Goal: Task Accomplishment & Management: Manage account settings

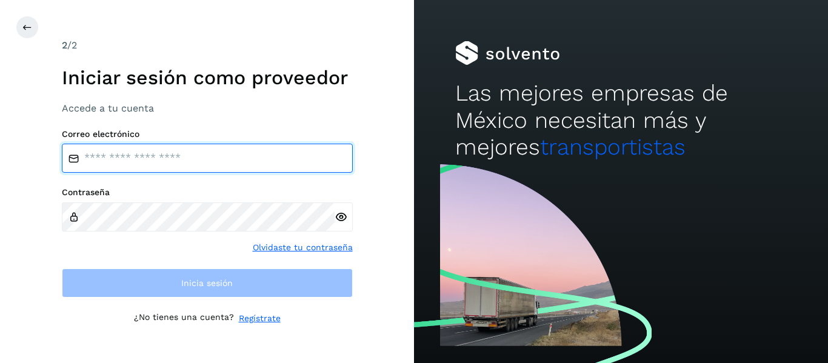
type input "**********"
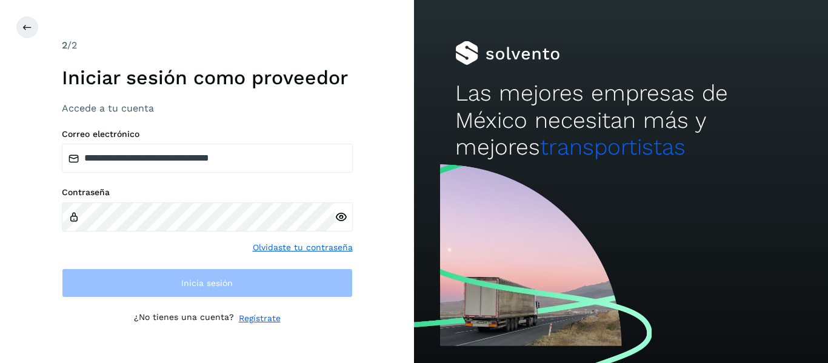
click at [202, 241] on div "Contraseña Olvidaste tu contraseña" at bounding box center [207, 220] width 291 height 67
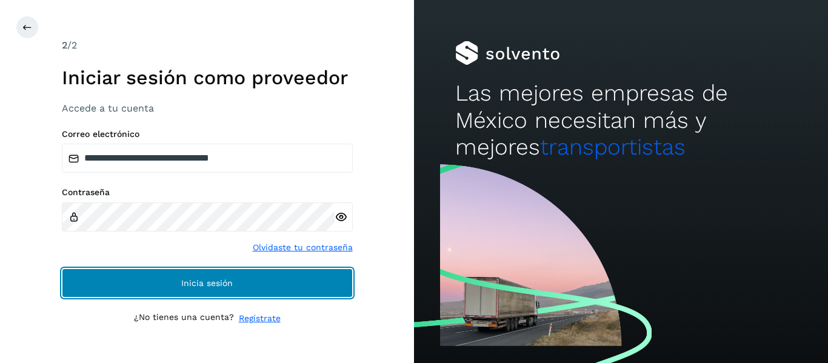
click at [201, 272] on button "Inicia sesión" at bounding box center [207, 283] width 291 height 29
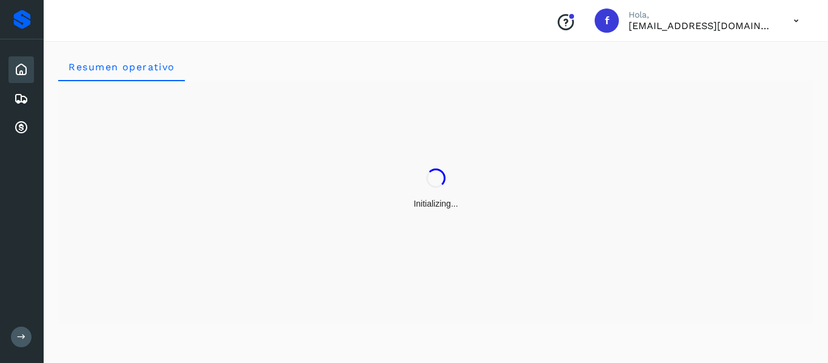
click at [21, 333] on icon at bounding box center [21, 337] width 9 height 9
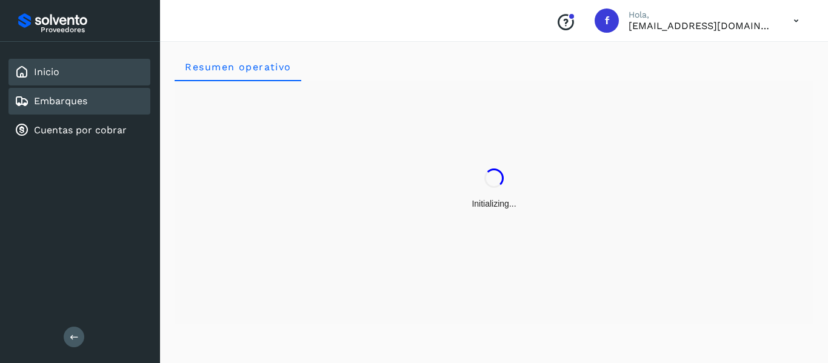
click at [69, 107] on div "Embarques" at bounding box center [51, 101] width 73 height 15
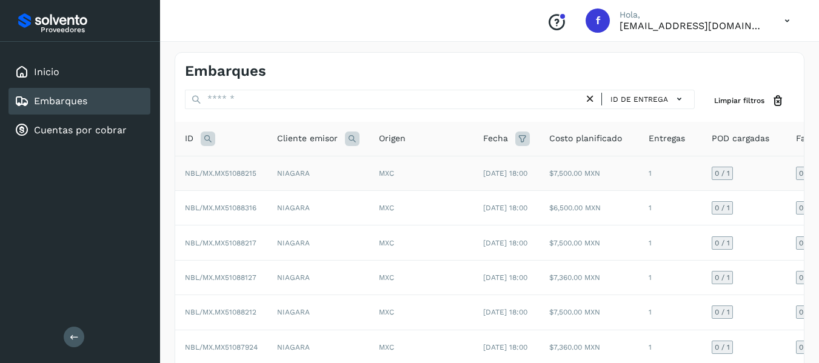
click at [775, 180] on td "0 / 1" at bounding box center [744, 173] width 84 height 35
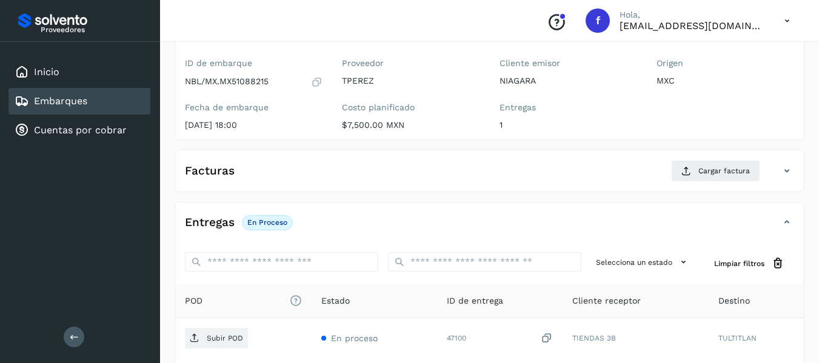
scroll to position [61, 0]
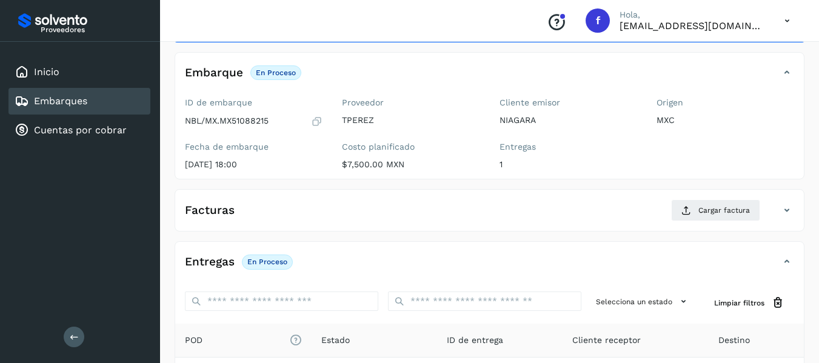
click at [313, 119] on icon at bounding box center [317, 121] width 12 height 12
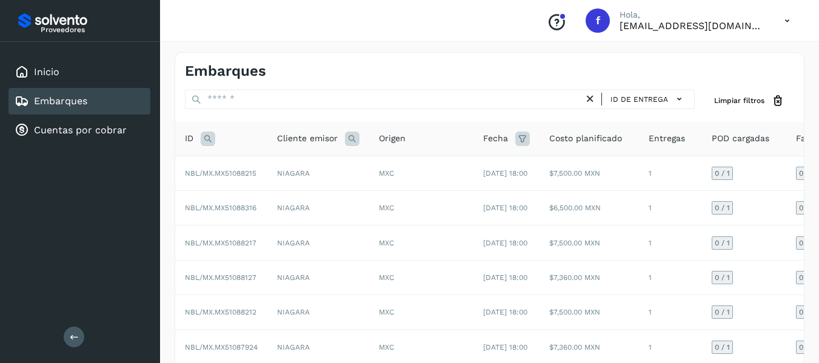
click at [204, 143] on icon at bounding box center [208, 139] width 15 height 15
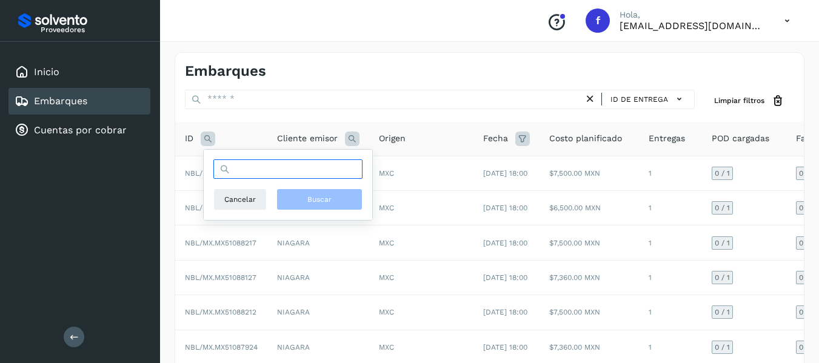
click at [252, 173] on input "text" at bounding box center [287, 168] width 149 height 19
paste input "**********"
type input "**********"
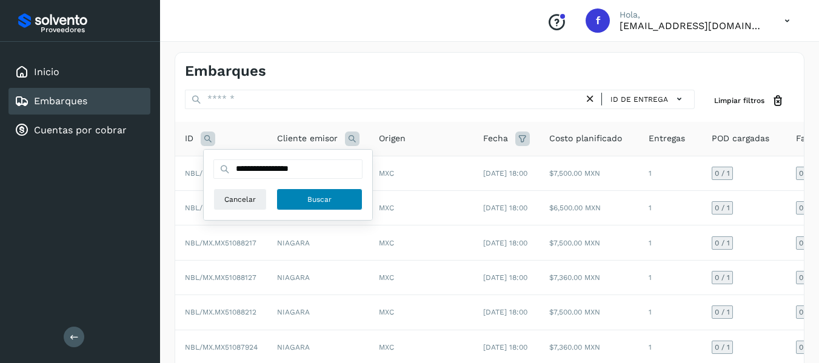
click at [349, 195] on button "Buscar" at bounding box center [320, 200] width 86 height 22
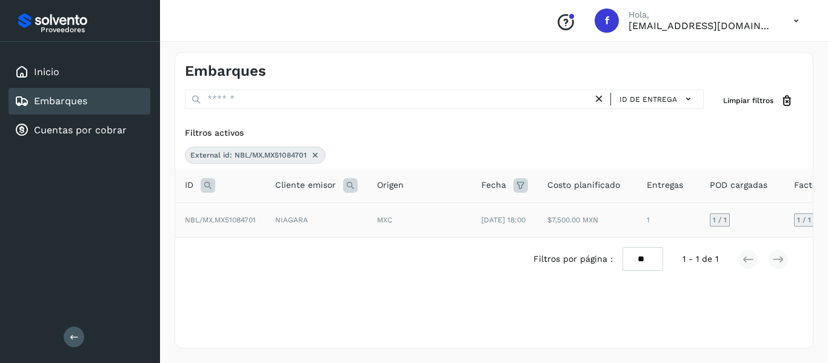
click at [758, 229] on td "1 / 1" at bounding box center [742, 220] width 84 height 35
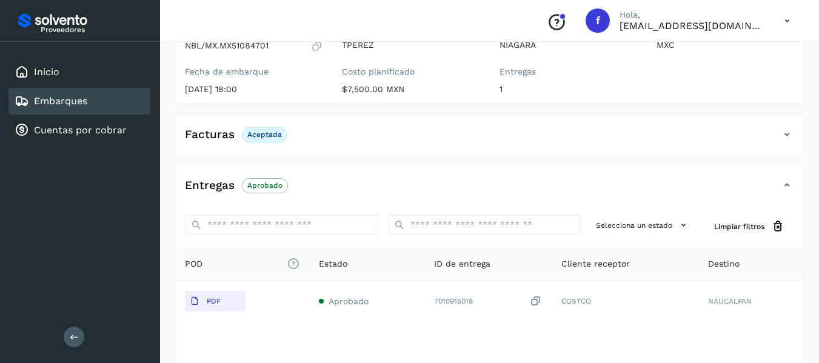
scroll to position [182, 0]
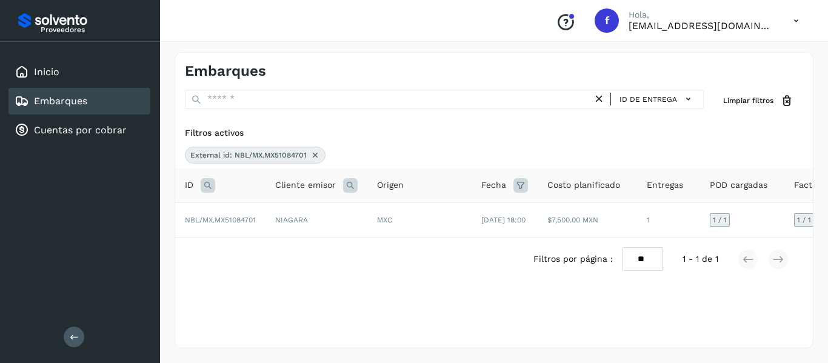
click at [312, 155] on icon at bounding box center [315, 155] width 10 height 10
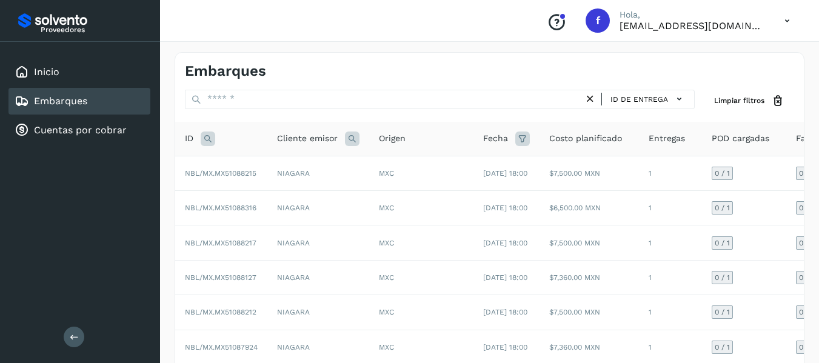
click at [208, 142] on icon at bounding box center [208, 139] width 15 height 15
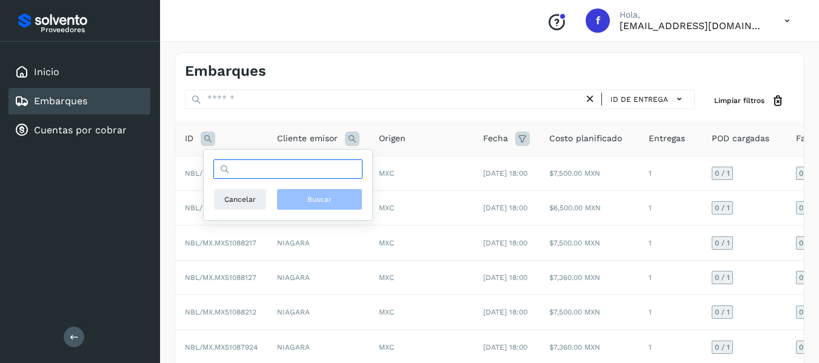
click at [260, 177] on input "text" at bounding box center [287, 168] width 149 height 19
paste input "**********"
type input "**********"
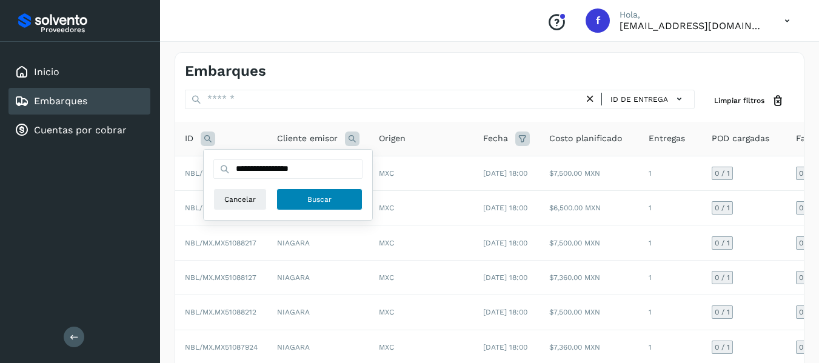
click at [297, 200] on button "Buscar" at bounding box center [320, 200] width 86 height 22
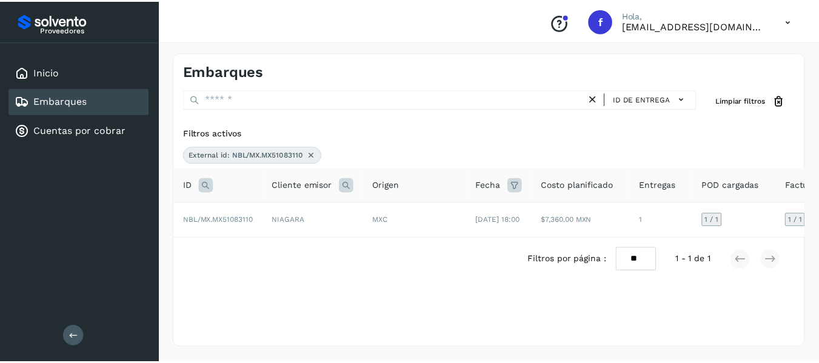
scroll to position [0, 67]
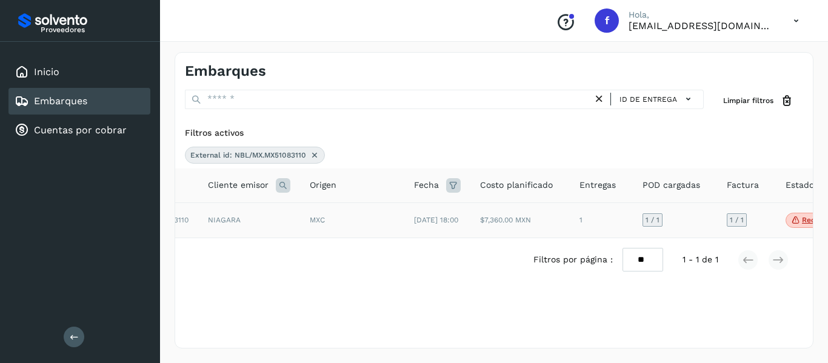
click at [760, 225] on td "1 / 1" at bounding box center [746, 221] width 59 height 36
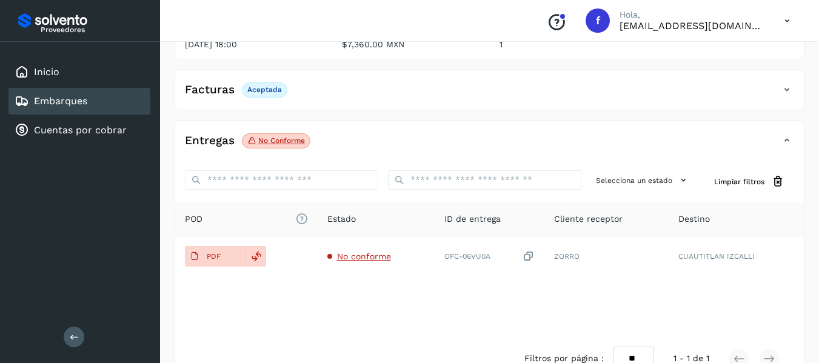
scroll to position [182, 0]
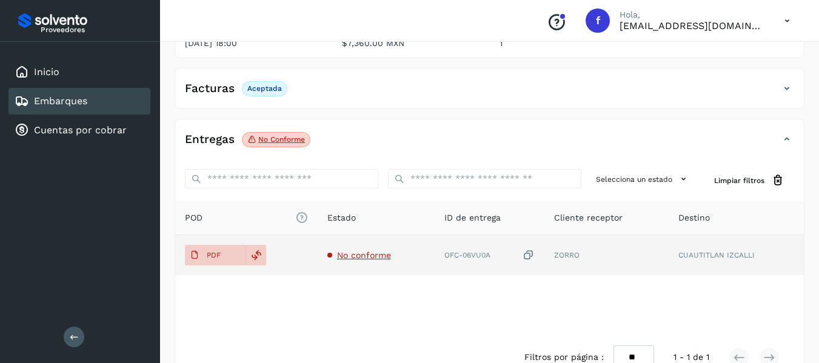
click at [357, 255] on span "No conforme" at bounding box center [364, 255] width 54 height 10
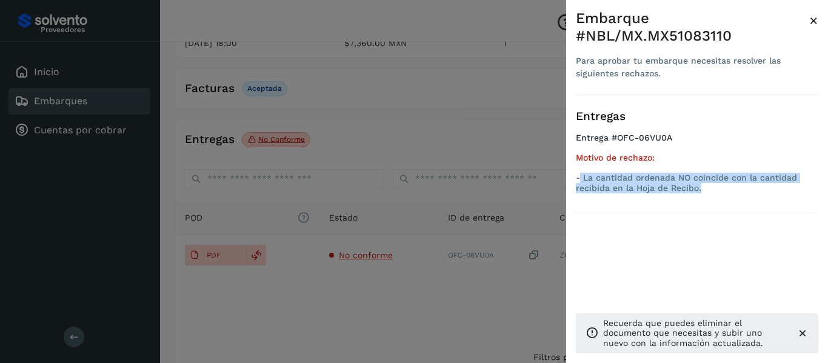
drag, startPoint x: 580, startPoint y: 161, endPoint x: 705, endPoint y: 172, distance: 125.3
click at [705, 173] on p "- La cantidad ordenada NO coincide con la cantidad recibida en la Hoja de Recib…" at bounding box center [697, 183] width 243 height 21
copy p "La cantidad ordenada NO coincide con la cantidad recibida en la Hoja de Recibo."
click at [817, 16] on span "×" at bounding box center [813, 20] width 9 height 17
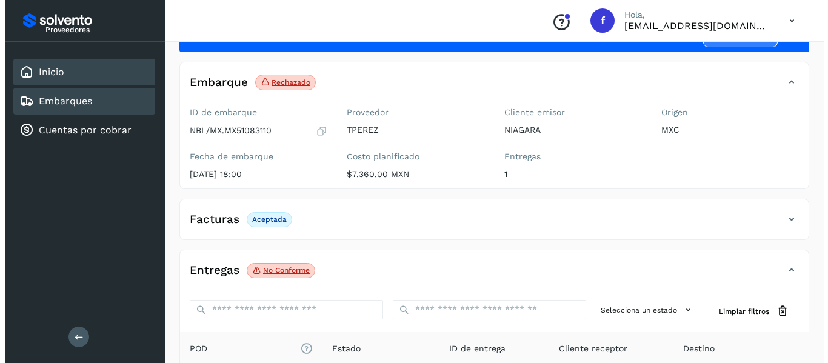
scroll to position [0, 0]
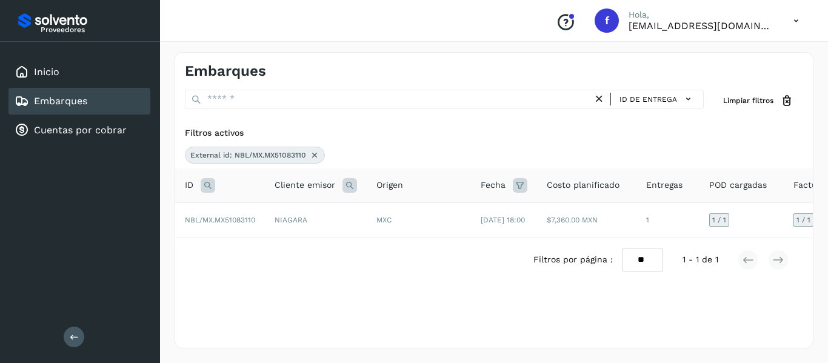
click at [315, 153] on icon at bounding box center [315, 155] width 10 height 10
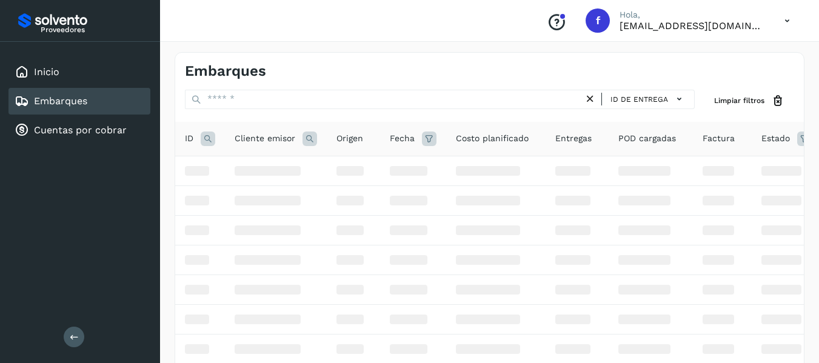
click at [209, 142] on icon at bounding box center [208, 139] width 15 height 15
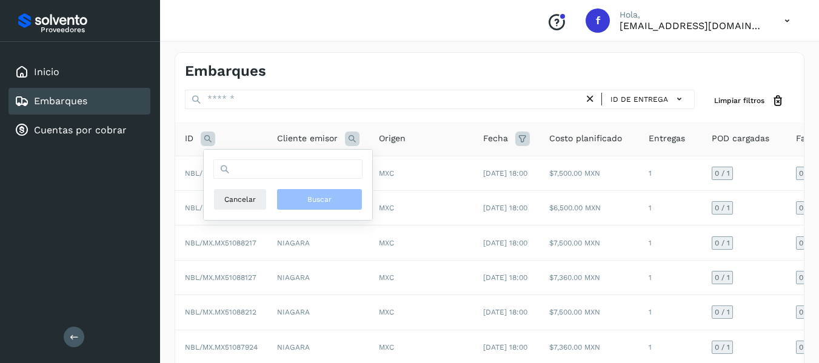
click at [256, 179] on div "Cancelar Buscar" at bounding box center [287, 184] width 149 height 51
click at [256, 168] on input "text" at bounding box center [287, 168] width 149 height 19
paste input "**********"
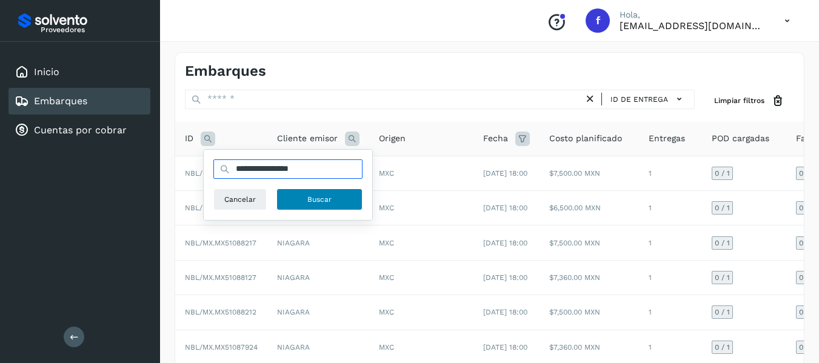
type input "**********"
click at [304, 195] on button "Buscar" at bounding box center [320, 200] width 86 height 22
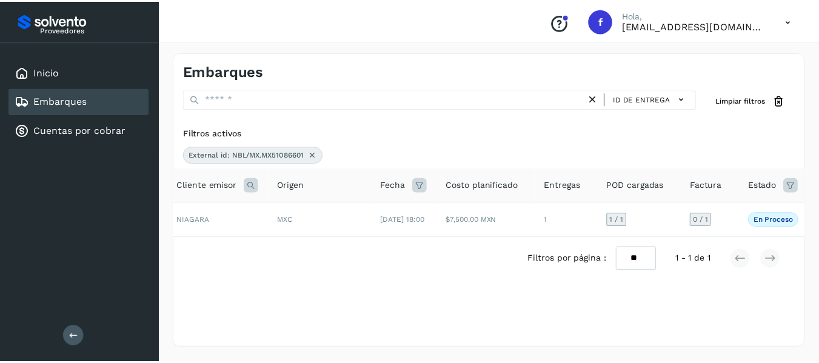
scroll to position [0, 127]
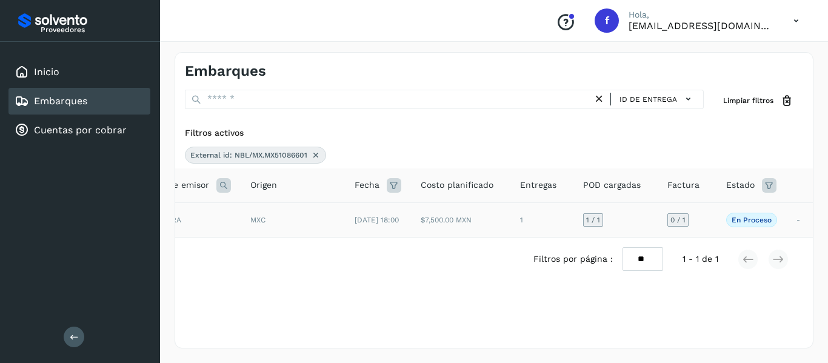
click at [699, 216] on td "0 / 1" at bounding box center [687, 220] width 59 height 35
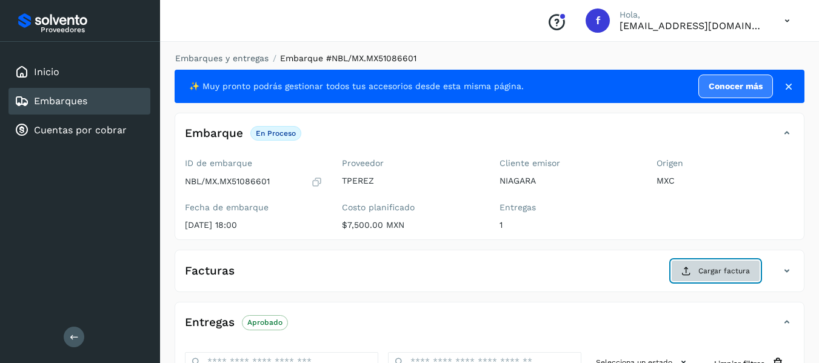
click at [683, 268] on icon at bounding box center [687, 271] width 10 height 10
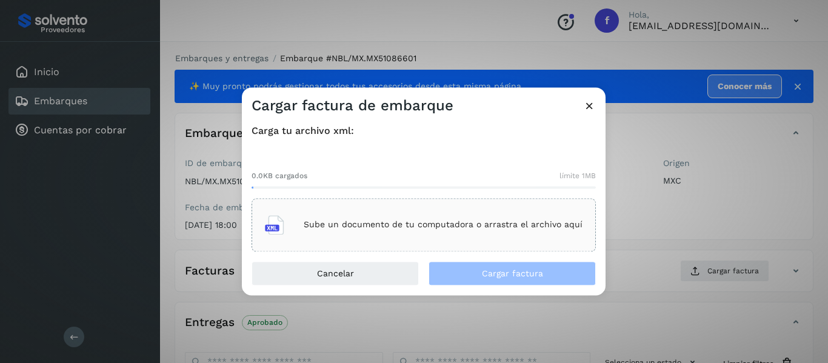
click at [319, 216] on div "Sube un documento de tu computadora o arrastra el archivo aquí" at bounding box center [424, 225] width 318 height 33
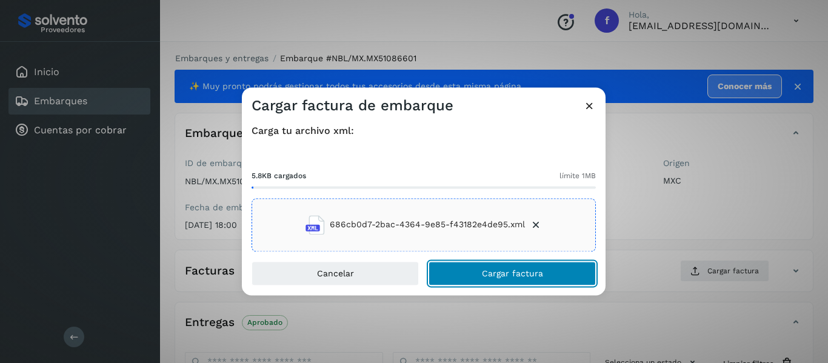
click at [491, 272] on span "Cargar factura" at bounding box center [512, 273] width 61 height 8
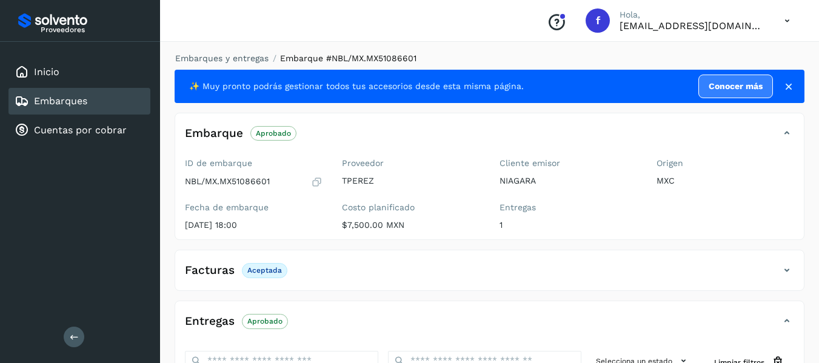
scroll to position [61, 0]
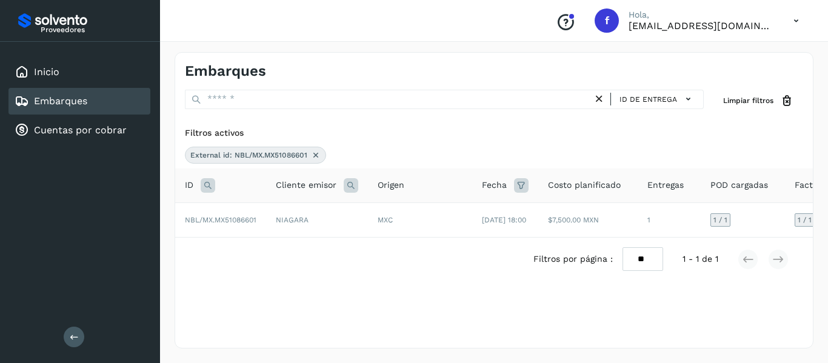
click at [314, 152] on icon at bounding box center [316, 155] width 10 height 10
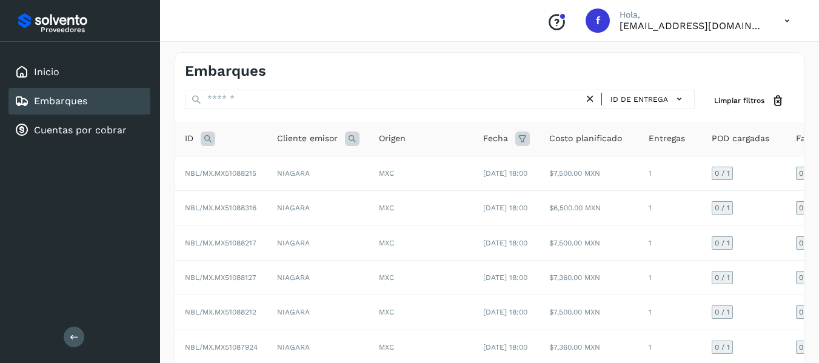
click at [207, 141] on icon at bounding box center [208, 139] width 15 height 15
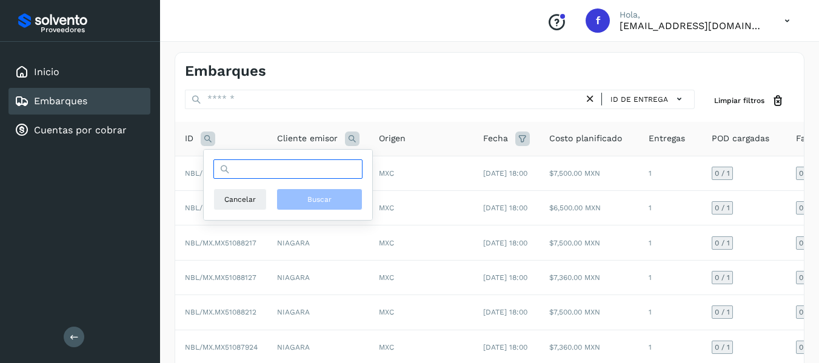
click at [256, 173] on input "text" at bounding box center [287, 168] width 149 height 19
paste input "**********"
type input "**********"
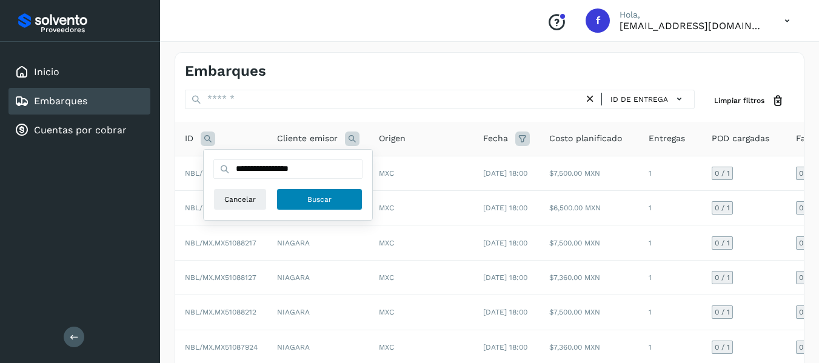
click at [326, 199] on span "Buscar" at bounding box center [319, 199] width 24 height 11
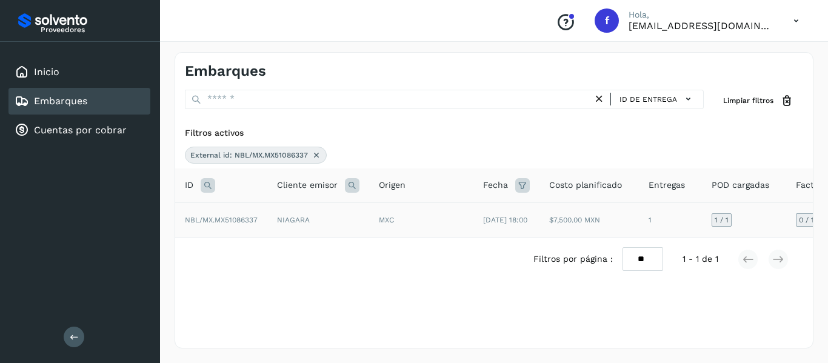
click at [763, 220] on td "1 / 1" at bounding box center [744, 220] width 84 height 35
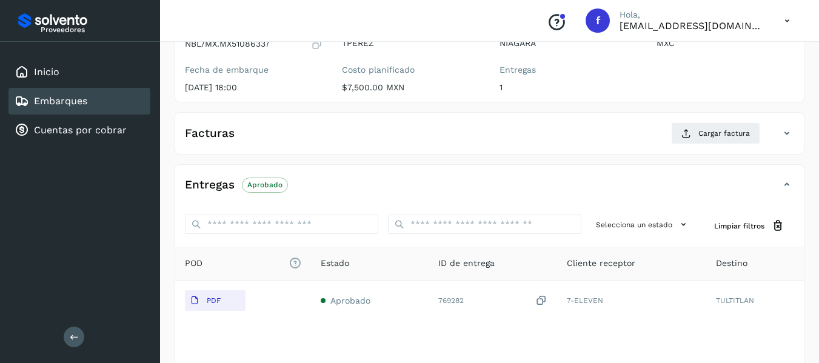
scroll to position [182, 0]
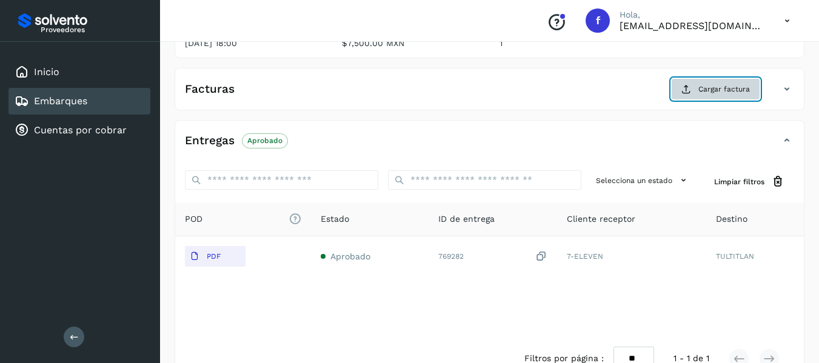
click at [720, 95] on button "Cargar factura" at bounding box center [715, 89] width 89 height 22
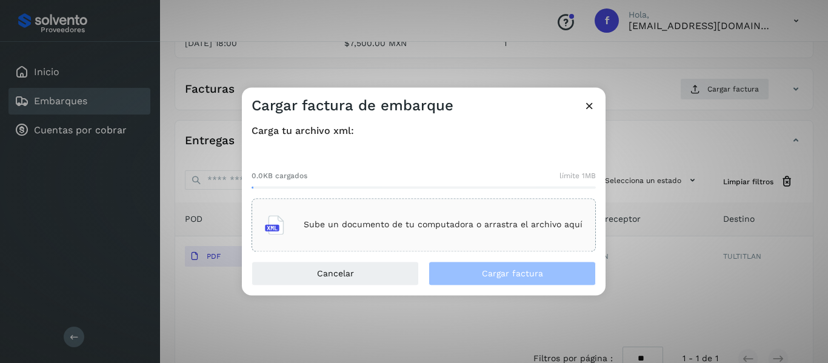
click at [590, 101] on icon at bounding box center [589, 105] width 13 height 13
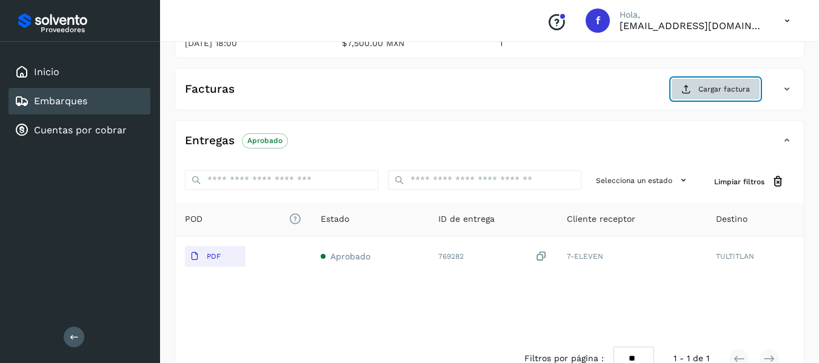
click at [686, 92] on icon at bounding box center [687, 89] width 10 height 10
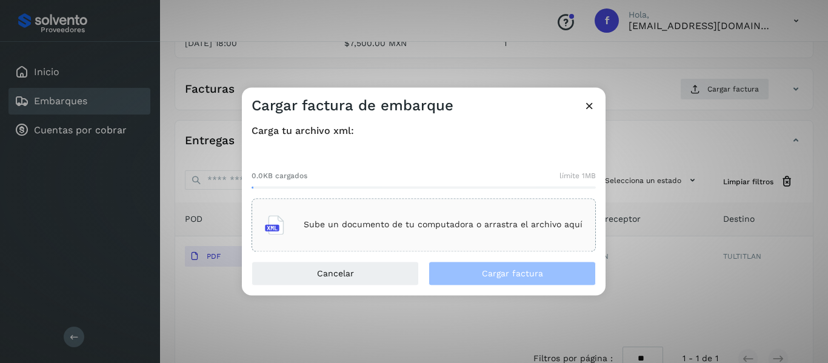
click at [585, 102] on icon at bounding box center [589, 105] width 13 height 13
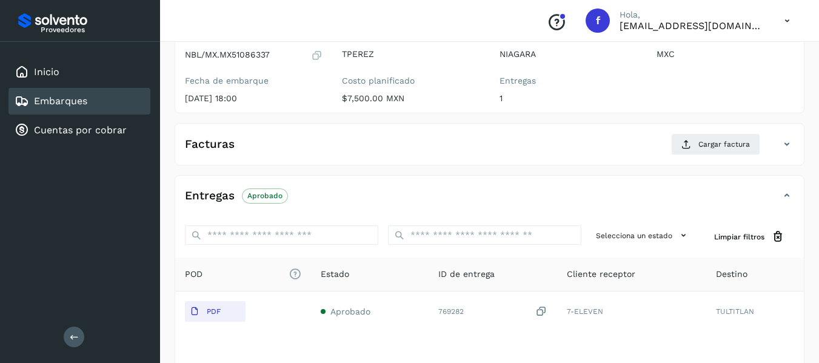
scroll to position [61, 0]
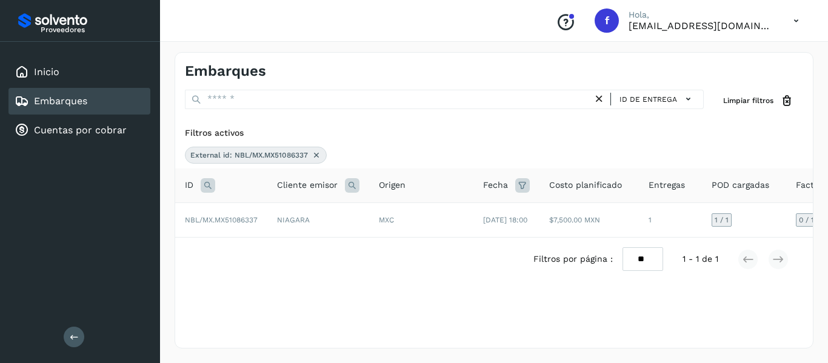
click at [315, 155] on icon at bounding box center [317, 155] width 10 height 10
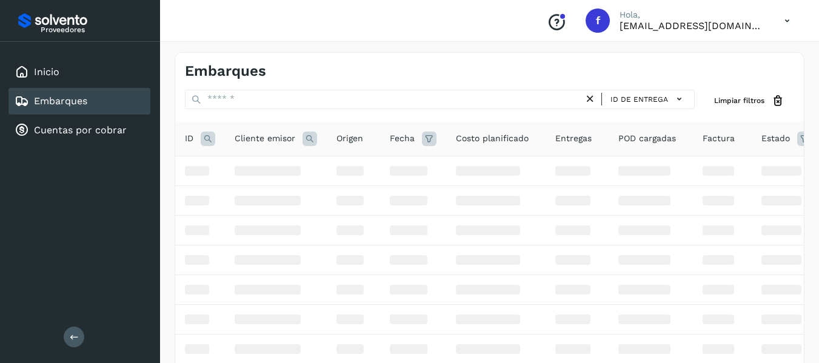
click at [212, 142] on icon at bounding box center [208, 139] width 15 height 15
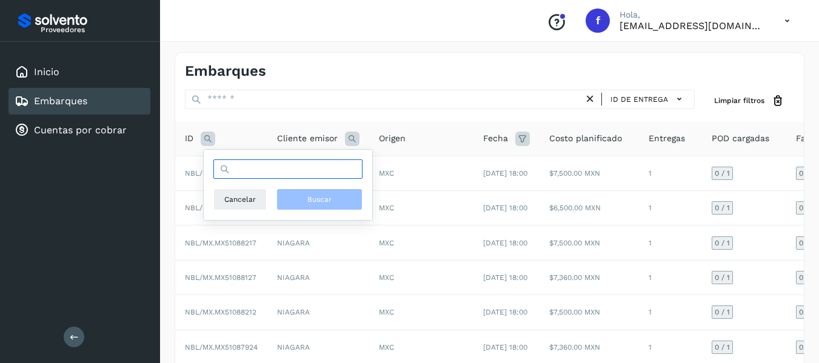
click at [262, 166] on input "text" at bounding box center [287, 168] width 149 height 19
paste input "**********"
type input "**********"
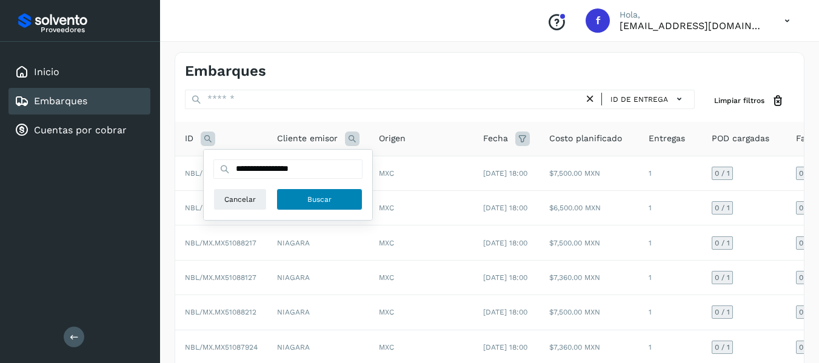
click at [301, 193] on button "Buscar" at bounding box center [320, 200] width 86 height 22
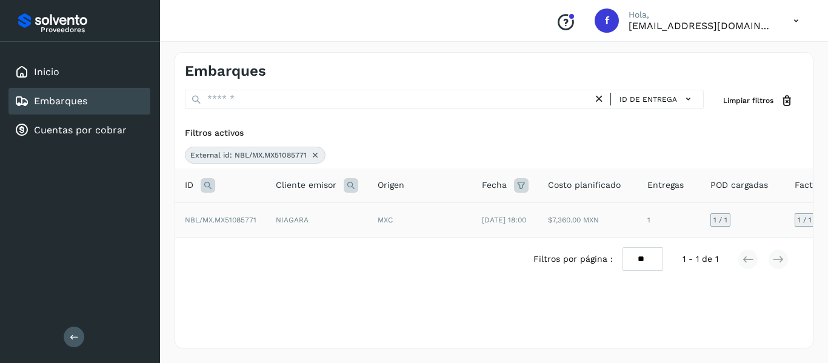
click at [746, 230] on td "1 / 1" at bounding box center [743, 220] width 84 height 35
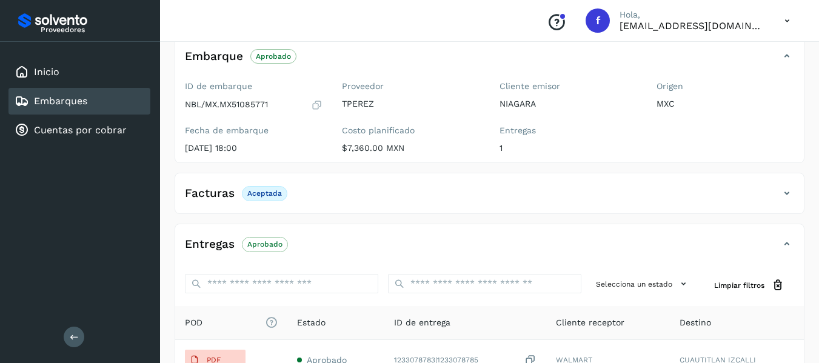
scroll to position [121, 0]
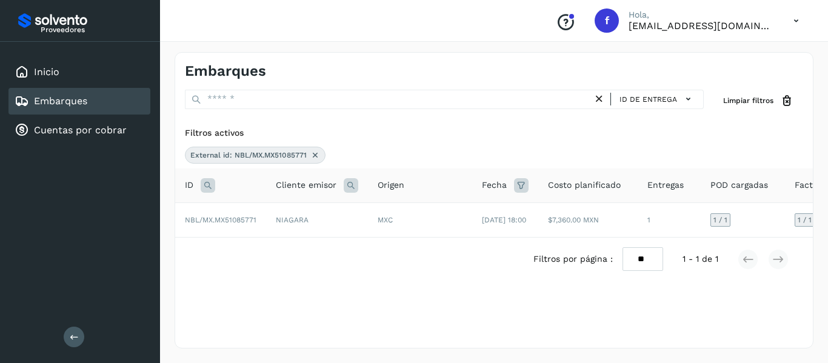
click at [311, 150] on icon at bounding box center [315, 155] width 10 height 10
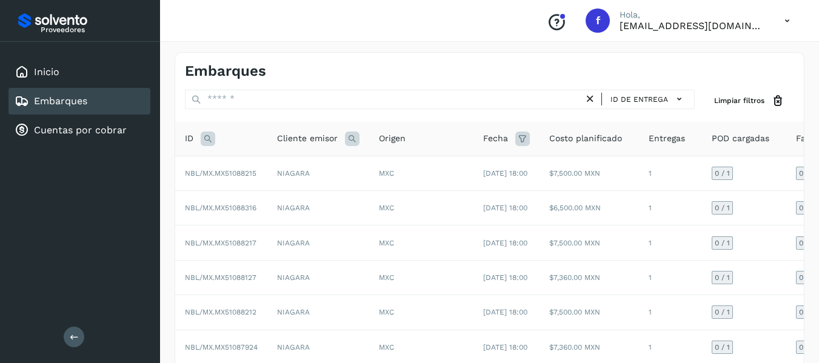
click at [212, 142] on icon at bounding box center [208, 139] width 15 height 15
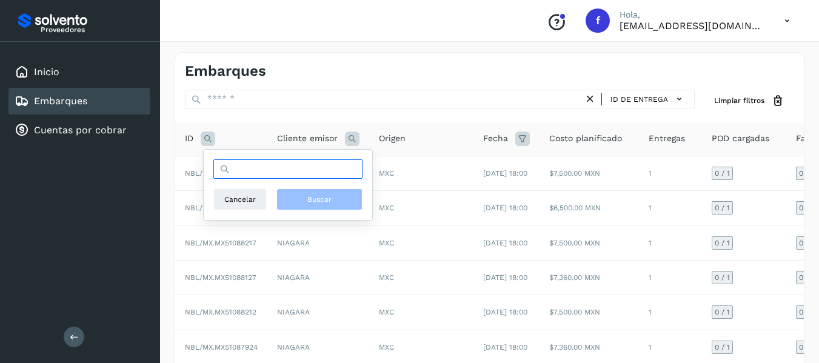
click at [272, 175] on input "text" at bounding box center [287, 168] width 149 height 19
paste input "**********"
type input "**********"
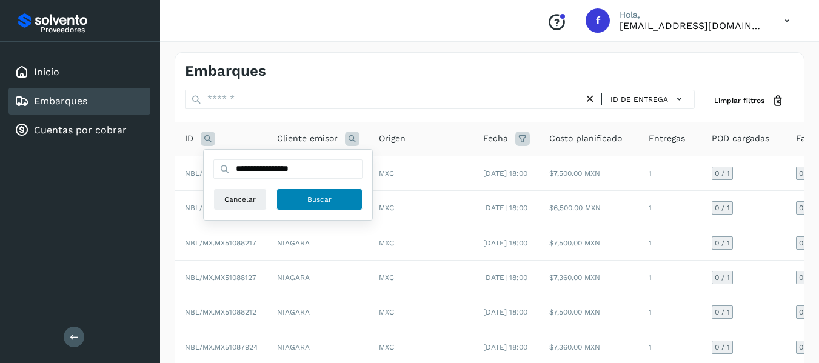
click at [326, 193] on button "Buscar" at bounding box center [320, 200] width 86 height 22
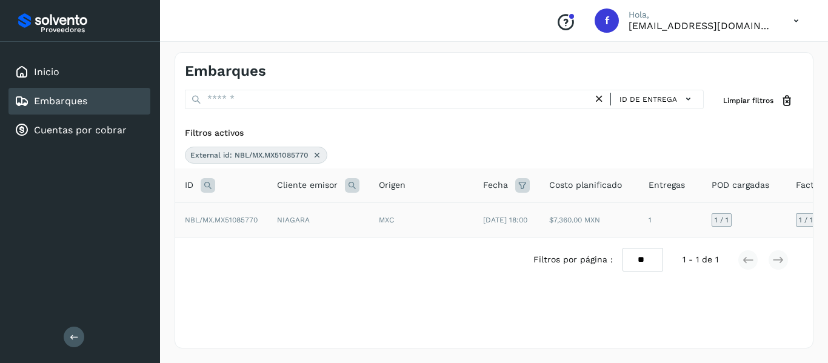
click at [759, 219] on td "1 / 1" at bounding box center [744, 221] width 84 height 36
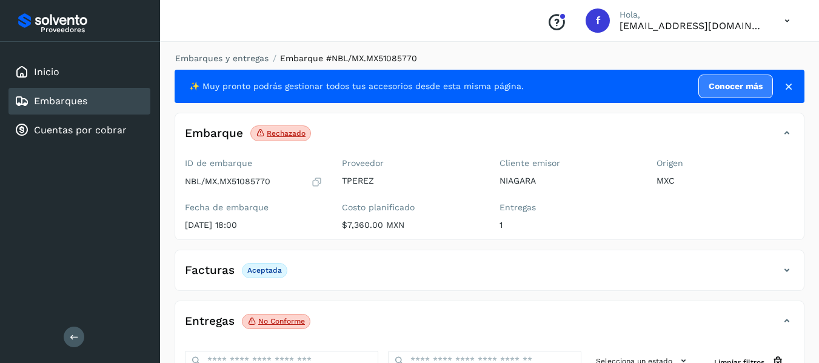
click at [286, 131] on p "Rechazado" at bounding box center [286, 133] width 39 height 8
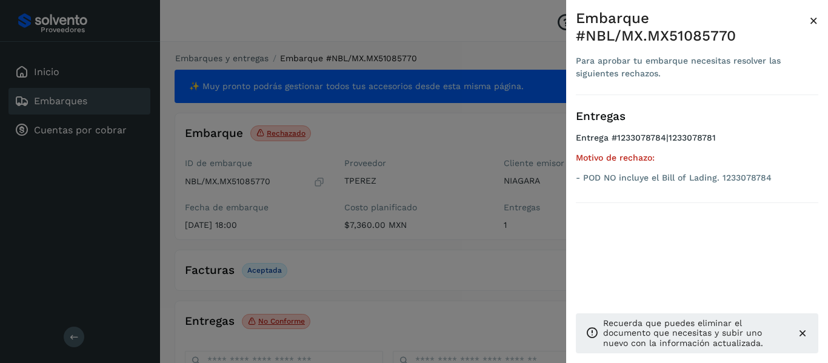
click at [817, 18] on span "×" at bounding box center [813, 20] width 9 height 17
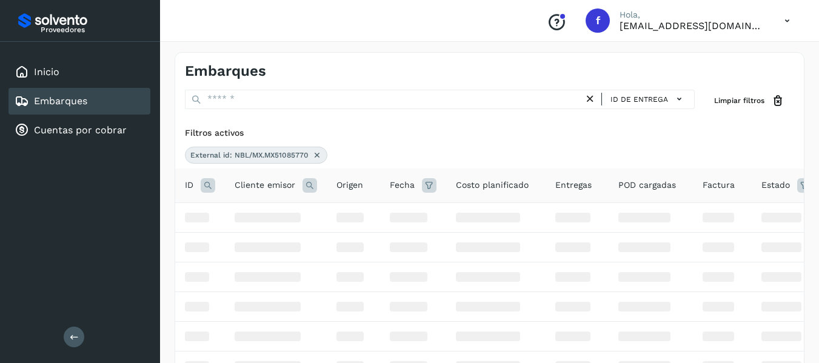
click at [315, 150] on icon at bounding box center [317, 155] width 10 height 10
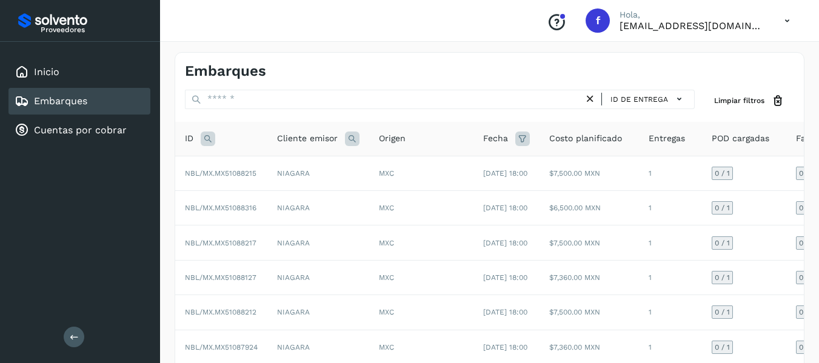
click at [205, 142] on icon at bounding box center [208, 139] width 15 height 15
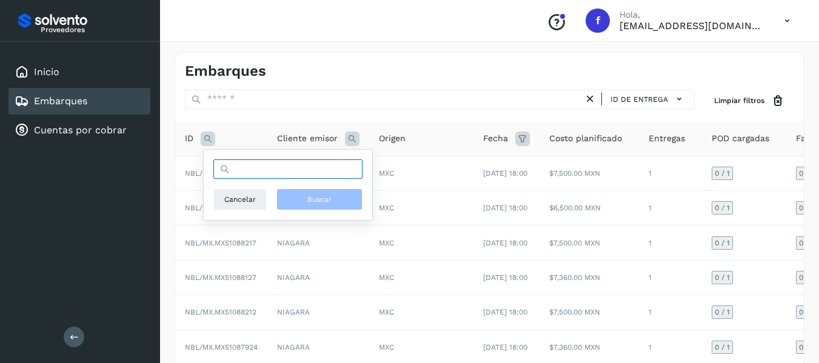
click at [276, 167] on input "text" at bounding box center [287, 168] width 149 height 19
paste input "**********"
type input "**********"
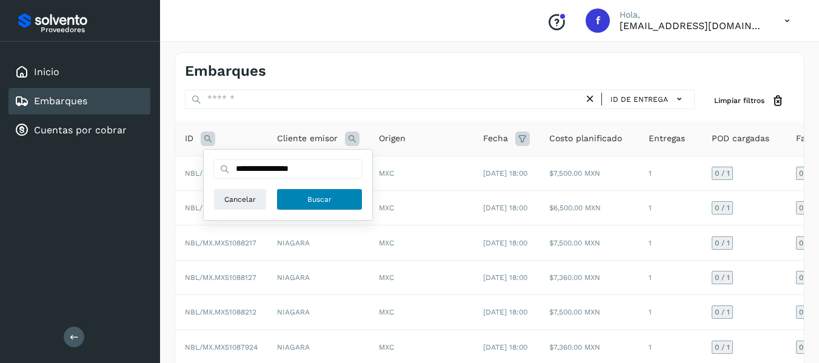
click at [303, 199] on button "Buscar" at bounding box center [320, 200] width 86 height 22
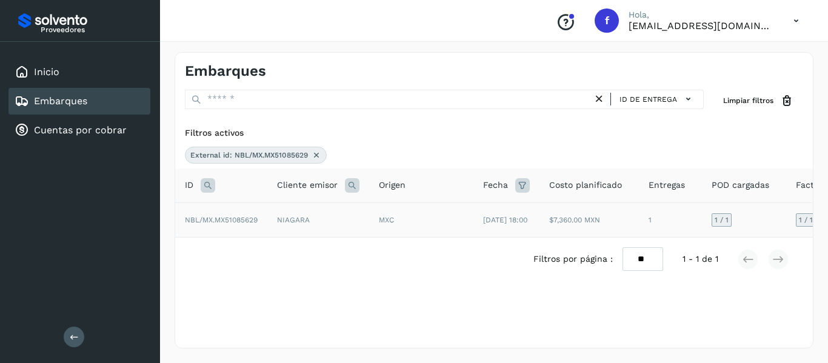
click at [758, 229] on td "1 / 1" at bounding box center [744, 220] width 84 height 35
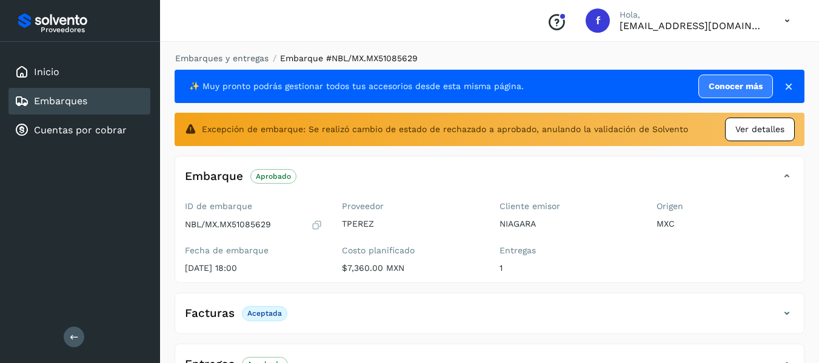
click at [785, 84] on icon at bounding box center [789, 87] width 12 height 12
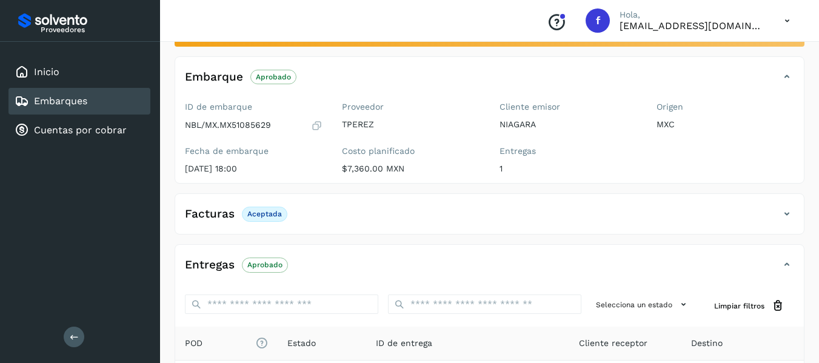
scroll to position [121, 0]
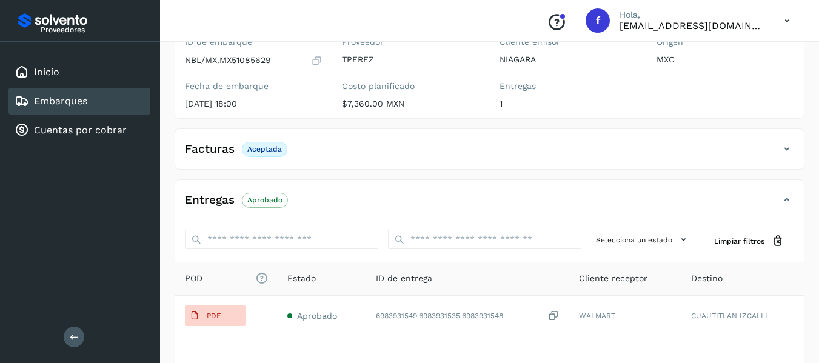
click at [794, 150] on div "Facturas Aceptada" at bounding box center [489, 154] width 629 height 30
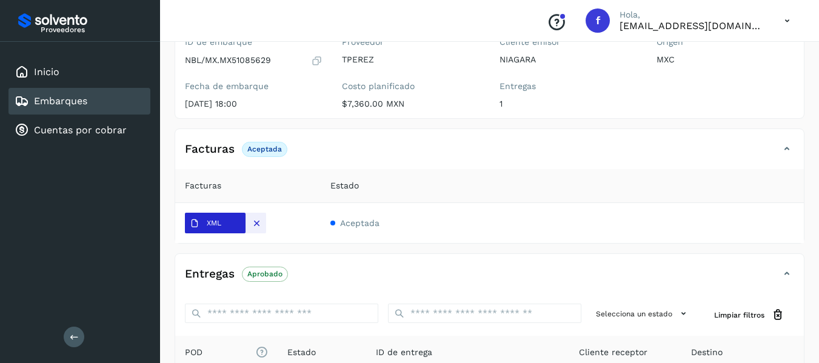
click at [206, 224] on span "XML" at bounding box center [205, 223] width 41 height 19
click at [205, 212] on td "XML" at bounding box center [248, 223] width 146 height 40
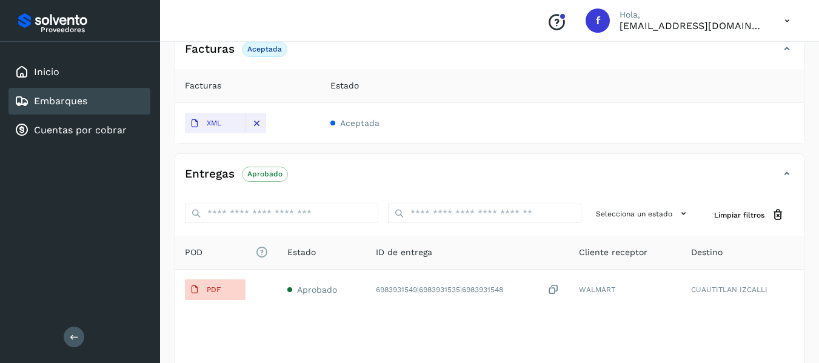
scroll to position [243, 0]
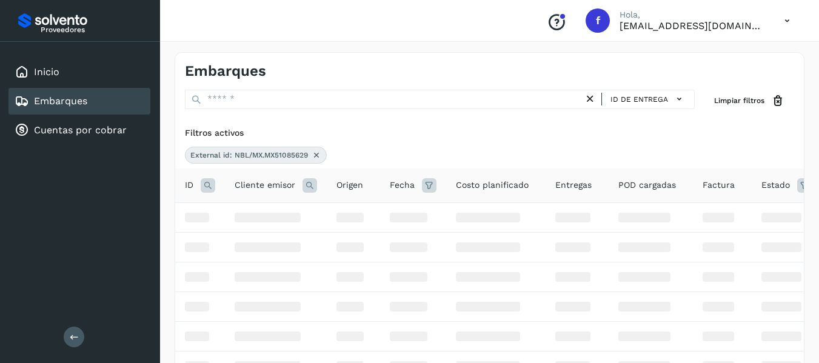
click at [315, 154] on icon at bounding box center [317, 155] width 10 height 10
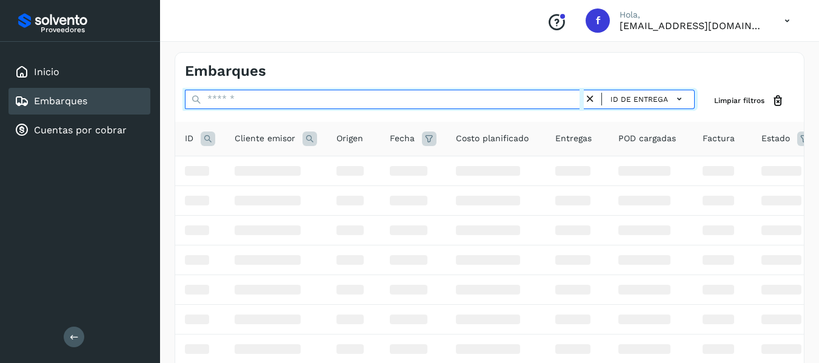
click at [284, 106] on input "text" at bounding box center [384, 99] width 399 height 19
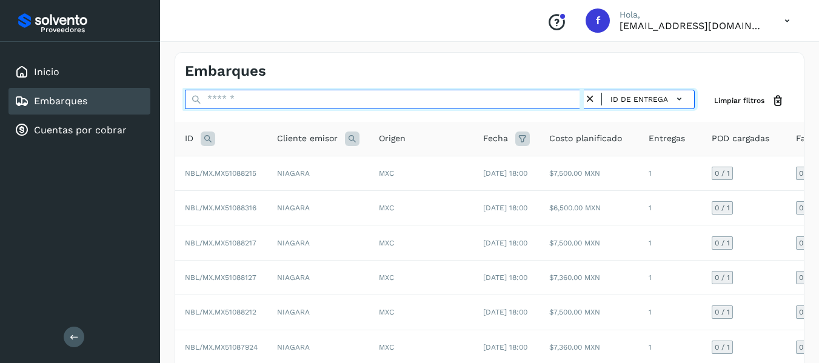
click at [275, 102] on input "text" at bounding box center [384, 99] width 399 height 19
paste input "**********"
drag, startPoint x: 275, startPoint y: 102, endPoint x: 275, endPoint y: 118, distance: 15.8
click at [275, 118] on div "**********" at bounding box center [489, 329] width 629 height 478
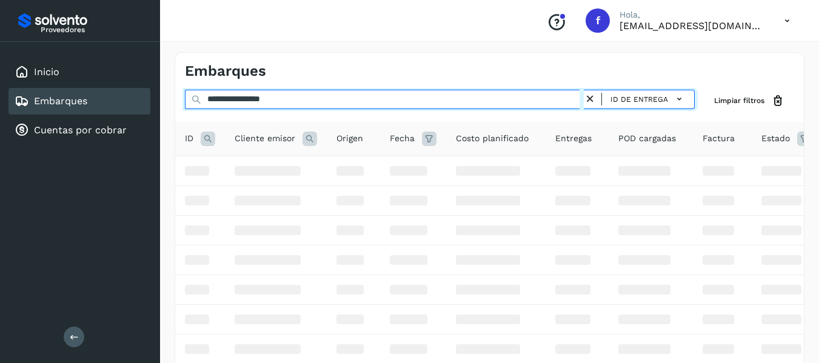
type input "**********"
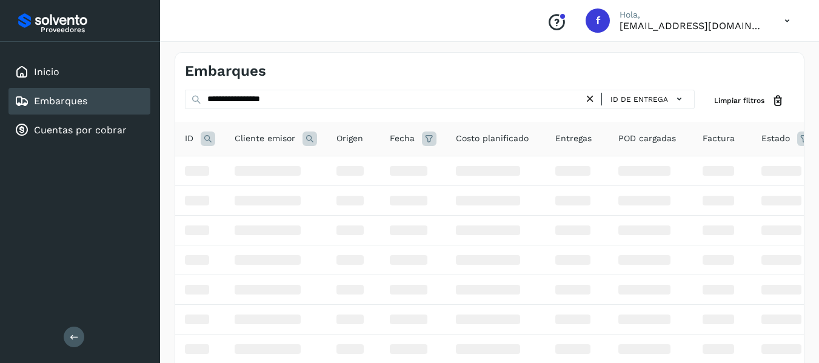
click at [213, 144] on icon at bounding box center [208, 139] width 15 height 15
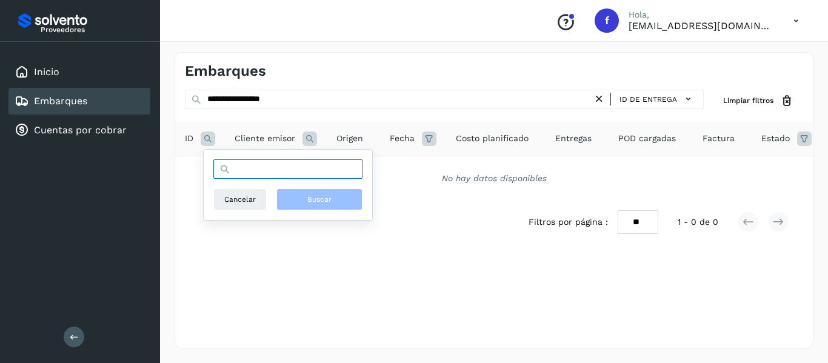
click at [248, 178] on input "text" at bounding box center [287, 168] width 149 height 19
paste input "**********"
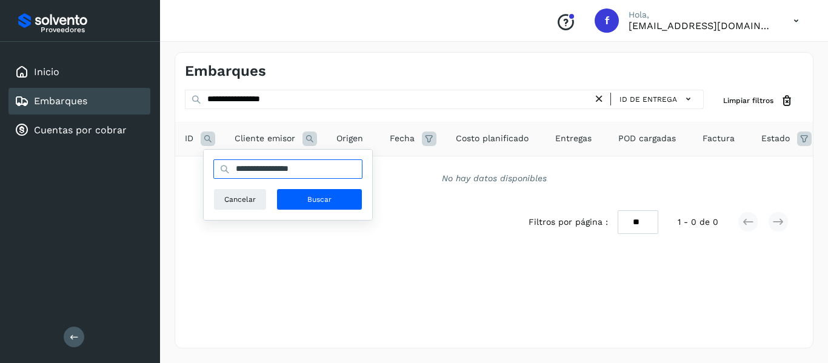
type input "**********"
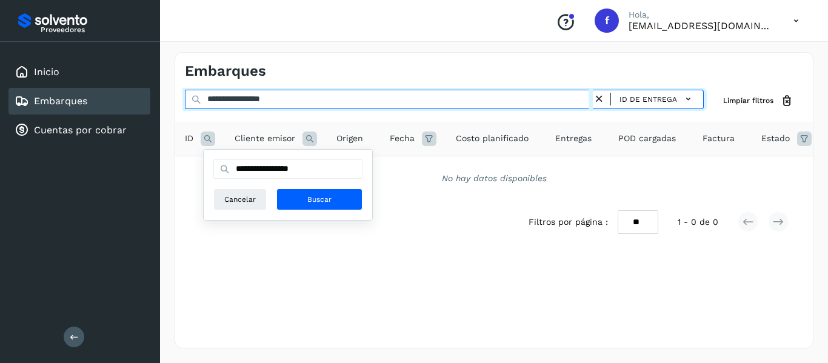
drag, startPoint x: 301, startPoint y: 98, endPoint x: 150, endPoint y: 95, distance: 151.0
click at [150, 95] on div "**********" at bounding box center [414, 181] width 828 height 363
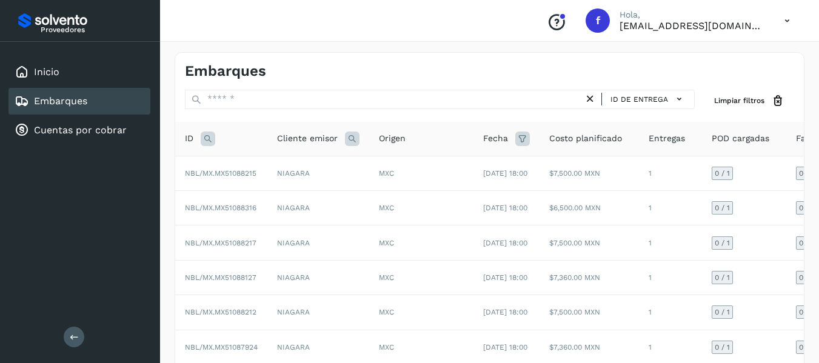
click at [218, 138] on div "ID" at bounding box center [221, 139] width 73 height 15
click at [212, 142] on icon at bounding box center [208, 139] width 15 height 15
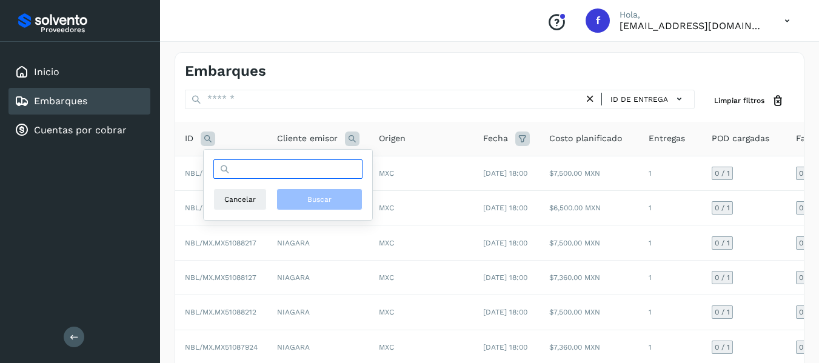
click at [299, 174] on input "text" at bounding box center [287, 168] width 149 height 19
paste input "**********"
type input "**********"
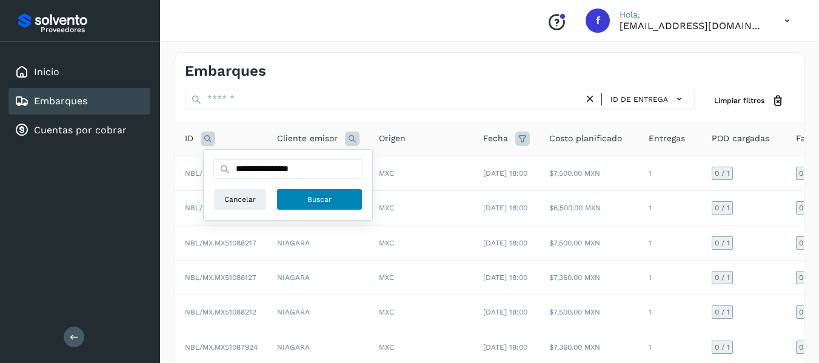
click at [322, 192] on button "Buscar" at bounding box center [320, 200] width 86 height 22
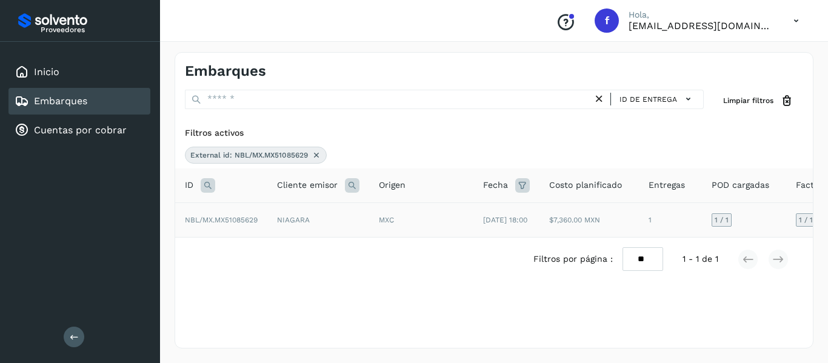
click at [735, 220] on td "1 / 1" at bounding box center [744, 220] width 84 height 35
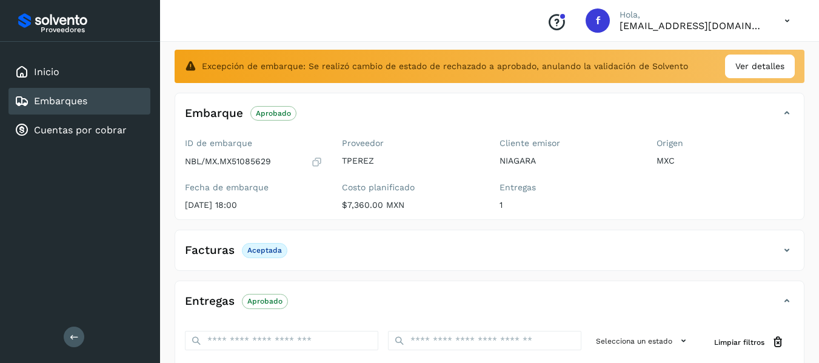
scroll to position [121, 0]
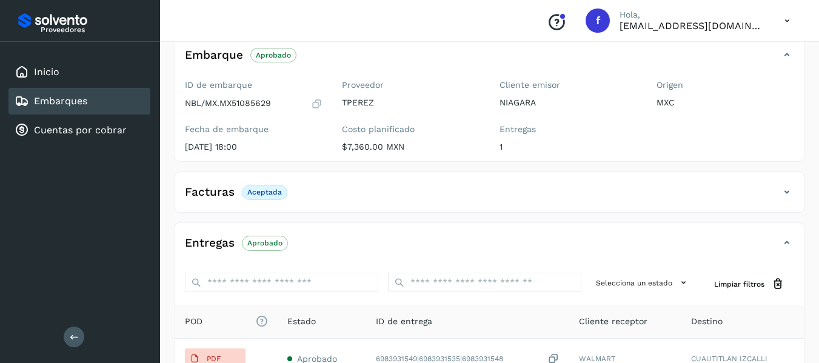
click at [794, 190] on div "Facturas Aceptada" at bounding box center [489, 197] width 629 height 30
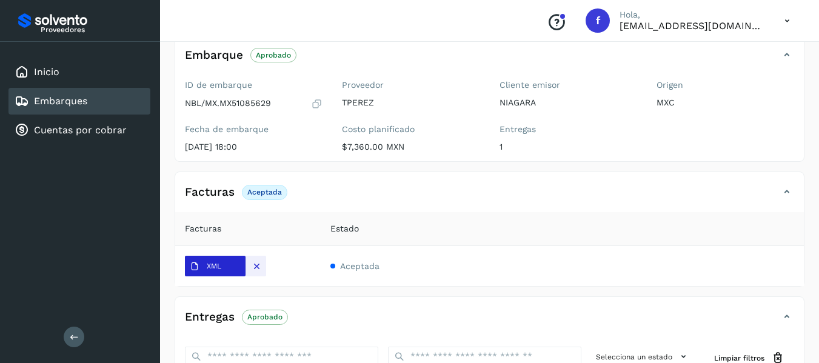
click at [216, 264] on p "XML" at bounding box center [214, 266] width 15 height 8
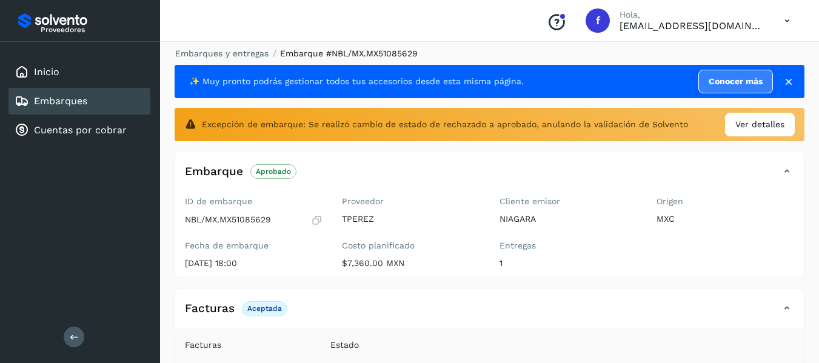
scroll to position [0, 0]
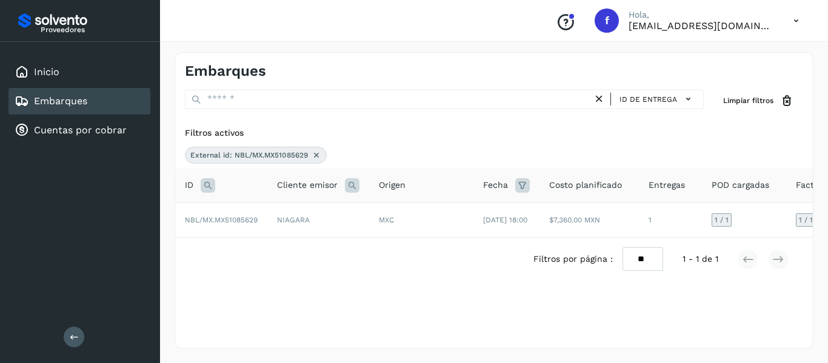
click at [320, 157] on icon at bounding box center [317, 155] width 10 height 10
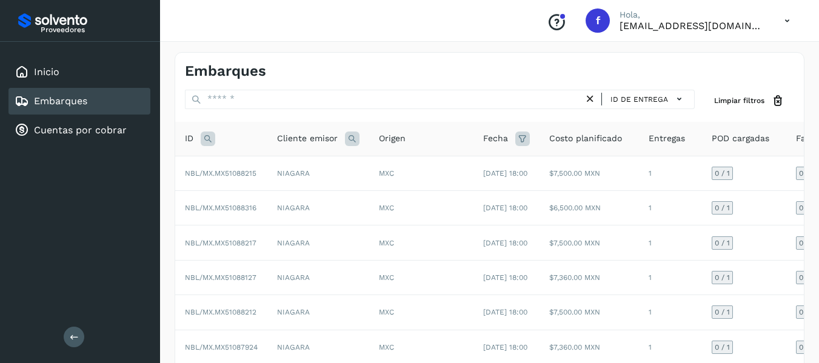
click at [210, 140] on icon at bounding box center [208, 139] width 15 height 15
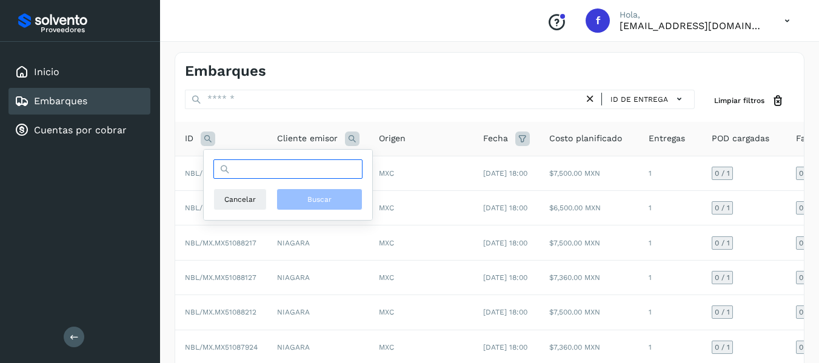
click at [328, 169] on input "text" at bounding box center [287, 168] width 149 height 19
paste input "**********"
type input "**********"
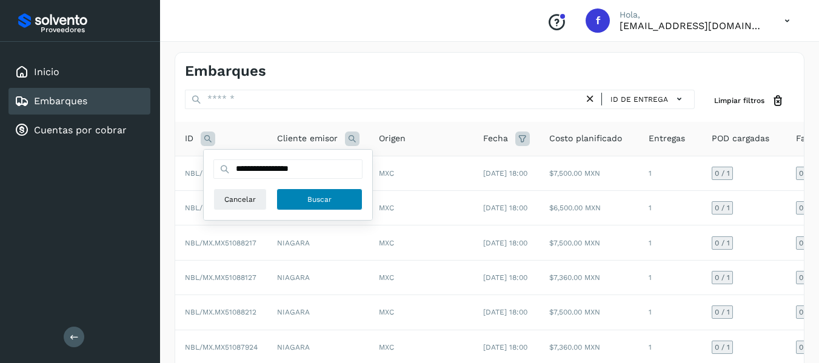
click at [328, 201] on span "Buscar" at bounding box center [319, 199] width 24 height 11
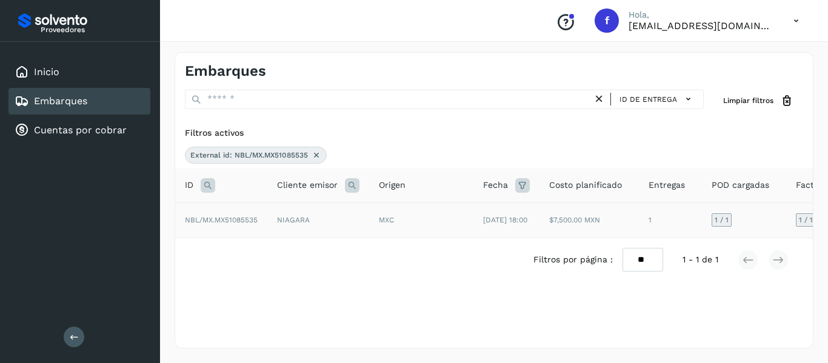
click at [783, 221] on td "1 / 1" at bounding box center [744, 221] width 84 height 36
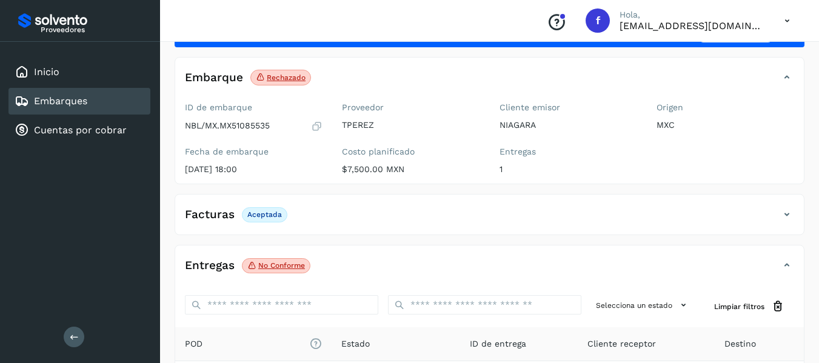
scroll to position [121, 0]
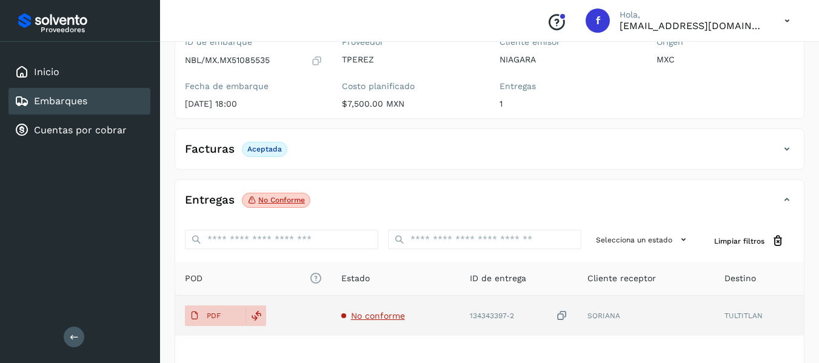
click at [393, 316] on span "No conforme" at bounding box center [378, 316] width 54 height 10
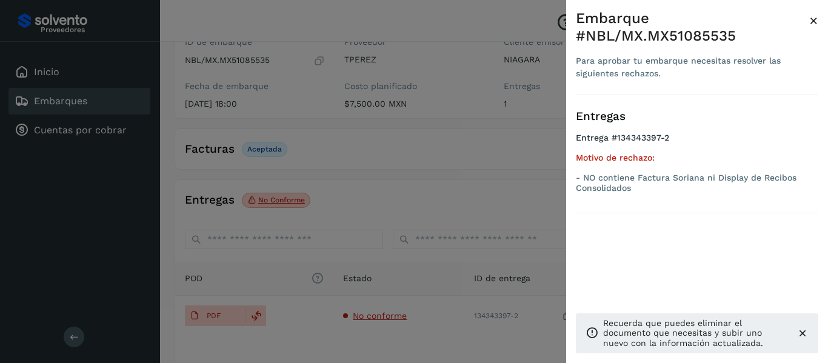
click at [813, 19] on span "×" at bounding box center [813, 20] width 9 height 17
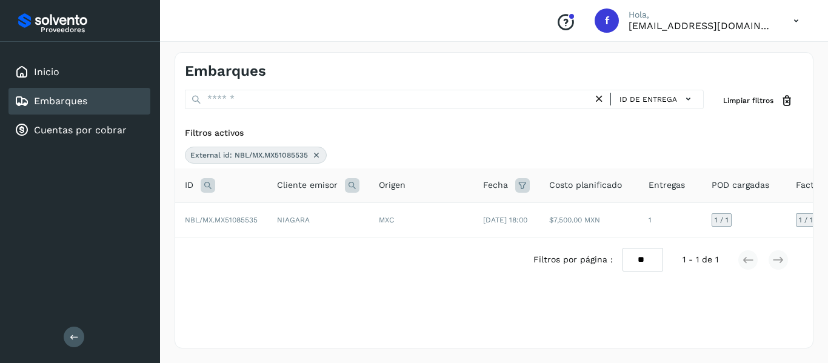
click at [320, 150] on icon at bounding box center [317, 155] width 10 height 10
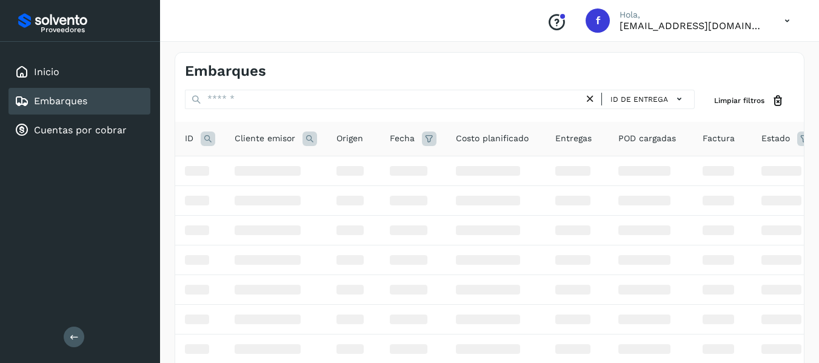
click at [201, 135] on icon at bounding box center [208, 139] width 15 height 15
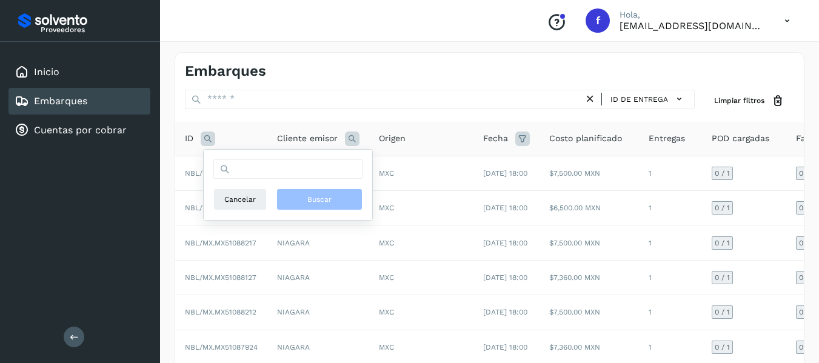
click at [229, 166] on icon at bounding box center [225, 169] width 11 height 11
click at [255, 171] on input "text" at bounding box center [287, 168] width 149 height 19
paste input "**********"
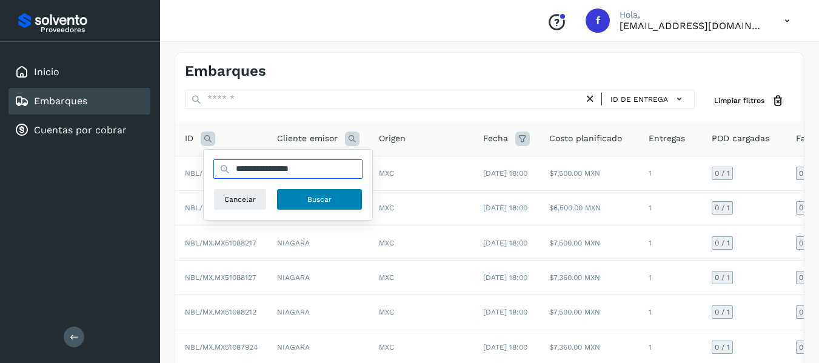
type input "**********"
click at [314, 200] on span "Buscar" at bounding box center [319, 199] width 24 height 11
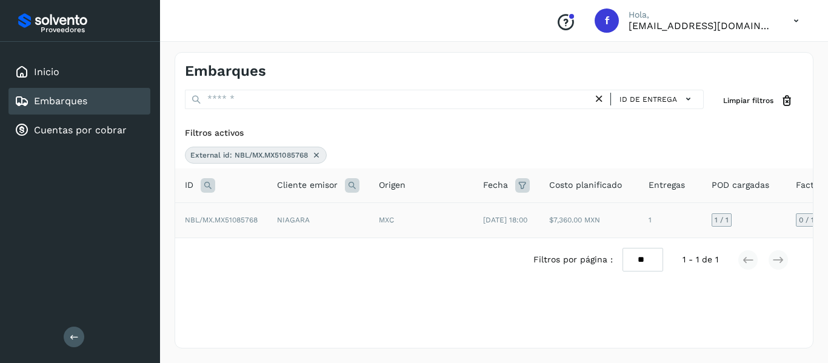
click at [743, 224] on td "1 / 1" at bounding box center [744, 221] width 84 height 36
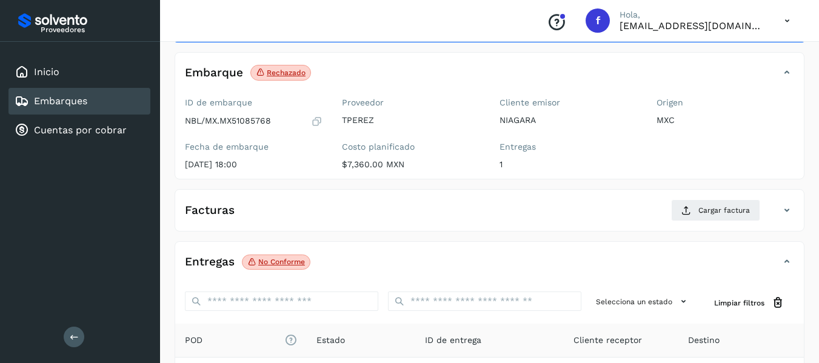
scroll to position [121, 0]
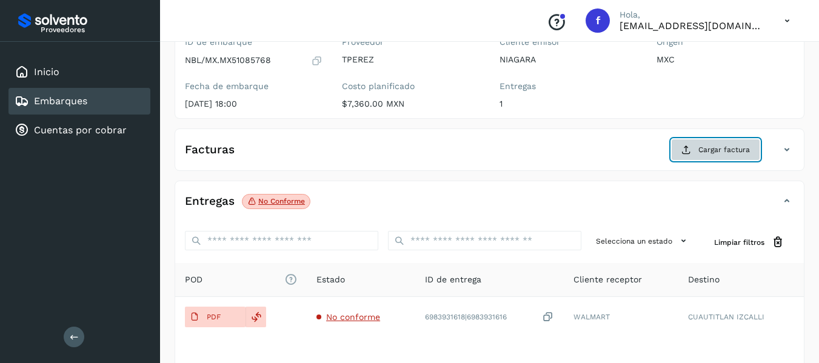
click at [706, 153] on span "Cargar factura" at bounding box center [725, 149] width 52 height 11
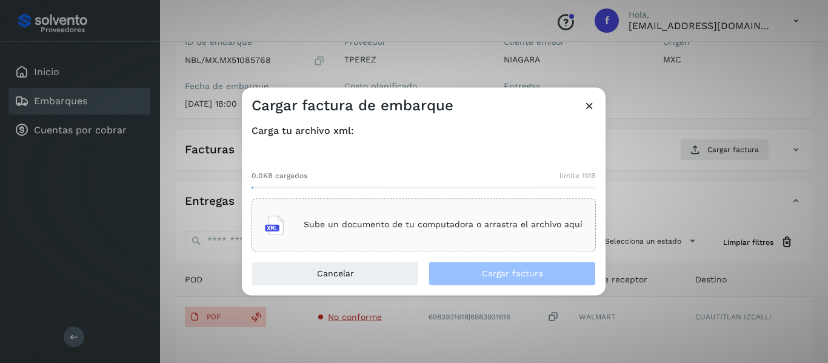
click at [307, 225] on p "Sube un documento de tu computadora o arrastra el archivo aquí" at bounding box center [443, 225] width 279 height 10
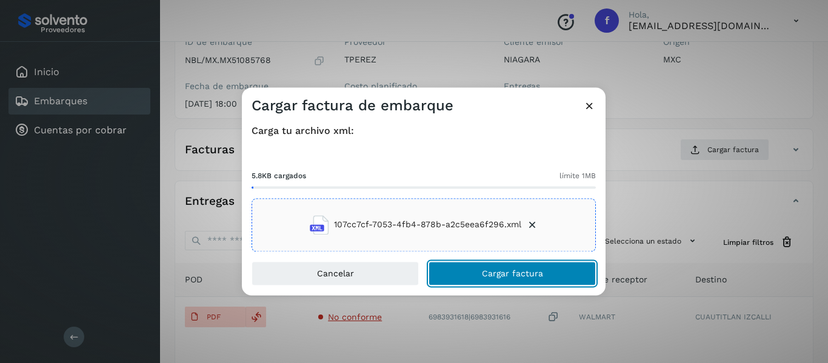
click at [475, 270] on button "Cargar factura" at bounding box center [512, 273] width 167 height 24
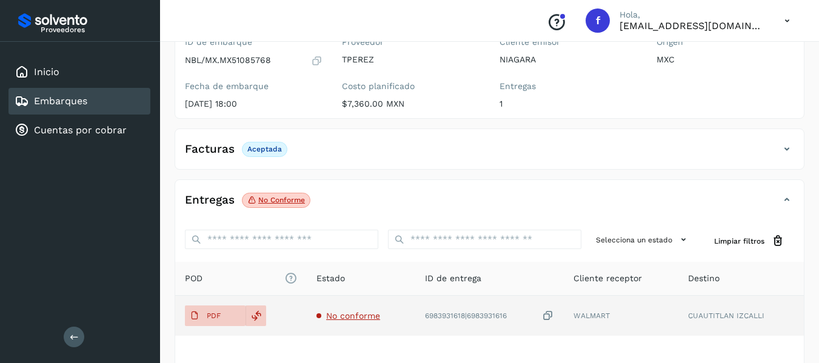
click at [358, 317] on span "No conforme" at bounding box center [353, 316] width 54 height 10
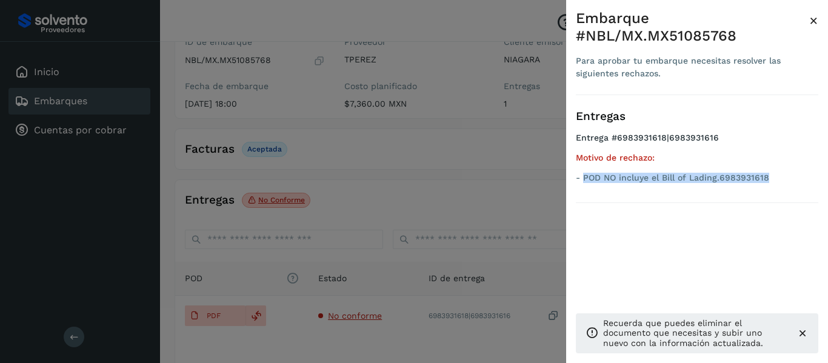
drag, startPoint x: 592, startPoint y: 182, endPoint x: 773, endPoint y: 181, distance: 180.7
click at [773, 181] on p "- POD NO incluye el Bill of Lading.6983931618" at bounding box center [697, 178] width 243 height 10
copy p "POD NO incluye el Bill of Lading.6983931618"
click at [812, 19] on span "×" at bounding box center [813, 20] width 9 height 17
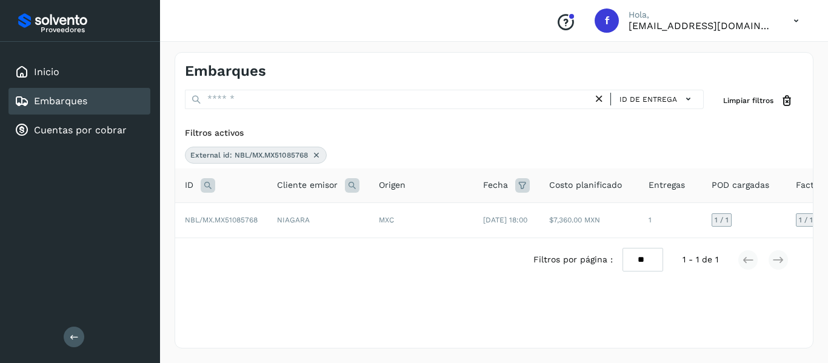
click at [315, 153] on icon at bounding box center [317, 155] width 10 height 10
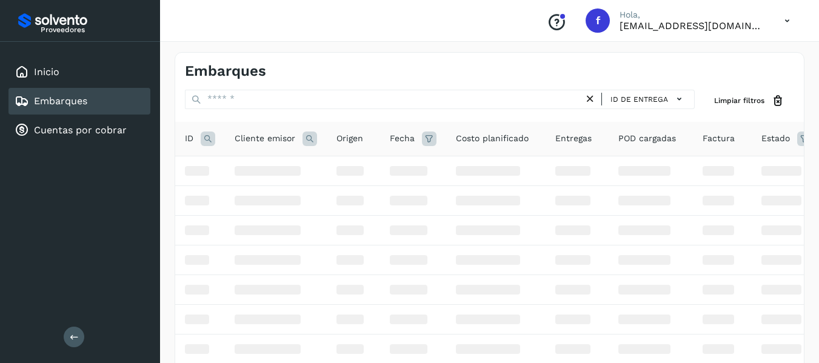
click at [209, 144] on icon at bounding box center [208, 139] width 15 height 15
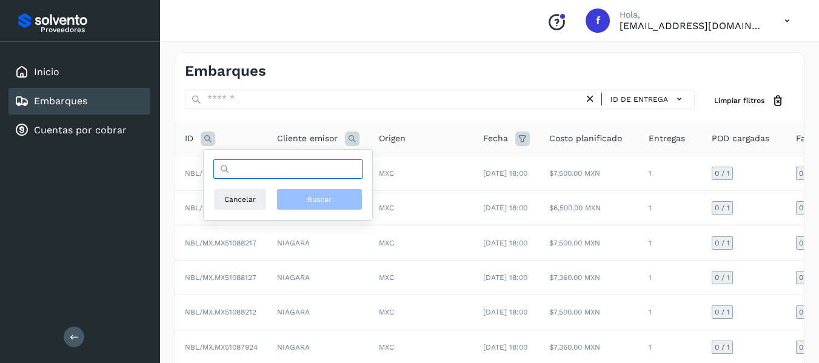
click at [268, 171] on input "text" at bounding box center [287, 168] width 149 height 19
paste input "**********"
type input "**********"
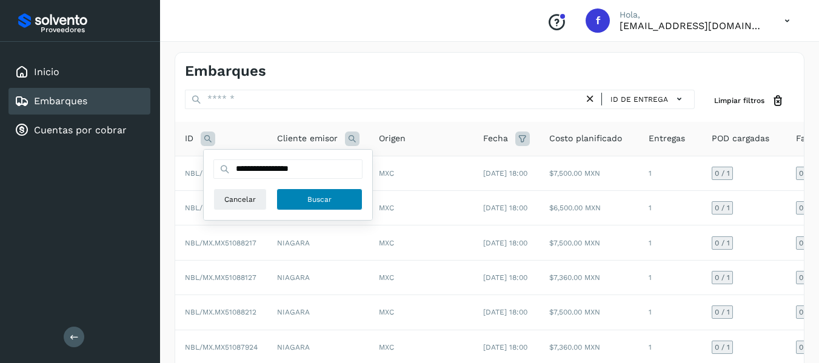
click at [317, 194] on span "Buscar" at bounding box center [319, 199] width 24 height 11
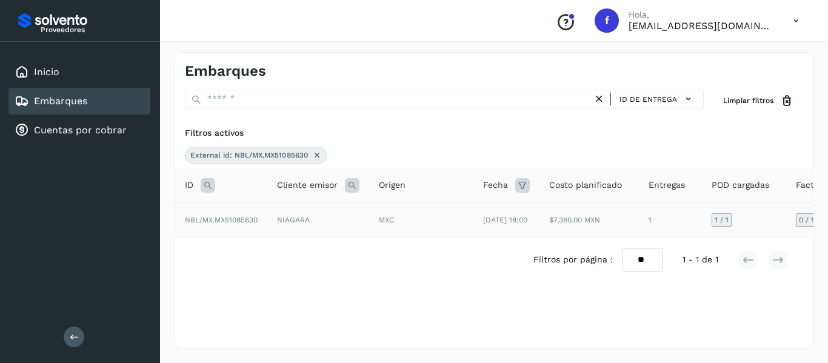
click at [761, 228] on td "1 / 1" at bounding box center [744, 221] width 84 height 36
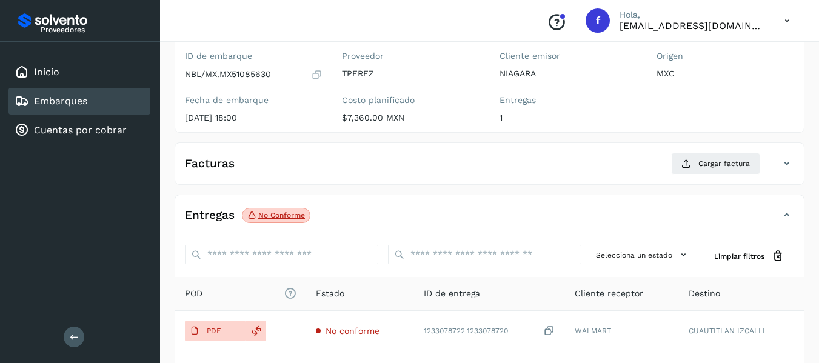
scroll to position [182, 0]
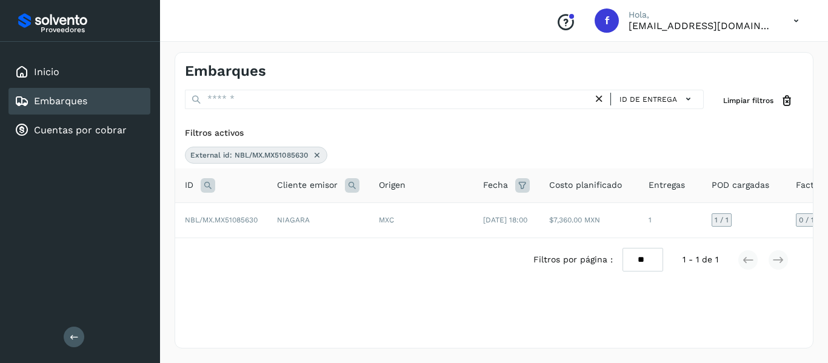
click at [315, 157] on icon at bounding box center [317, 155] width 10 height 10
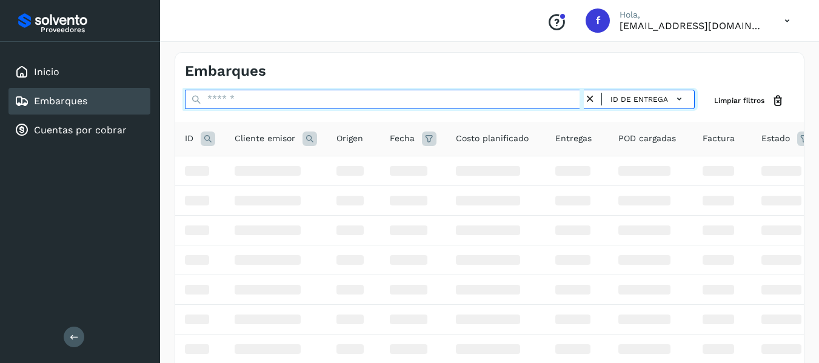
click at [278, 103] on input "text" at bounding box center [384, 99] width 399 height 19
paste input "**********"
type input "**********"
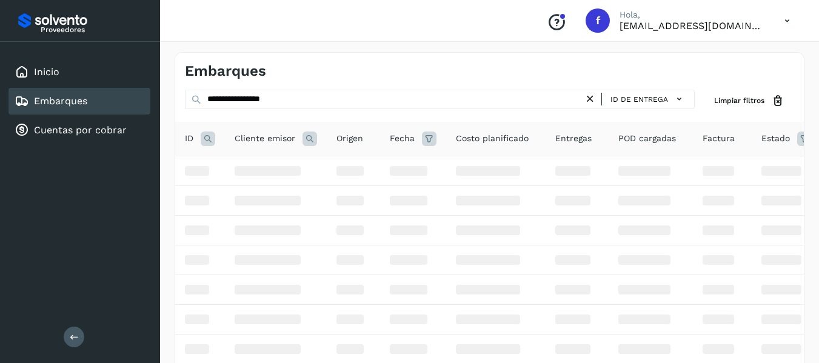
click at [217, 138] on th "ID" at bounding box center [200, 139] width 50 height 35
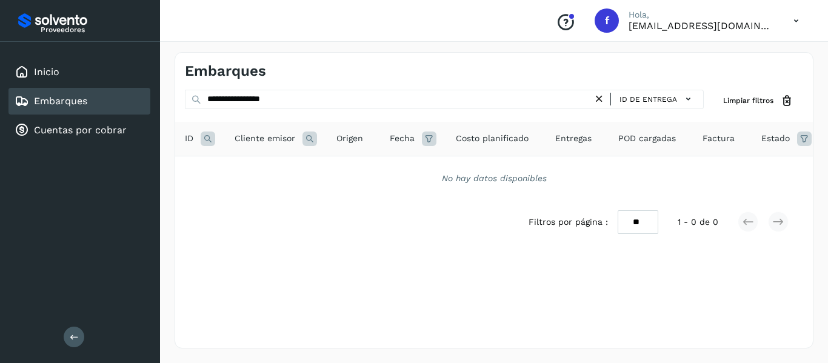
click at [201, 134] on icon at bounding box center [208, 139] width 15 height 15
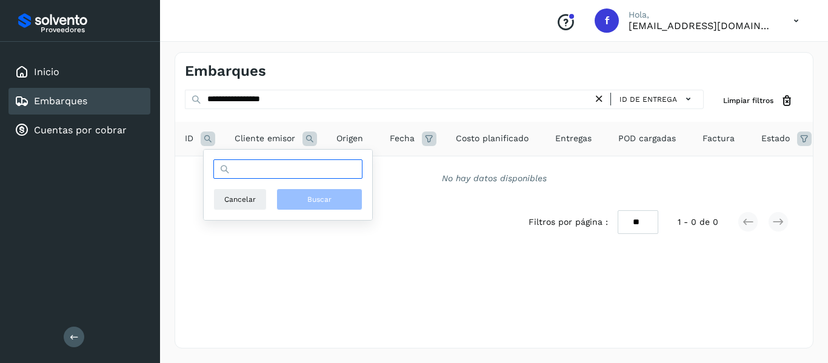
click at [316, 175] on input "text" at bounding box center [287, 168] width 149 height 19
paste input "**********"
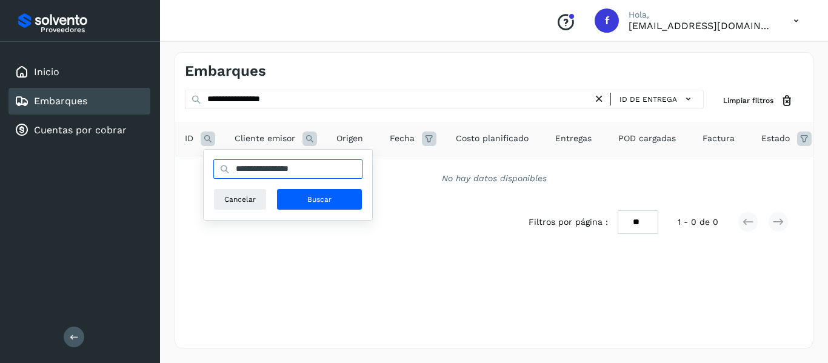
type input "**********"
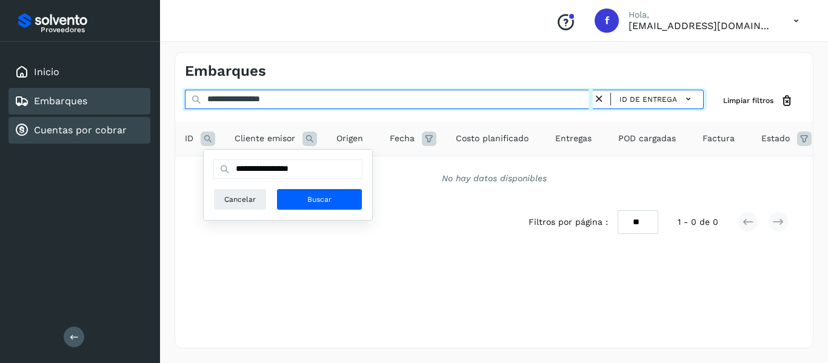
drag, startPoint x: 326, startPoint y: 102, endPoint x: 101, endPoint y: 118, distance: 225.5
click at [101, 118] on div "**********" at bounding box center [414, 181] width 828 height 363
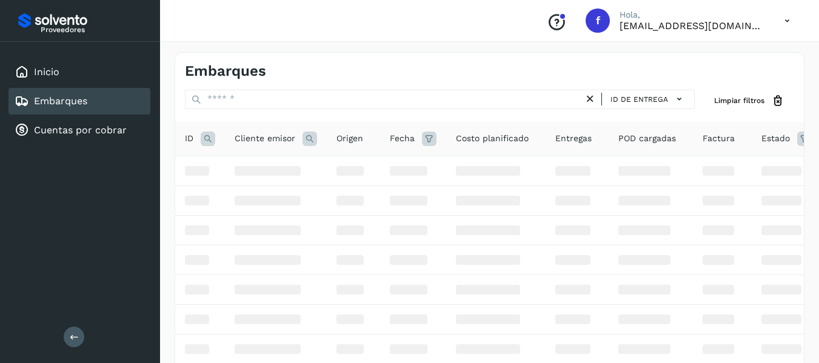
click at [207, 141] on icon at bounding box center [208, 139] width 15 height 15
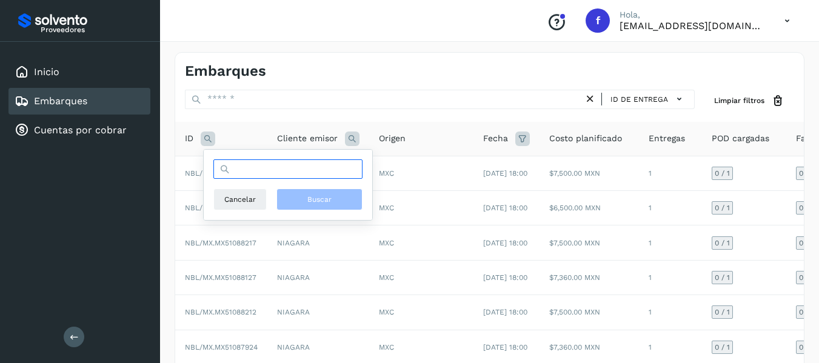
click at [271, 173] on input "text" at bounding box center [287, 168] width 149 height 19
paste input "**********"
type input "**********"
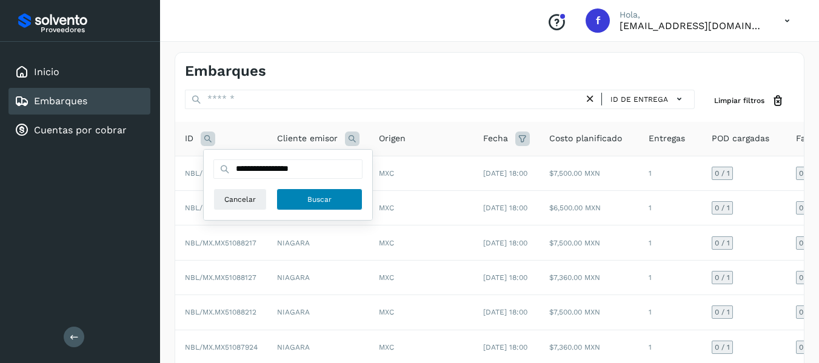
click at [303, 208] on button "Buscar" at bounding box center [320, 200] width 86 height 22
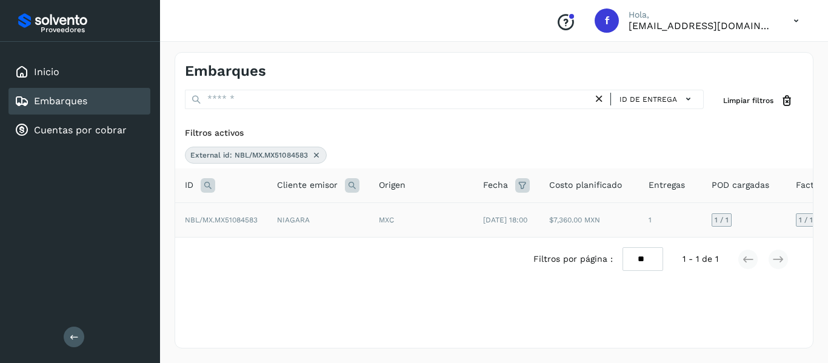
click at [735, 219] on td "1 / 1" at bounding box center [744, 220] width 84 height 35
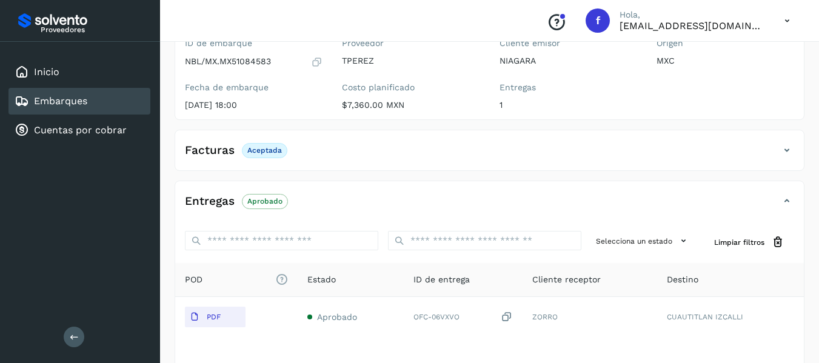
scroll to position [121, 0]
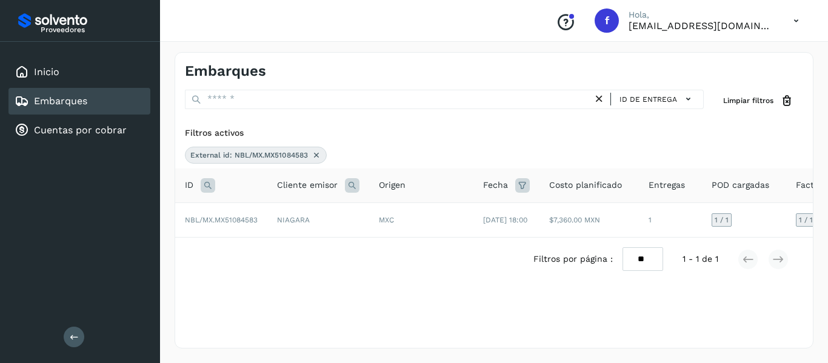
click at [320, 158] on icon at bounding box center [317, 155] width 10 height 10
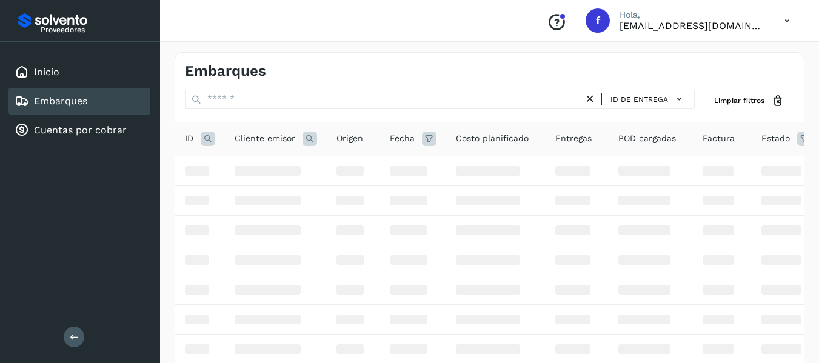
click at [206, 142] on icon at bounding box center [208, 139] width 15 height 15
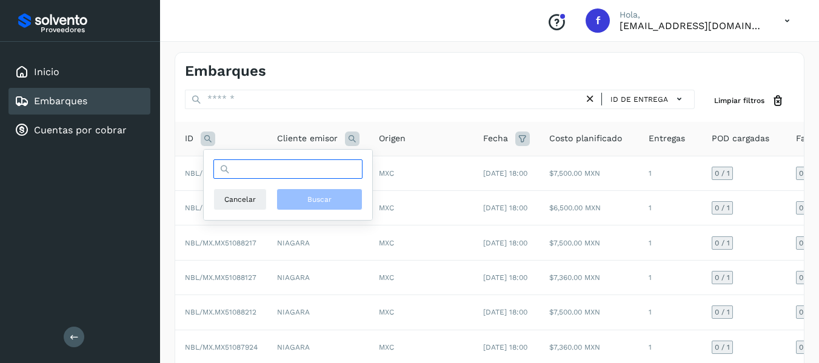
click at [238, 173] on input "text" at bounding box center [287, 168] width 149 height 19
paste input "**********"
drag, startPoint x: 238, startPoint y: 173, endPoint x: 258, endPoint y: 186, distance: 24.2
click at [238, 173] on input "**********" at bounding box center [287, 168] width 149 height 19
type input "**********"
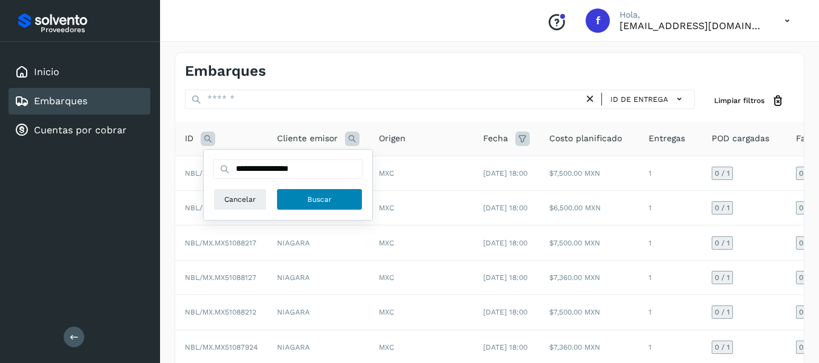
click at [315, 199] on span "Buscar" at bounding box center [319, 199] width 24 height 11
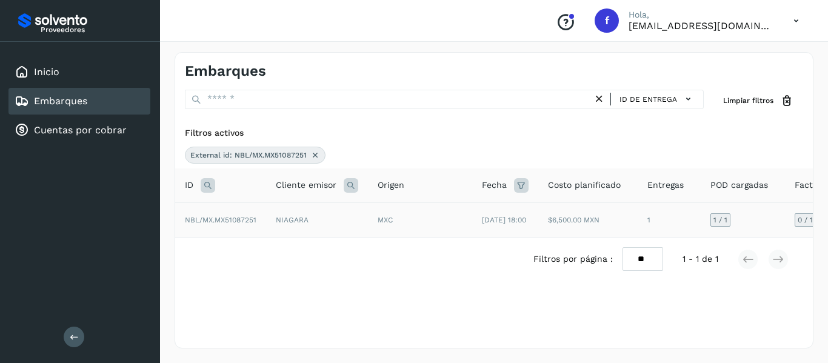
click at [750, 214] on td "1 / 1" at bounding box center [743, 220] width 84 height 35
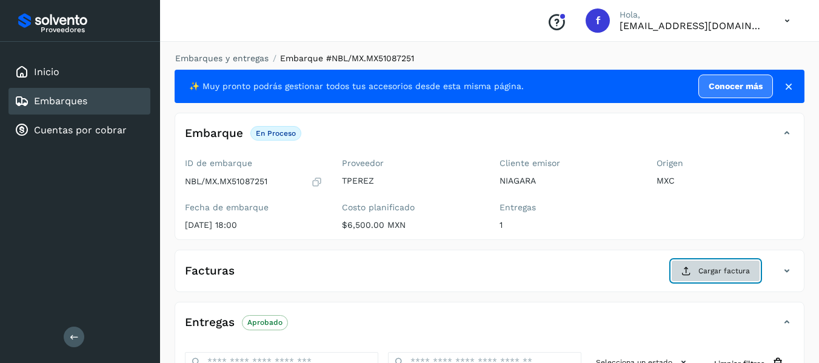
click at [699, 272] on span "Cargar factura" at bounding box center [725, 271] width 52 height 11
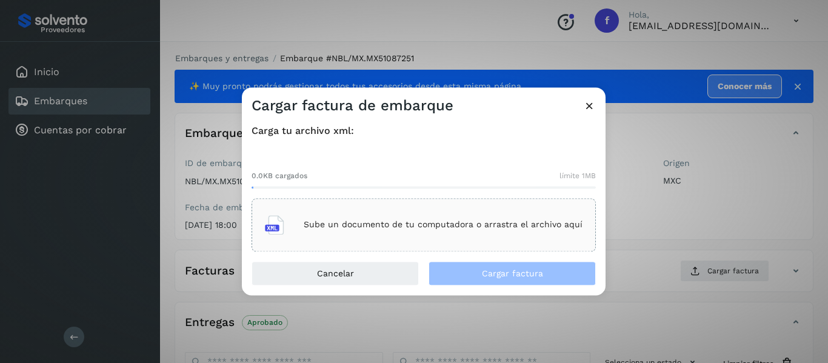
click at [394, 231] on div "Sube un documento de tu computadora o arrastra el archivo aquí" at bounding box center [424, 225] width 318 height 33
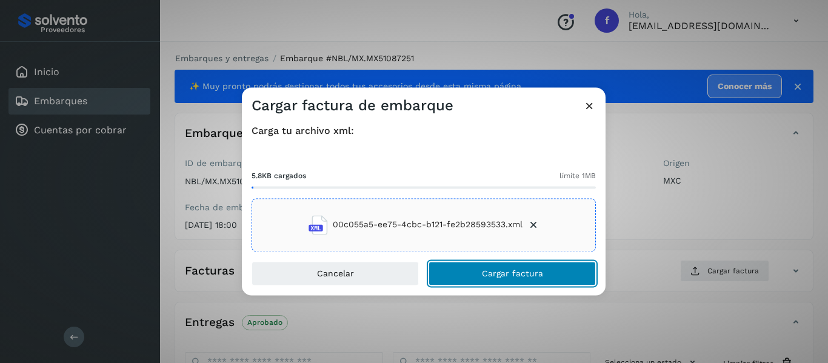
click at [475, 275] on button "Cargar factura" at bounding box center [512, 273] width 167 height 24
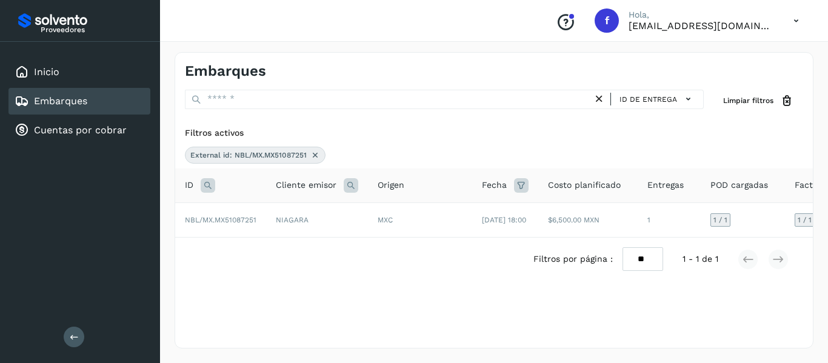
click at [313, 157] on icon at bounding box center [315, 155] width 10 height 10
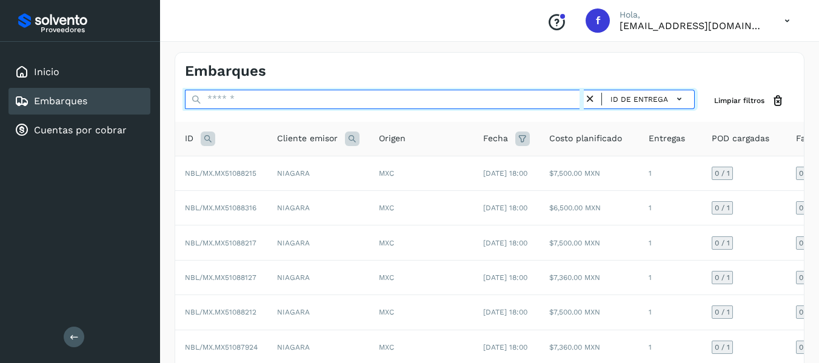
click at [260, 104] on input "text" at bounding box center [384, 99] width 399 height 19
paste input "**********"
type input "**********"
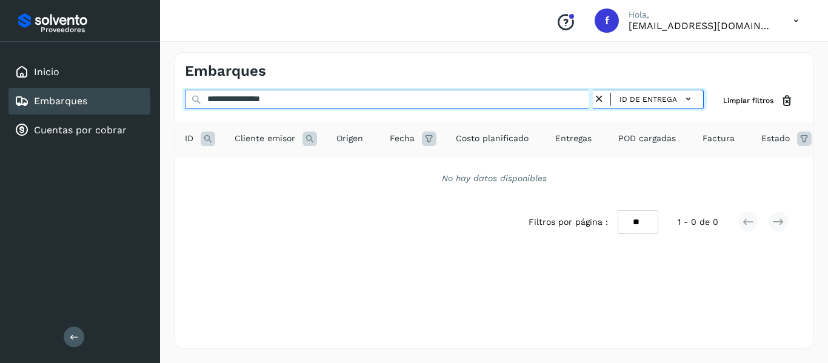
drag, startPoint x: 313, startPoint y: 99, endPoint x: 0, endPoint y: 113, distance: 313.8
click at [0, 113] on div "**********" at bounding box center [414, 181] width 828 height 363
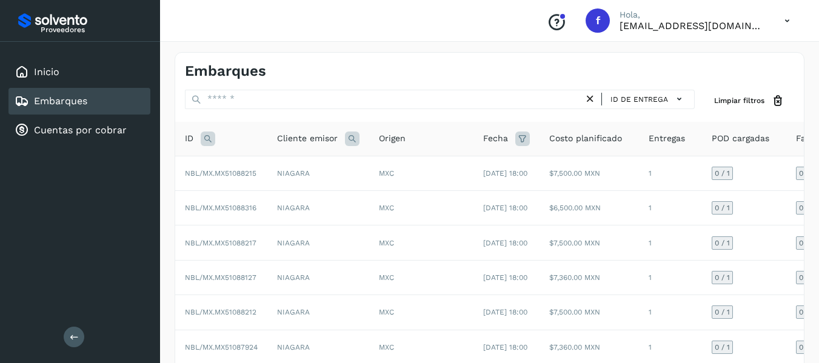
click at [209, 144] on icon at bounding box center [208, 139] width 15 height 15
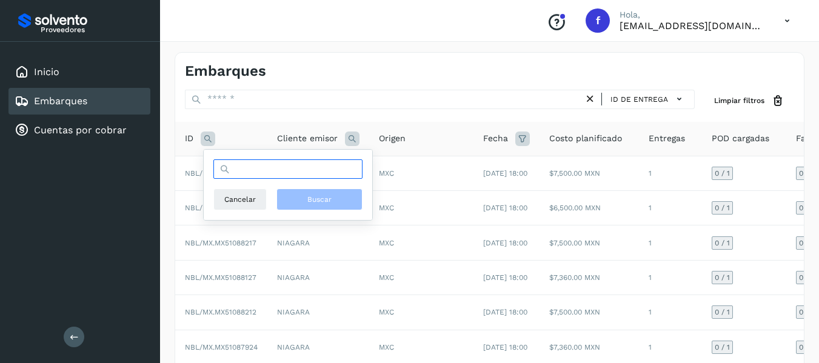
click at [242, 178] on input "text" at bounding box center [287, 168] width 149 height 19
paste input "**********"
type input "**********"
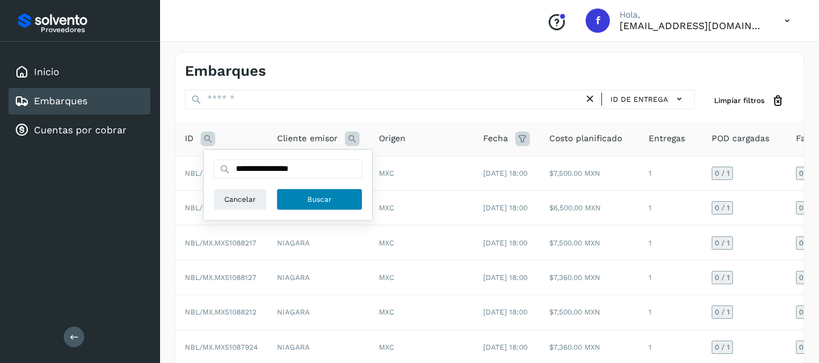
click at [293, 201] on button "Buscar" at bounding box center [320, 200] width 86 height 22
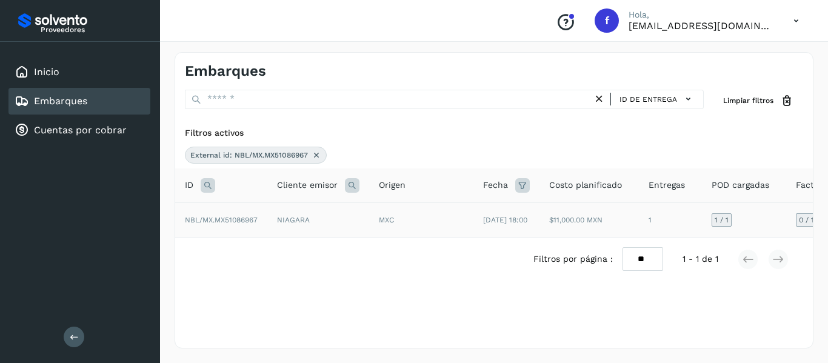
click at [759, 211] on td "1 / 1" at bounding box center [744, 220] width 84 height 35
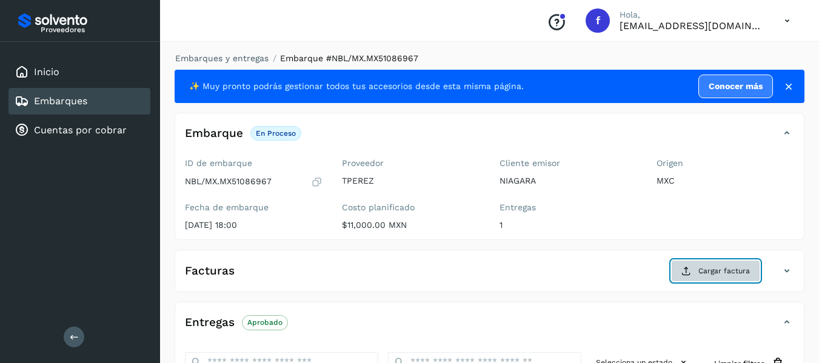
click at [735, 269] on span "Cargar factura" at bounding box center [725, 271] width 52 height 11
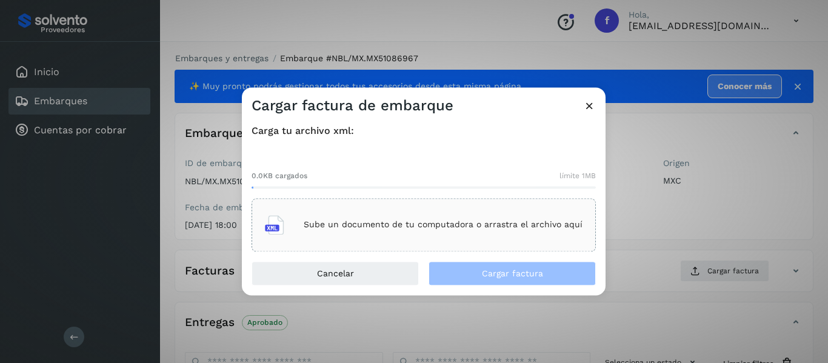
click at [315, 241] on div "Sube un documento de tu computadora o arrastra el archivo aquí" at bounding box center [424, 225] width 318 height 33
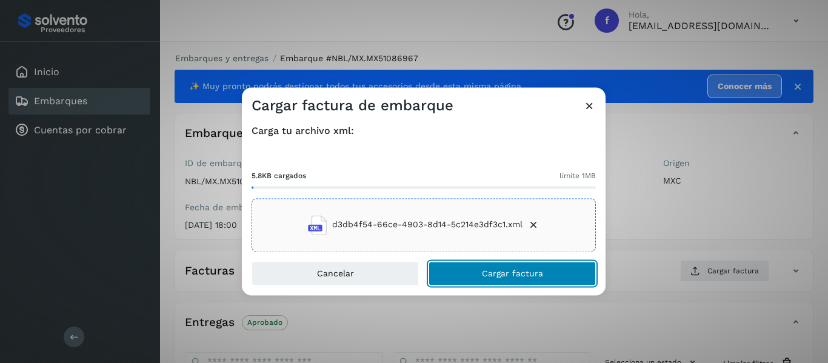
click at [521, 275] on span "Cargar factura" at bounding box center [512, 273] width 61 height 8
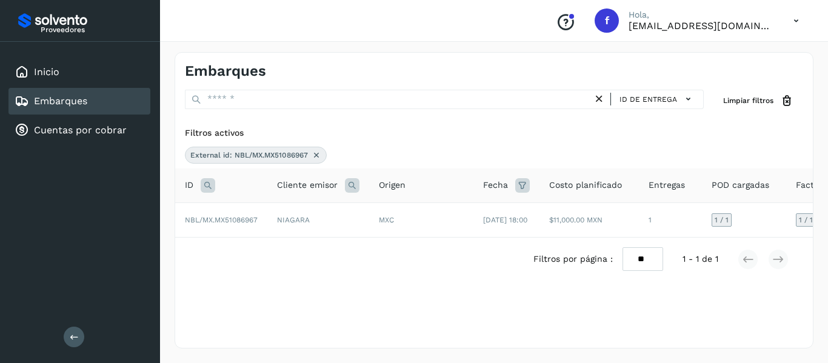
click at [321, 157] on icon at bounding box center [317, 155] width 10 height 10
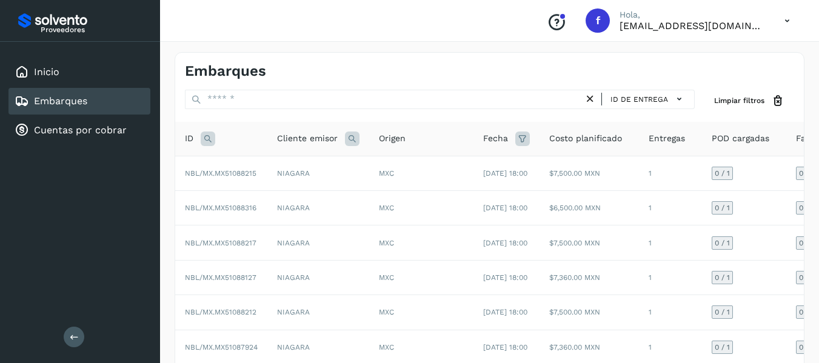
click at [206, 134] on icon at bounding box center [208, 139] width 15 height 15
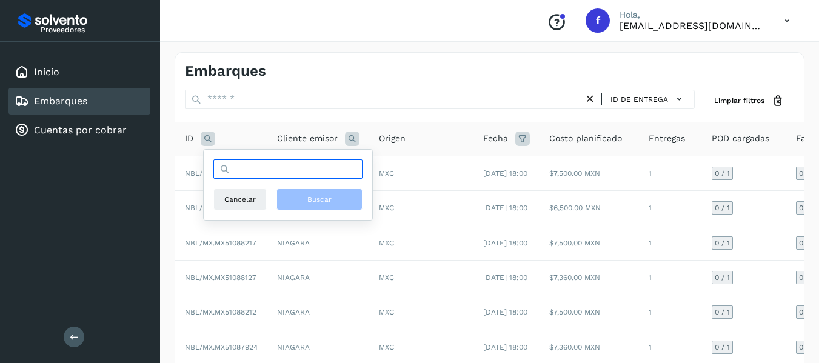
click at [268, 175] on input "text" at bounding box center [287, 168] width 149 height 19
paste input "**********"
type input "**********"
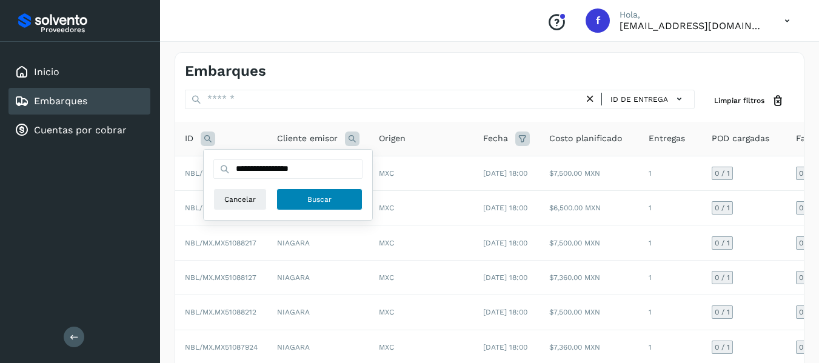
click at [299, 199] on button "Buscar" at bounding box center [320, 200] width 86 height 22
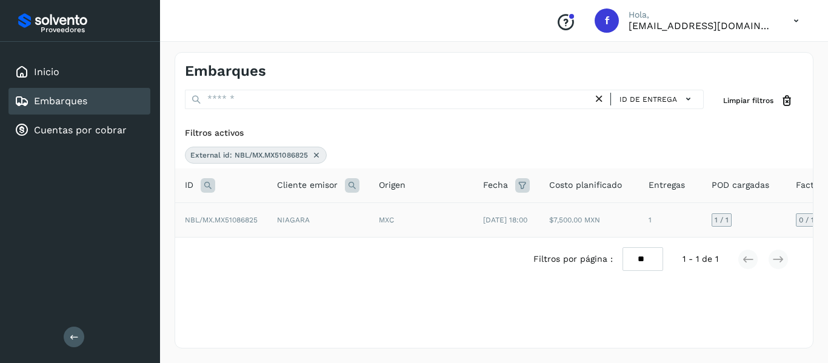
click at [754, 225] on td "1 / 1" at bounding box center [744, 220] width 84 height 35
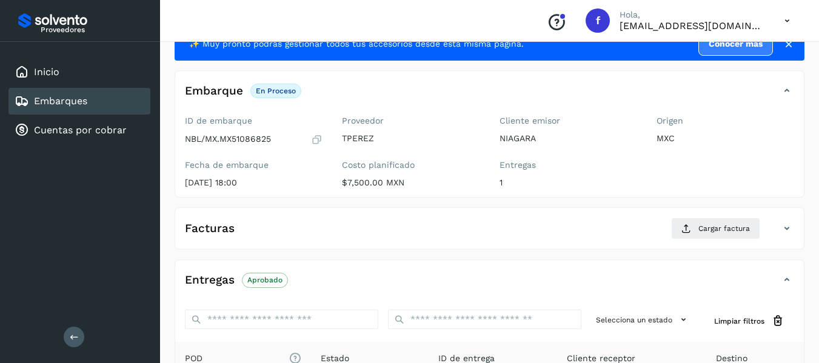
scroll to position [61, 0]
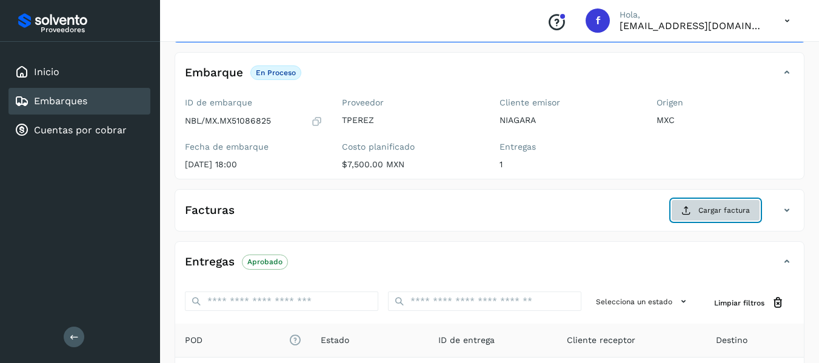
click at [689, 210] on icon at bounding box center [687, 211] width 10 height 10
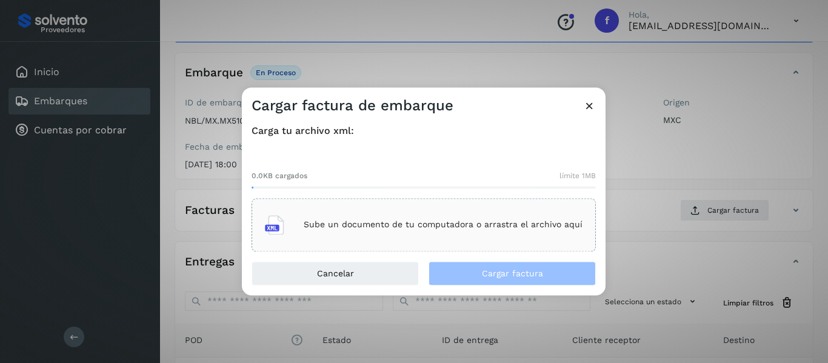
click at [338, 219] on div "Sube un documento de tu computadora o arrastra el archivo aquí" at bounding box center [424, 225] width 318 height 33
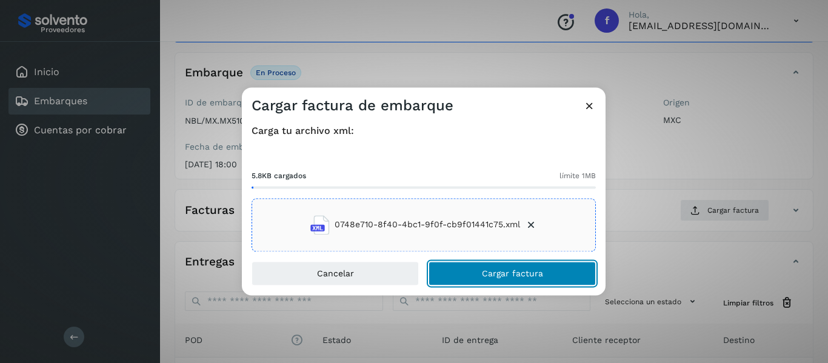
click at [484, 273] on span "Cargar factura" at bounding box center [512, 273] width 61 height 8
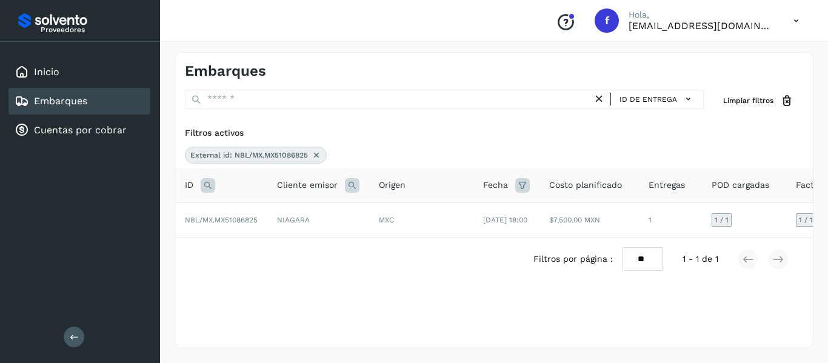
click at [317, 152] on icon at bounding box center [317, 155] width 10 height 10
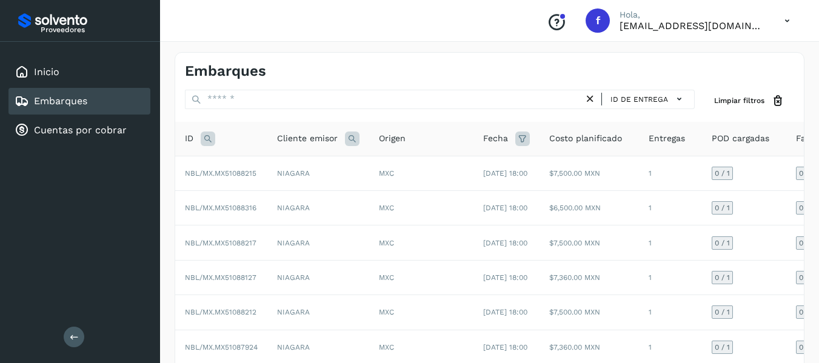
click at [213, 141] on icon at bounding box center [208, 139] width 15 height 15
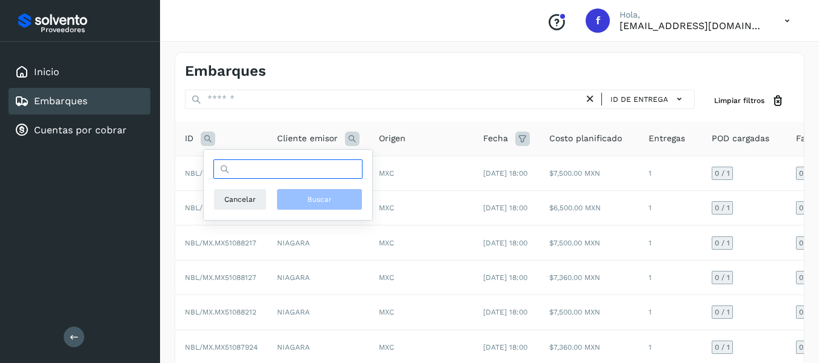
click at [298, 170] on input "text" at bounding box center [287, 168] width 149 height 19
paste input "**********"
type input "**********"
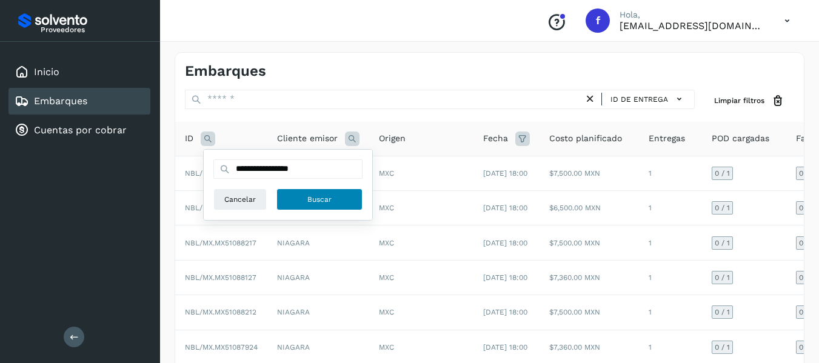
click at [322, 203] on span "Buscar" at bounding box center [319, 199] width 24 height 11
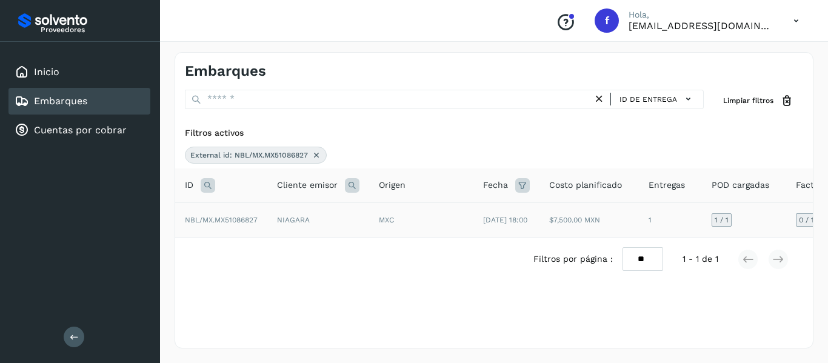
click at [756, 213] on td "1 / 1" at bounding box center [744, 220] width 84 height 35
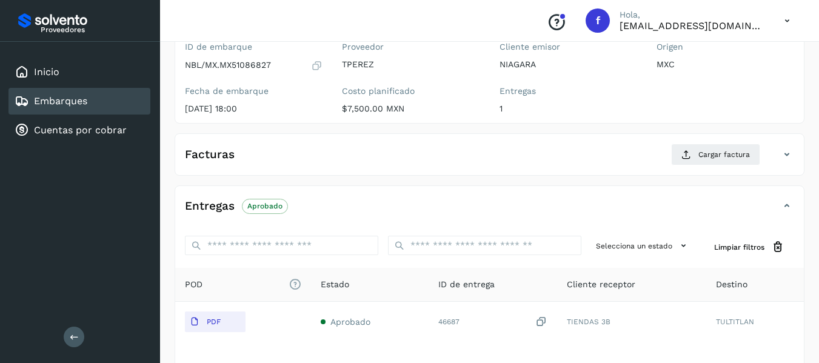
scroll to position [121, 0]
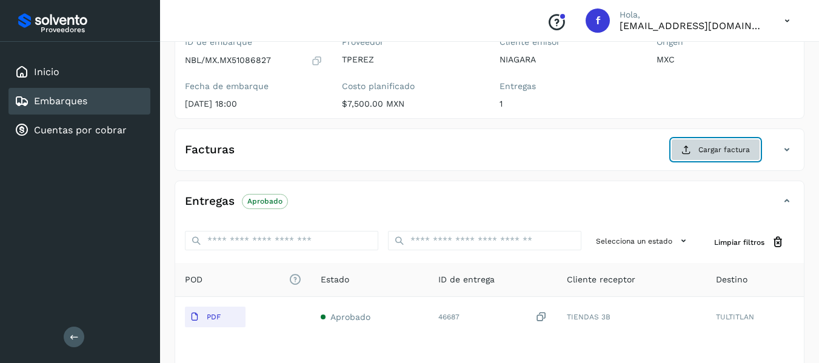
click at [735, 147] on span "Cargar factura" at bounding box center [725, 149] width 52 height 11
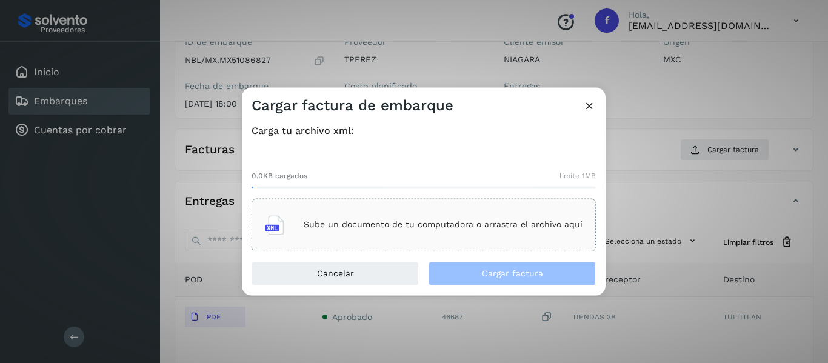
click at [592, 102] on icon at bounding box center [589, 105] width 13 height 13
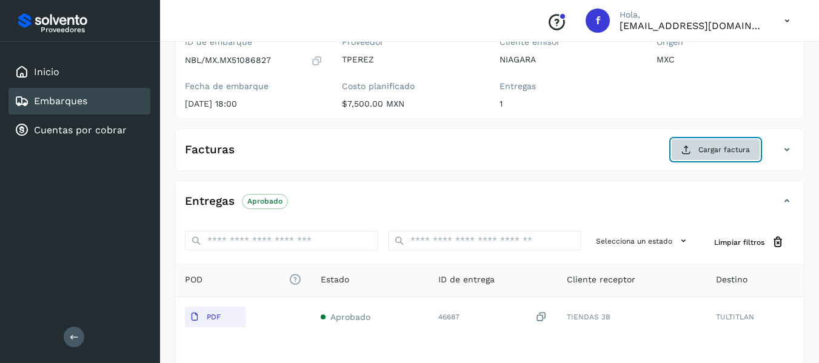
click at [695, 150] on button "Cargar factura" at bounding box center [715, 150] width 89 height 22
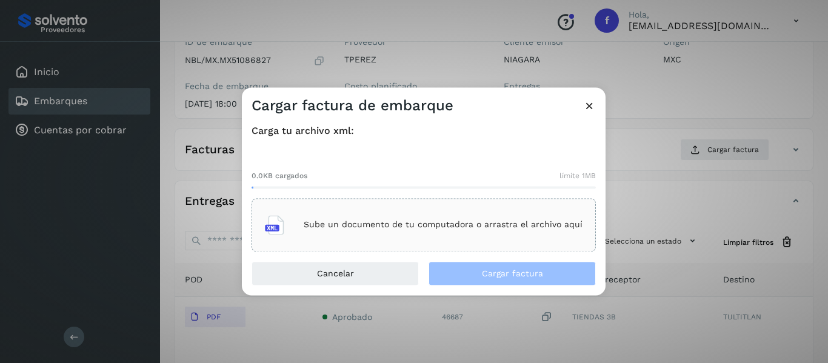
click at [593, 103] on icon at bounding box center [589, 105] width 13 height 13
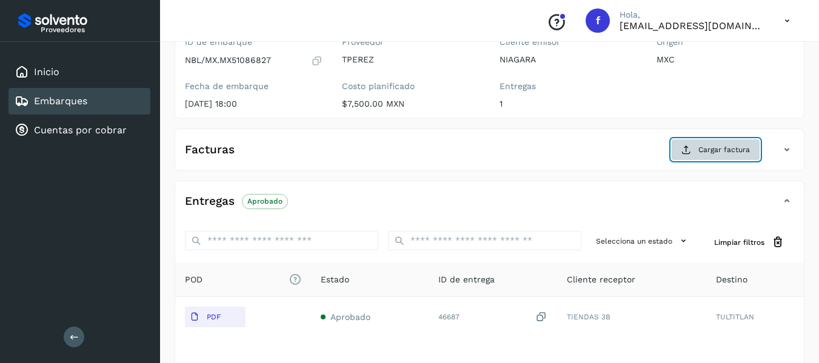
click at [679, 150] on button "Cargar factura" at bounding box center [715, 150] width 89 height 22
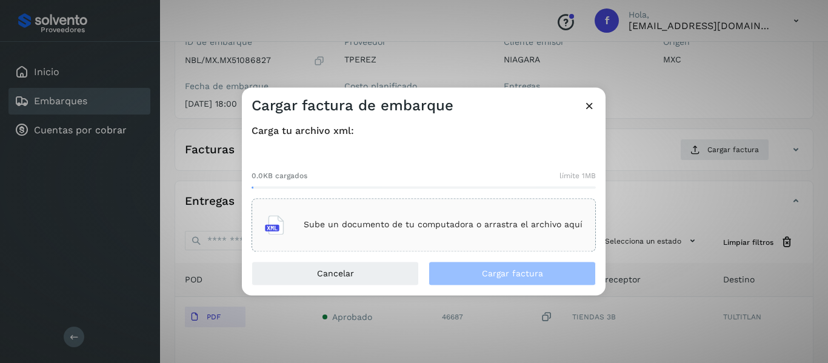
click at [310, 225] on p "Sube un documento de tu computadora o arrastra el archivo aquí" at bounding box center [443, 225] width 279 height 10
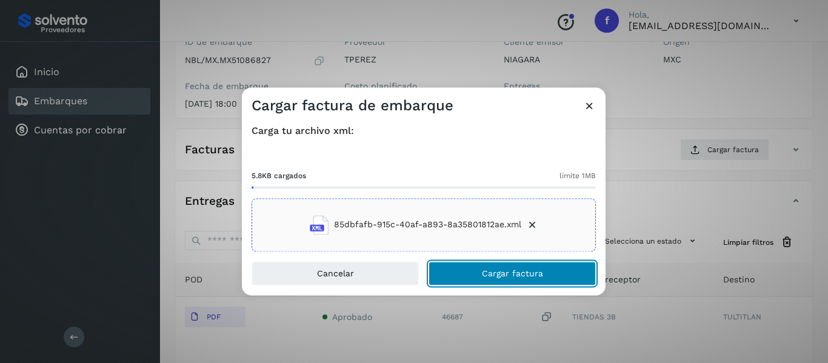
click at [474, 275] on button "Cargar factura" at bounding box center [512, 273] width 167 height 24
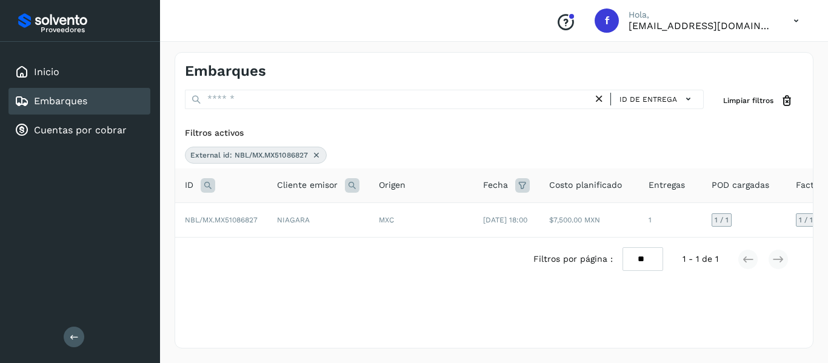
click at [315, 152] on icon at bounding box center [317, 155] width 10 height 10
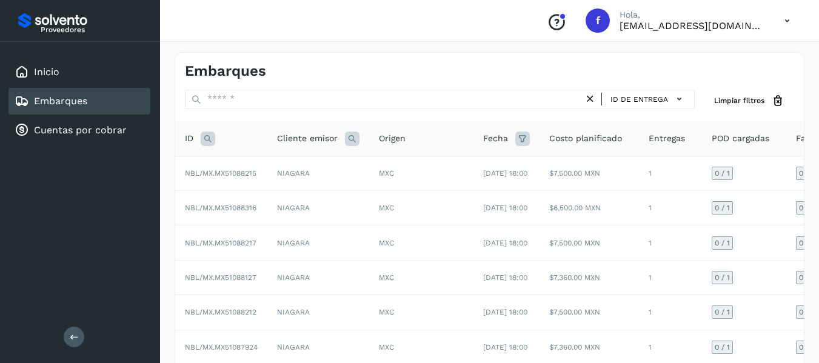
click at [207, 139] on icon at bounding box center [208, 139] width 15 height 15
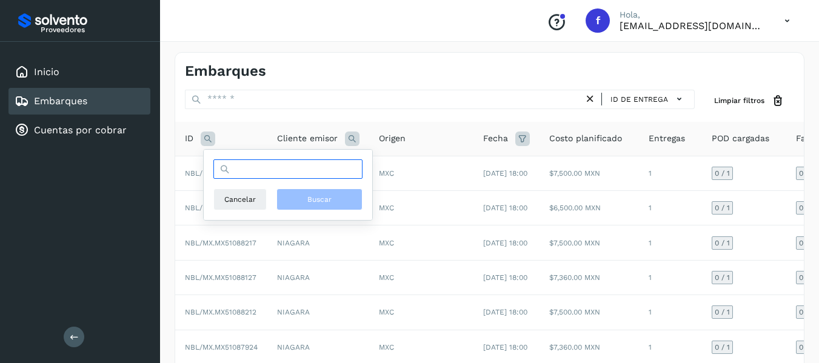
click at [243, 175] on input "text" at bounding box center [287, 168] width 149 height 19
paste input "**********"
type input "**********"
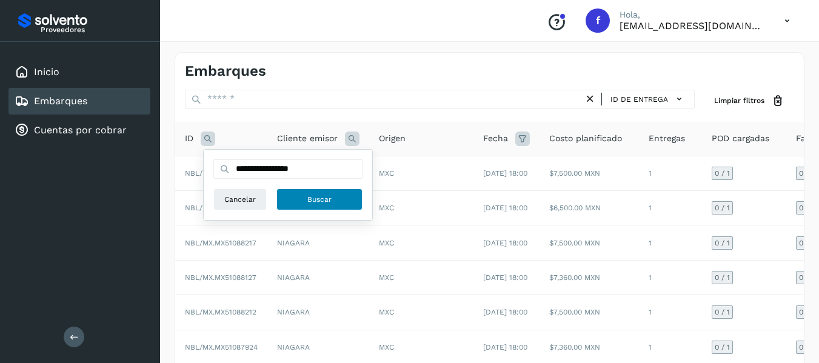
click at [309, 200] on span "Buscar" at bounding box center [319, 199] width 24 height 11
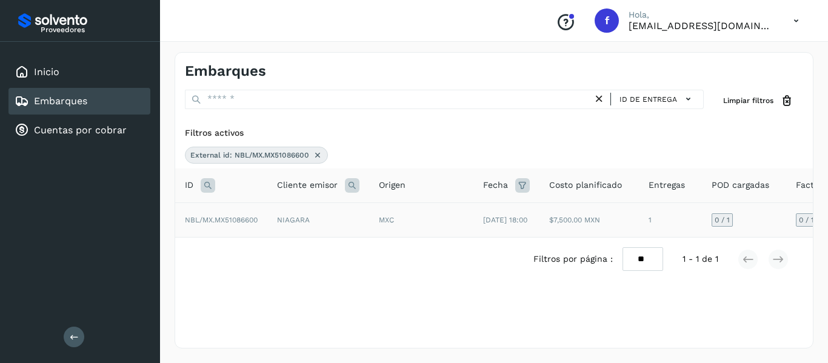
click at [777, 212] on td "0 / 1" at bounding box center [744, 220] width 84 height 35
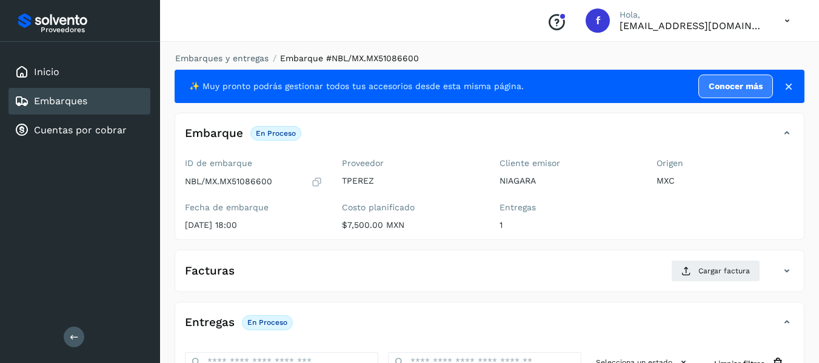
scroll to position [121, 0]
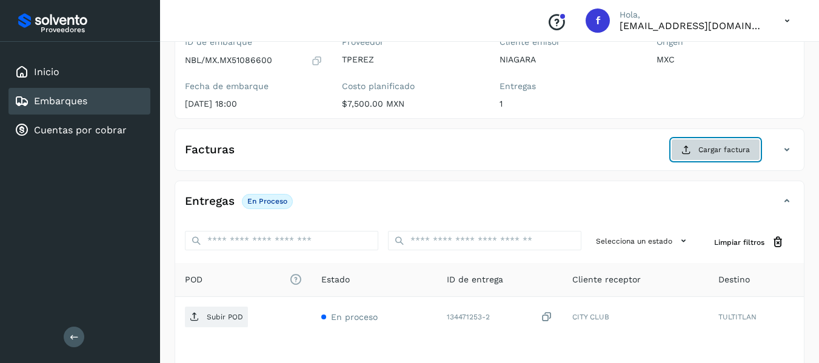
click at [712, 147] on span "Cargar factura" at bounding box center [725, 149] width 52 height 11
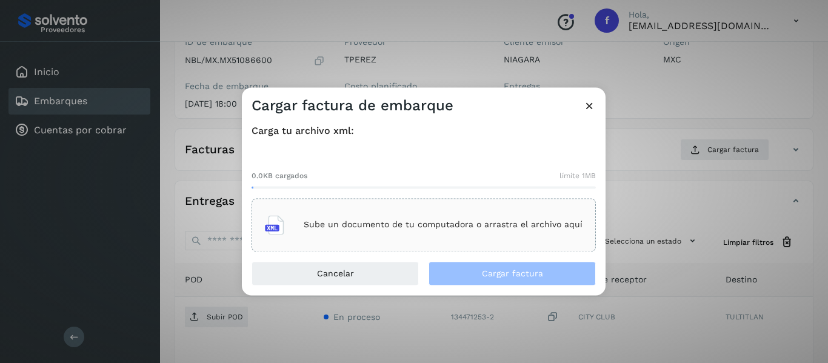
click at [436, 218] on div "Sube un documento de tu computadora o arrastra el archivo aquí" at bounding box center [424, 225] width 318 height 33
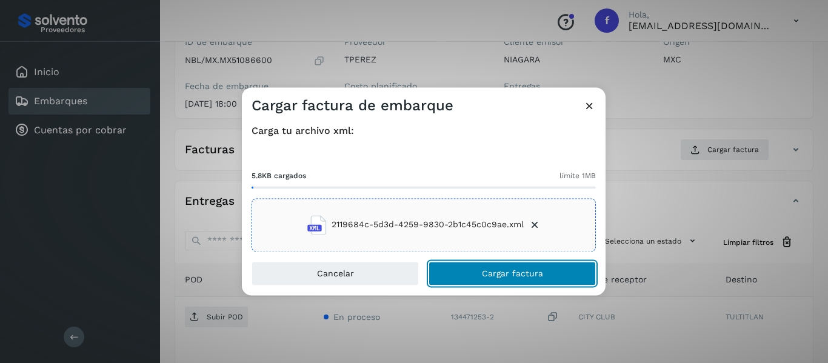
click at [504, 281] on button "Cargar factura" at bounding box center [512, 273] width 167 height 24
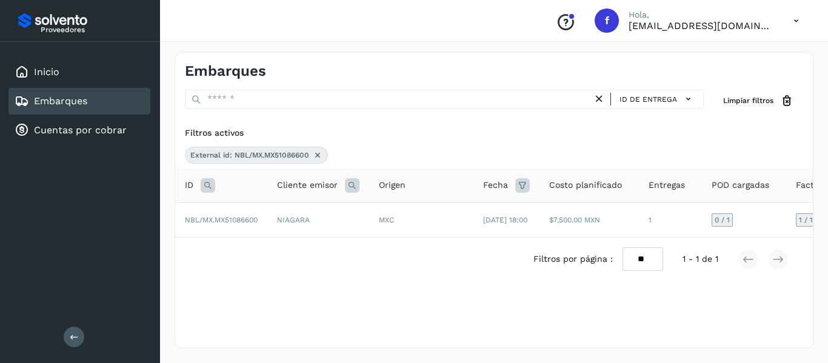
click at [317, 158] on icon at bounding box center [318, 155] width 10 height 10
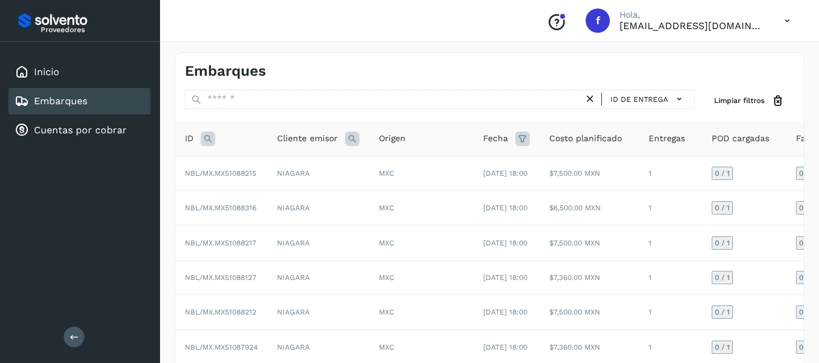
click at [210, 138] on icon at bounding box center [208, 139] width 15 height 15
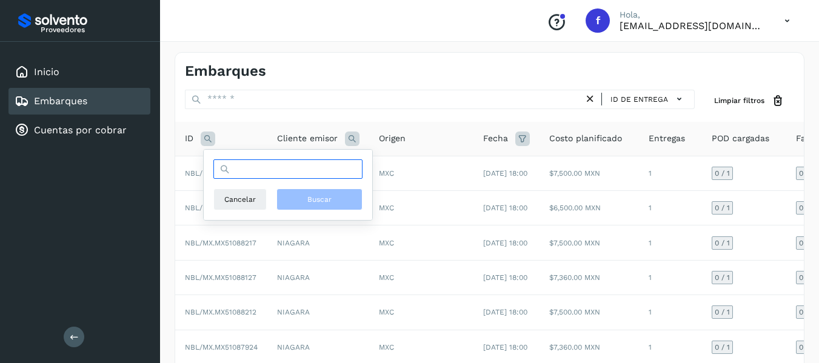
click at [255, 169] on input "text" at bounding box center [287, 168] width 149 height 19
paste input "**********"
type input "**********"
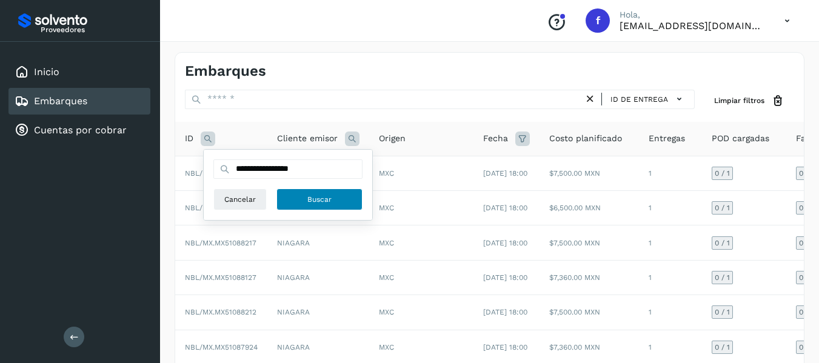
click at [303, 202] on button "Buscar" at bounding box center [320, 200] width 86 height 22
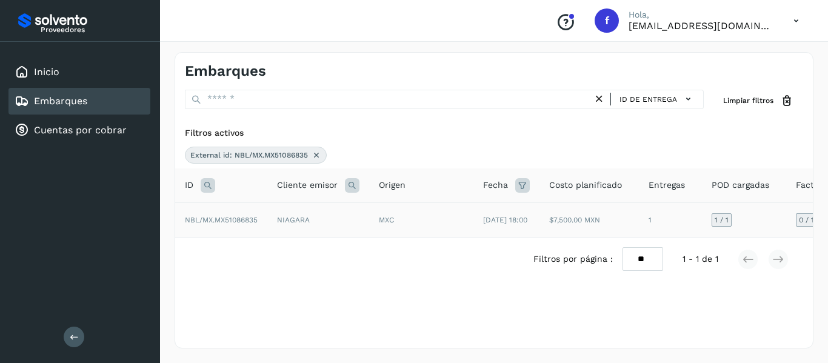
click at [747, 220] on td "1 / 1" at bounding box center [744, 220] width 84 height 35
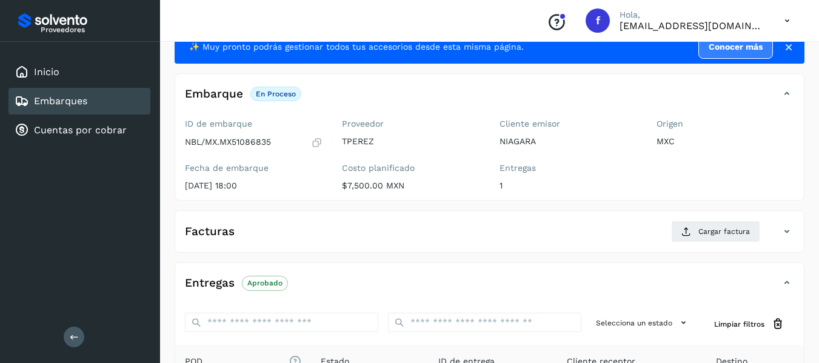
scroll to position [61, 0]
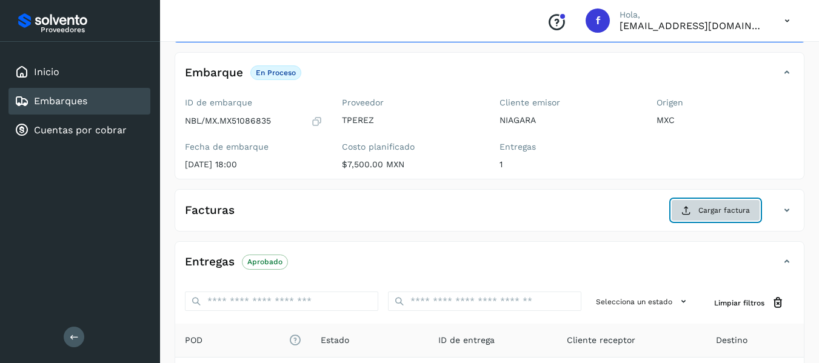
click at [688, 209] on icon at bounding box center [687, 211] width 10 height 10
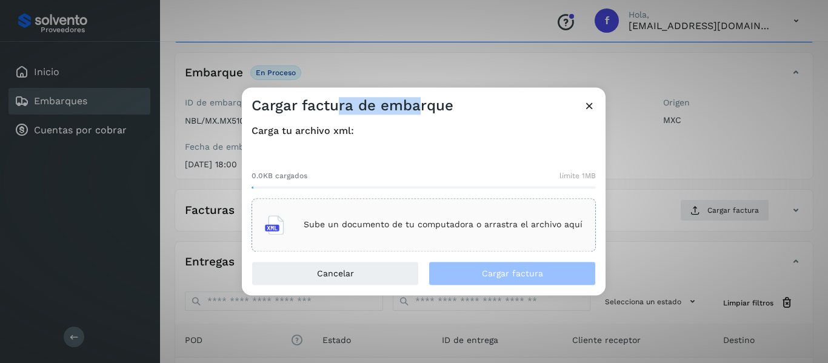
drag, startPoint x: 338, startPoint y: 110, endPoint x: 418, endPoint y: 98, distance: 80.9
click at [418, 98] on h3 "Cargar factura de embarque" at bounding box center [353, 106] width 202 height 18
click at [586, 101] on icon at bounding box center [589, 105] width 13 height 13
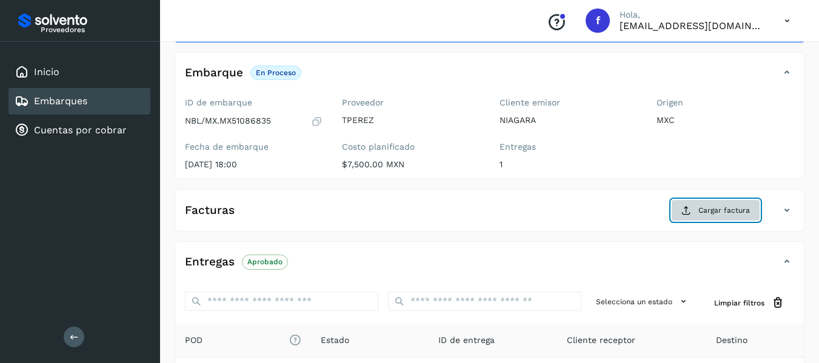
click at [728, 216] on span "Cargar factura" at bounding box center [725, 210] width 52 height 11
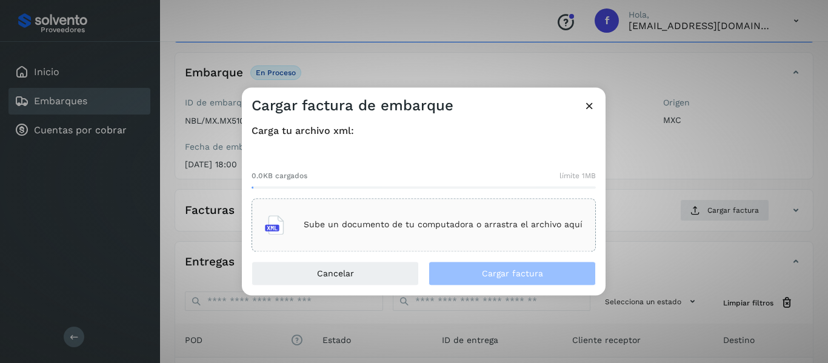
click at [335, 233] on div "Sube un documento de tu computadora o arrastra el archivo aquí" at bounding box center [424, 225] width 318 height 33
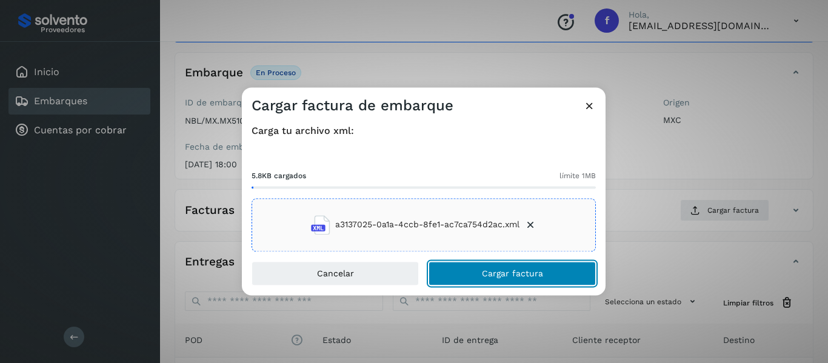
click at [511, 266] on button "Cargar factura" at bounding box center [512, 273] width 167 height 24
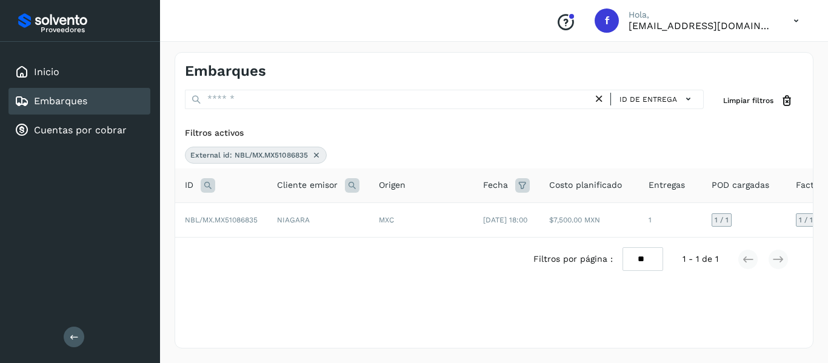
click at [320, 158] on icon at bounding box center [317, 155] width 10 height 10
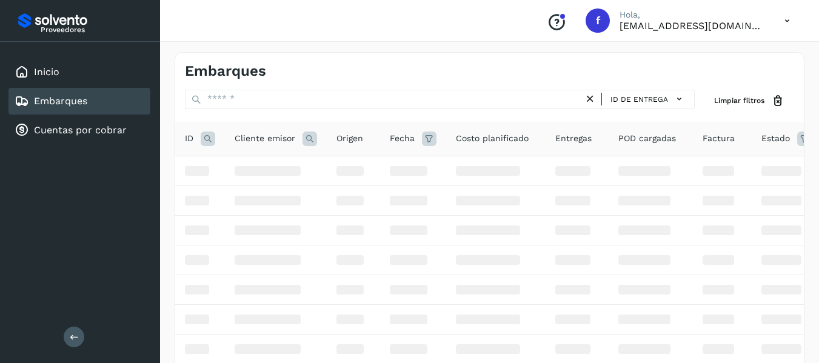
click at [212, 135] on icon at bounding box center [208, 139] width 15 height 15
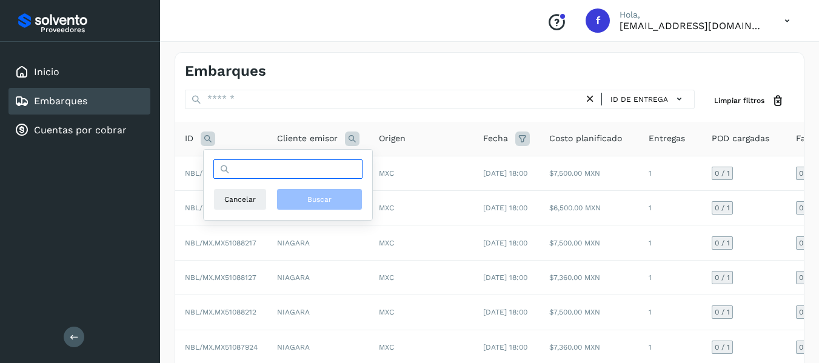
click at [286, 176] on input "text" at bounding box center [287, 168] width 149 height 19
paste input "**********"
type input "**********"
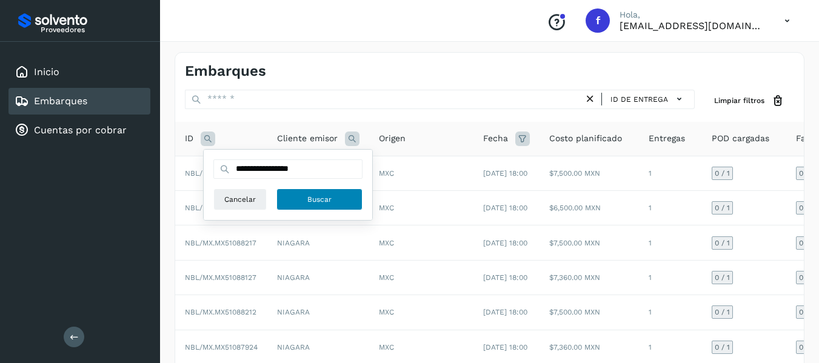
click at [301, 204] on button "Buscar" at bounding box center [320, 200] width 86 height 22
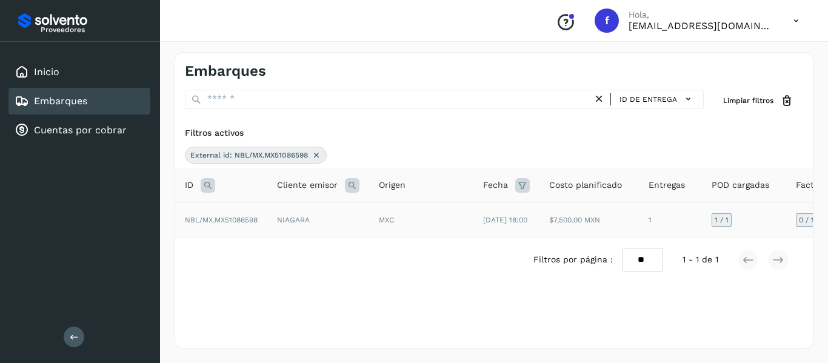
click at [749, 216] on td "1 / 1" at bounding box center [744, 221] width 84 height 36
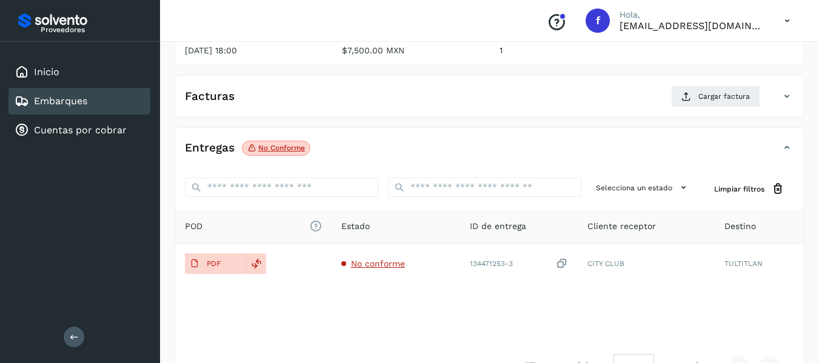
scroll to position [153, 0]
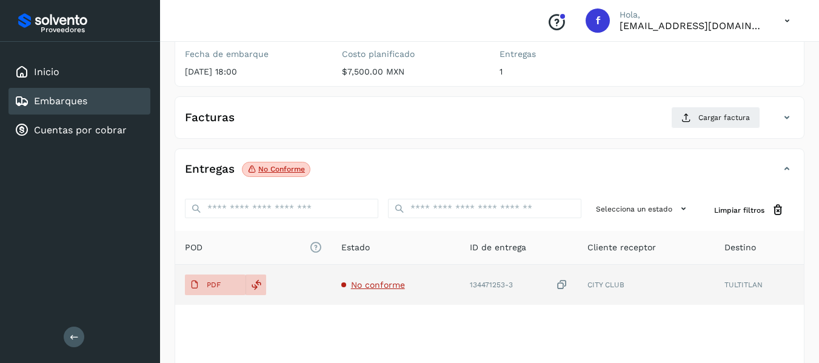
click at [395, 287] on span "No conforme" at bounding box center [378, 285] width 54 height 10
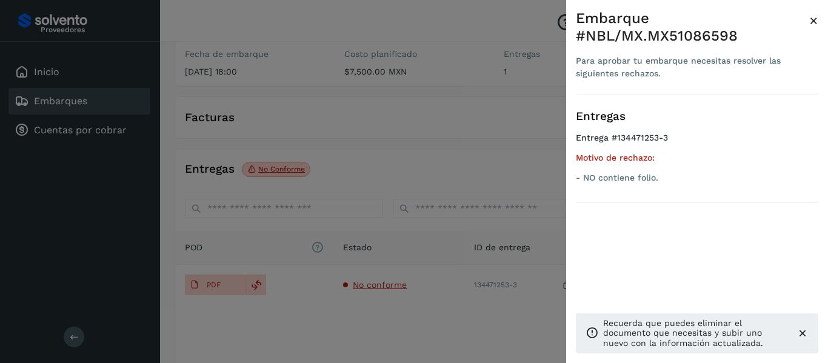
click at [816, 24] on span "×" at bounding box center [813, 20] width 9 height 17
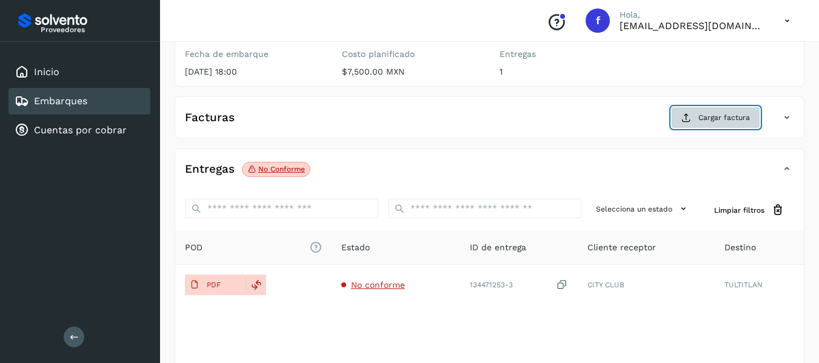
click at [694, 121] on button "Cargar factura" at bounding box center [715, 118] width 89 height 22
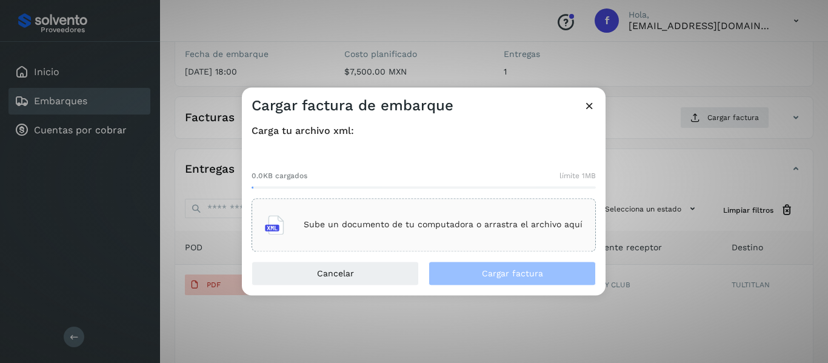
click at [297, 225] on div "Sube un documento de tu computadora o arrastra el archivo aquí" at bounding box center [424, 225] width 318 height 33
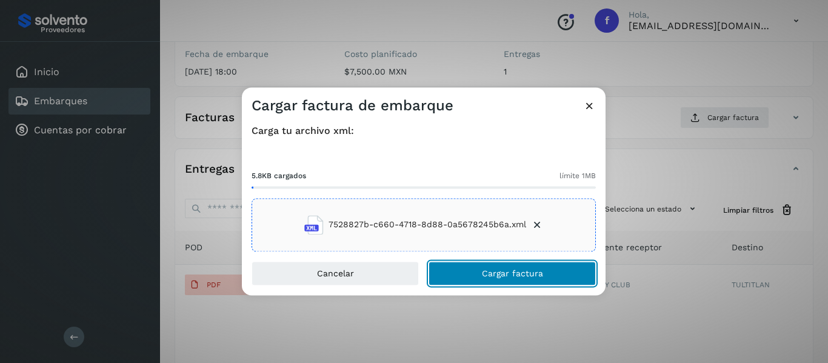
click at [487, 283] on button "Cargar factura" at bounding box center [512, 273] width 167 height 24
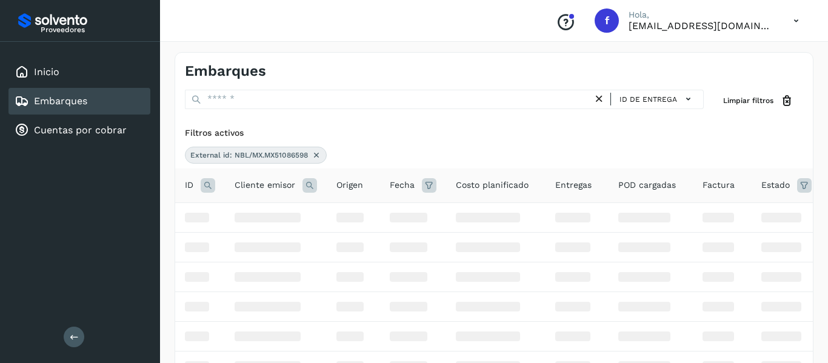
click at [321, 158] on icon at bounding box center [317, 155] width 10 height 10
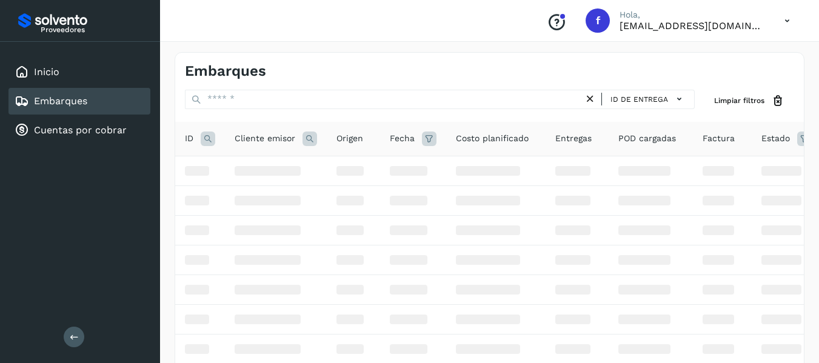
click at [210, 137] on icon at bounding box center [208, 139] width 15 height 15
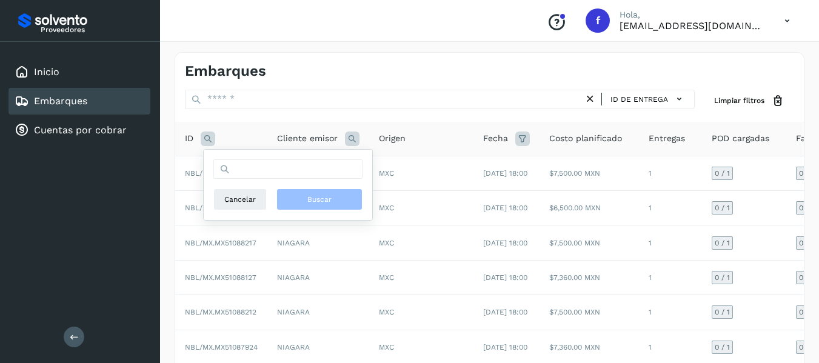
click at [261, 179] on div "Cancelar Buscar" at bounding box center [287, 184] width 149 height 51
click at [266, 171] on input "text" at bounding box center [287, 168] width 149 height 19
paste input "**********"
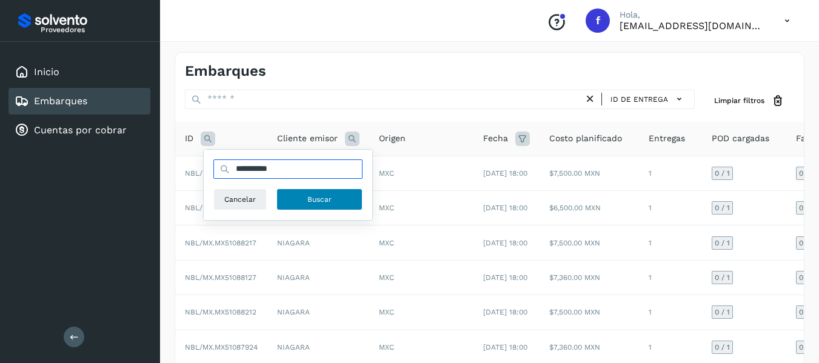
type input "**********"
click at [307, 196] on button "Buscar" at bounding box center [320, 200] width 86 height 22
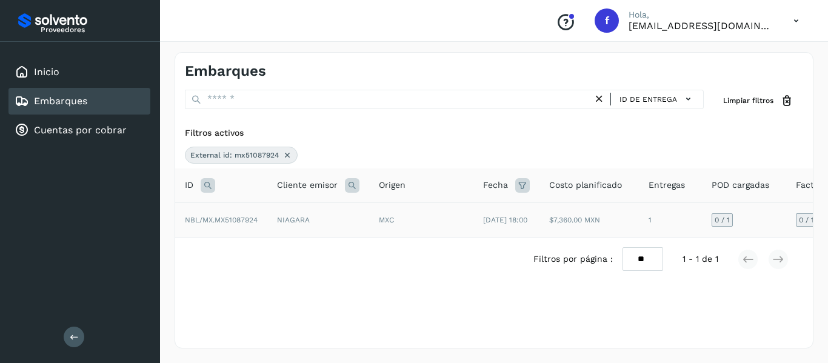
click at [751, 235] on td "0 / 1" at bounding box center [744, 220] width 84 height 35
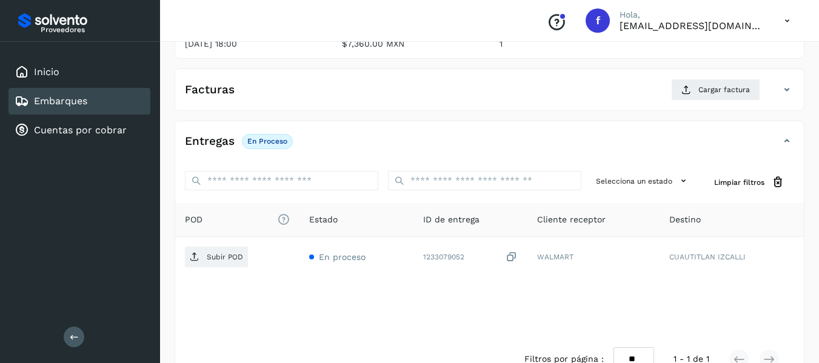
scroll to position [182, 0]
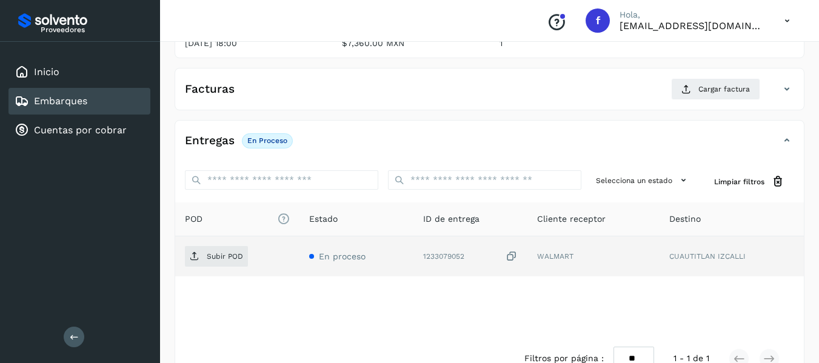
click at [514, 255] on icon at bounding box center [512, 256] width 12 height 13
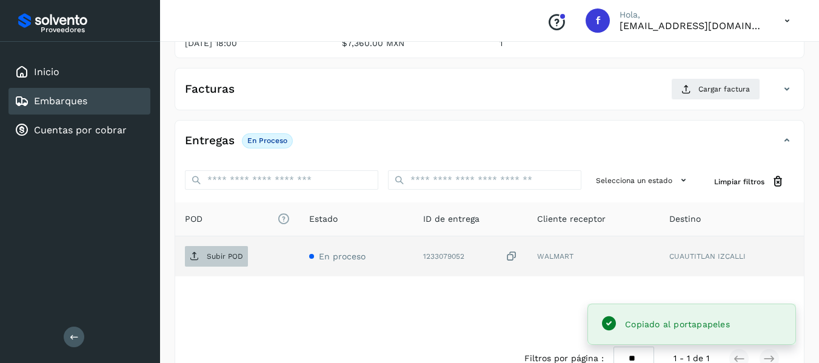
click at [221, 253] on p "Subir POD" at bounding box center [225, 256] width 36 height 8
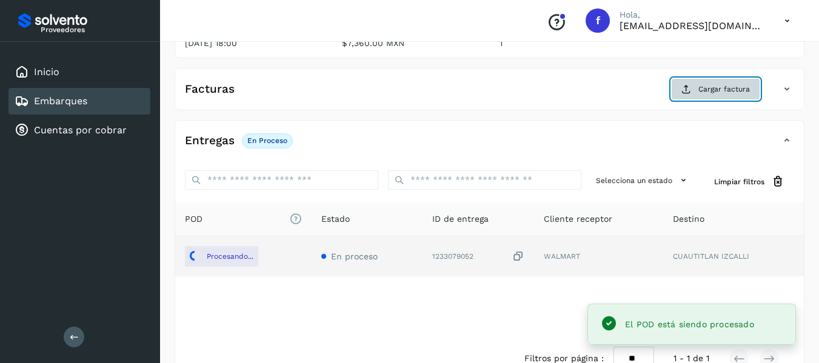
click at [703, 88] on span "Cargar factura" at bounding box center [725, 89] width 52 height 11
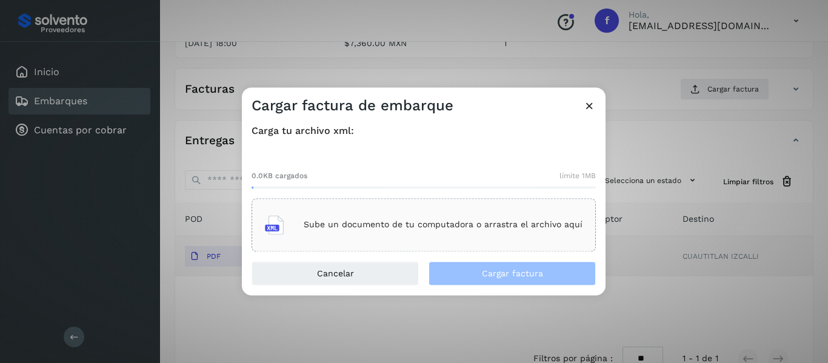
click at [371, 228] on p "Sube un documento de tu computadora o arrastra el archivo aquí" at bounding box center [443, 225] width 279 height 10
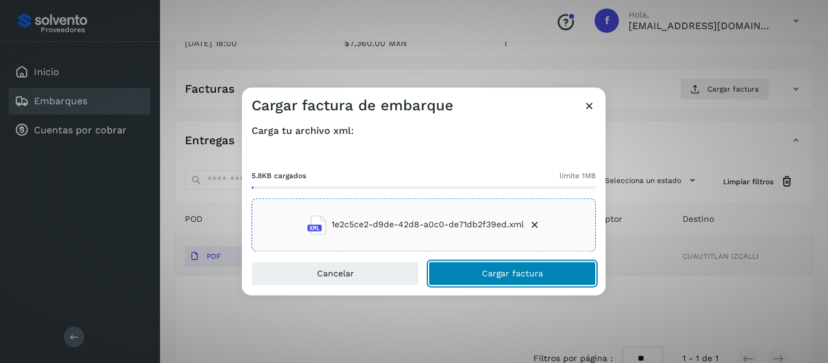
click at [474, 272] on button "Cargar factura" at bounding box center [512, 273] width 167 height 24
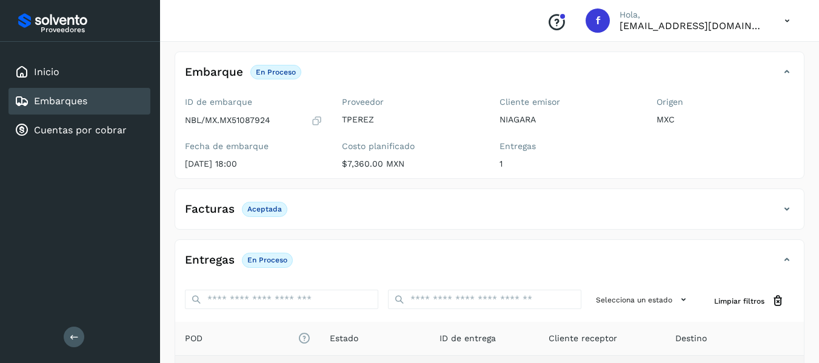
scroll to position [61, 0]
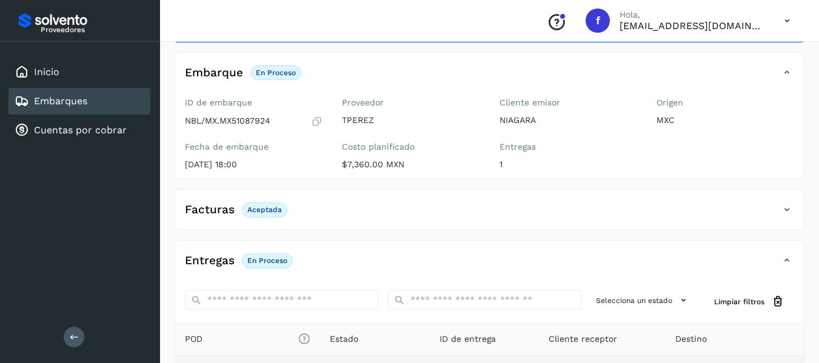
click at [316, 116] on icon at bounding box center [317, 121] width 12 height 12
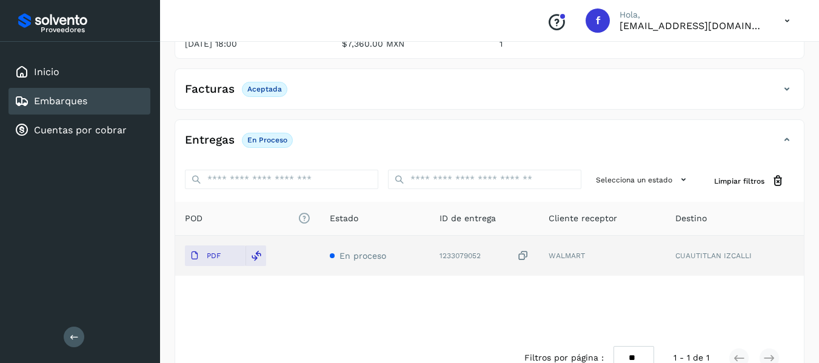
scroll to position [182, 0]
click at [527, 251] on icon at bounding box center [523, 255] width 12 height 13
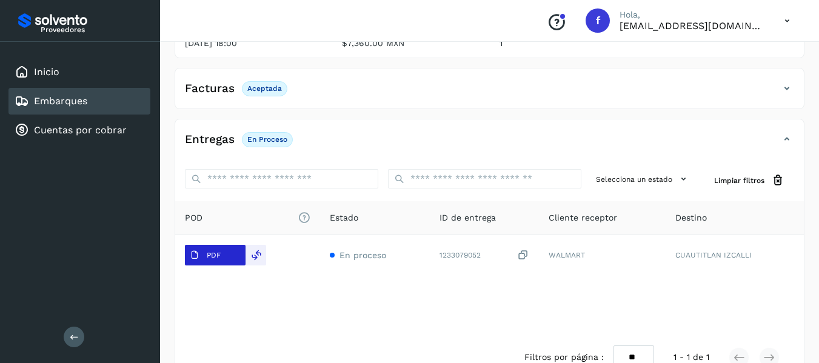
click at [232, 257] on button "PDF" at bounding box center [215, 255] width 61 height 21
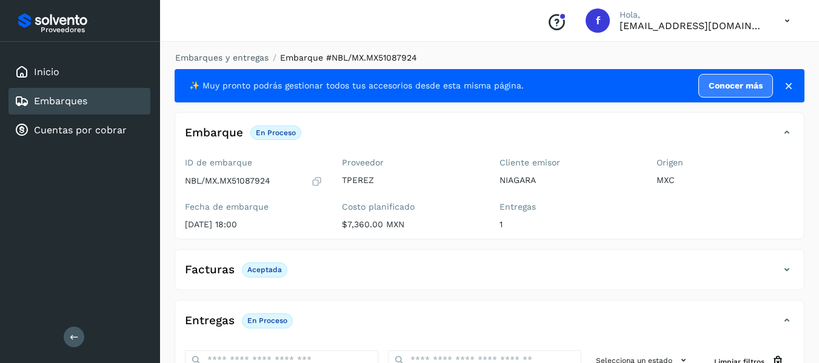
scroll to position [0, 0]
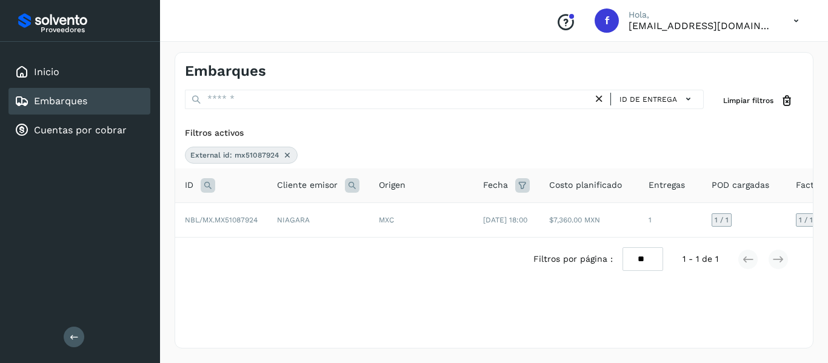
click at [284, 158] on icon at bounding box center [288, 155] width 10 height 10
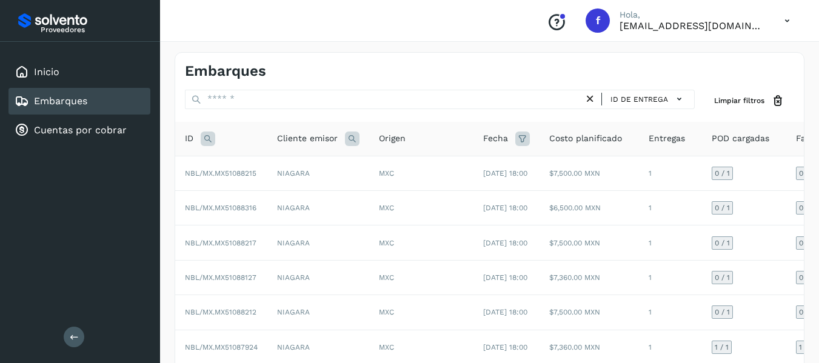
click at [210, 140] on icon at bounding box center [208, 139] width 15 height 15
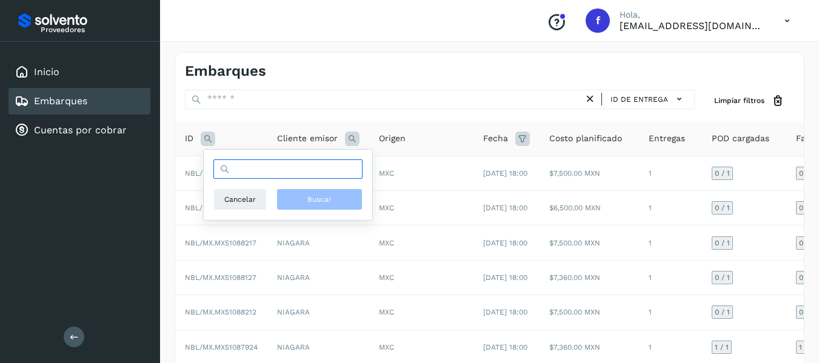
click at [326, 172] on input "text" at bounding box center [287, 168] width 149 height 19
paste input "**********"
type input "**********"
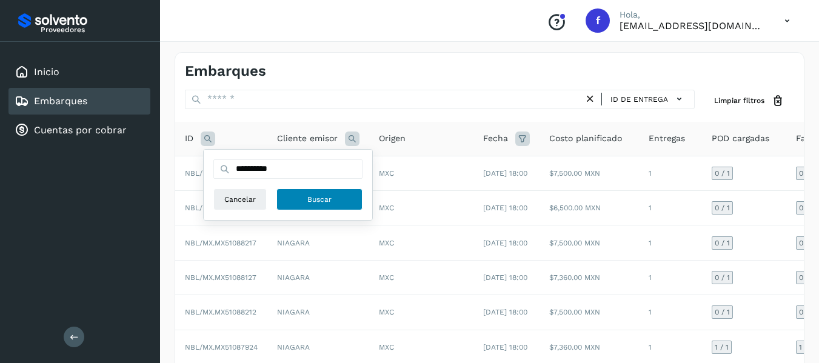
click at [311, 201] on span "Buscar" at bounding box center [319, 199] width 24 height 11
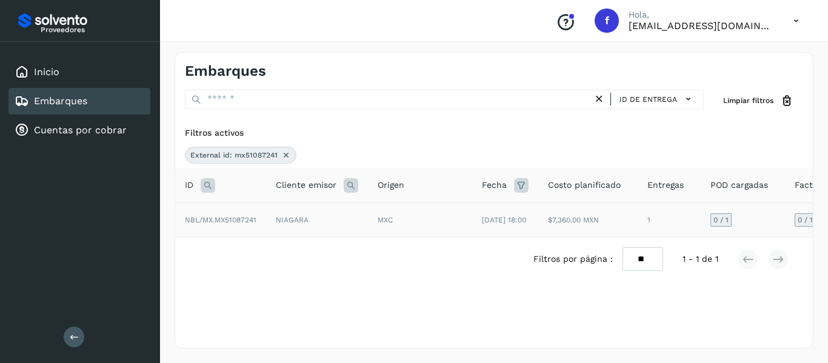
click at [767, 229] on td "0 / 1" at bounding box center [743, 220] width 84 height 35
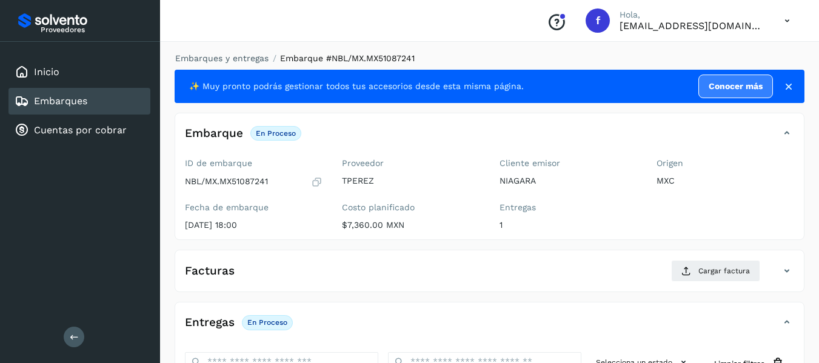
click at [323, 184] on div "ID de embarque NBL/MX.MX51087241 Fecha de embarque [DATE] 18:00" at bounding box center [253, 196] width 157 height 86
click at [323, 179] on icon at bounding box center [317, 182] width 12 height 12
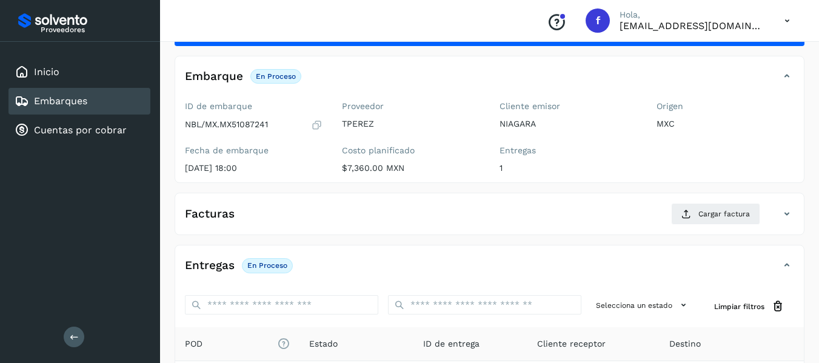
scroll to position [121, 0]
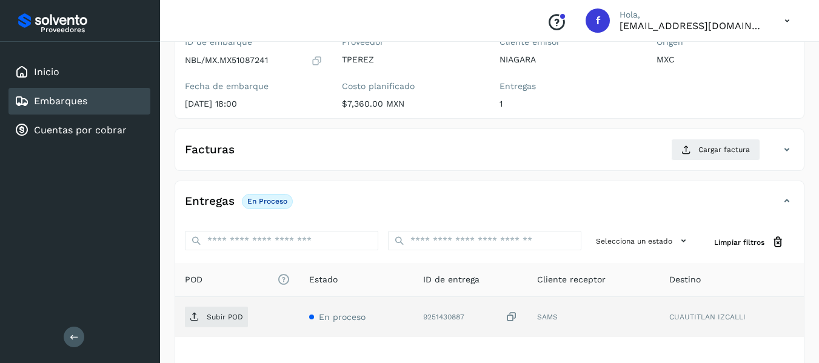
click at [510, 317] on icon at bounding box center [512, 317] width 12 height 13
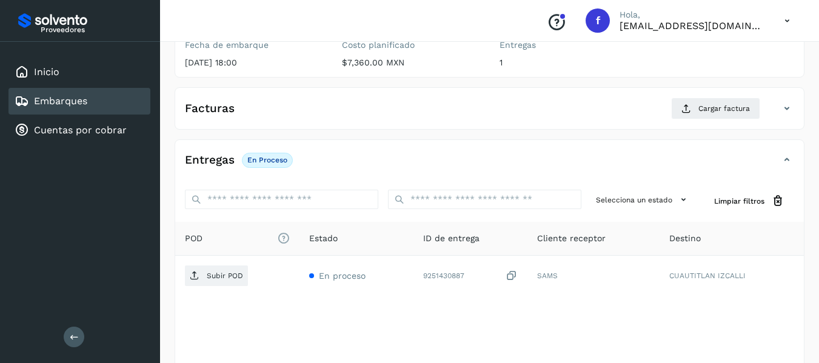
scroll to position [182, 0]
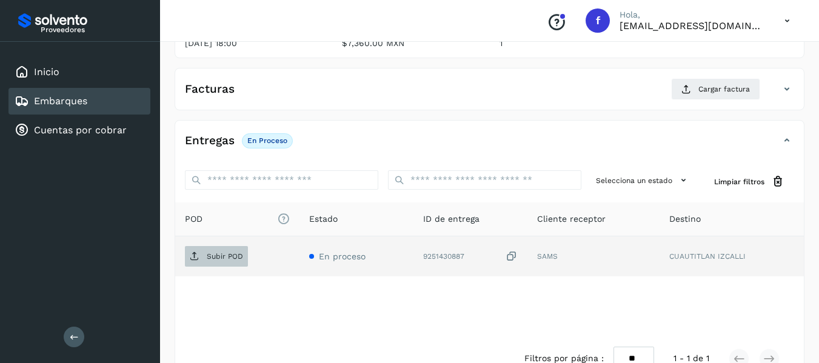
click at [215, 262] on span "Subir POD" at bounding box center [216, 256] width 63 height 19
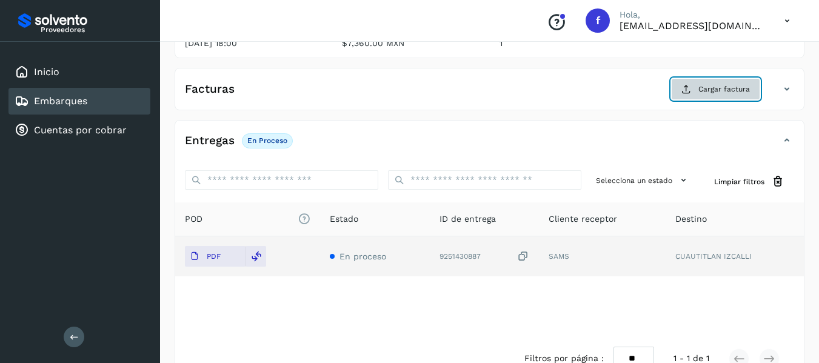
click at [722, 81] on button "Cargar factura" at bounding box center [715, 89] width 89 height 22
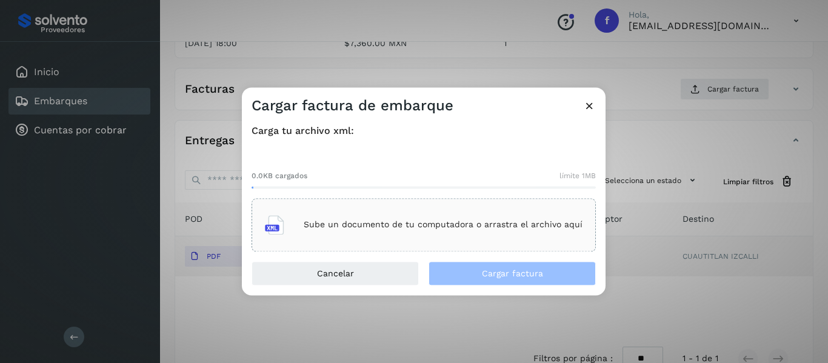
click at [348, 227] on p "Sube un documento de tu computadora o arrastra el archivo aquí" at bounding box center [443, 225] width 279 height 10
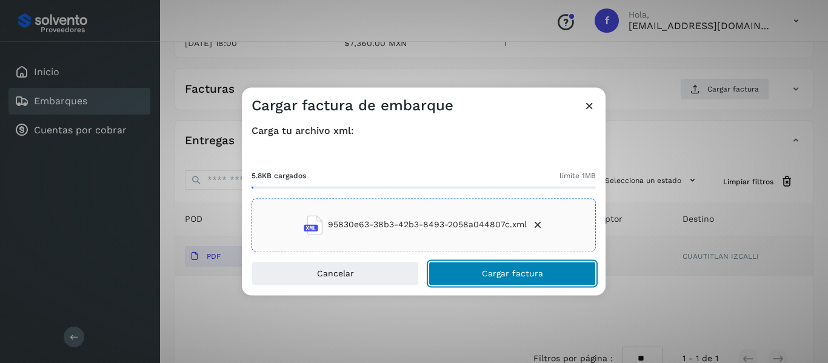
click at [509, 267] on button "Cargar factura" at bounding box center [512, 273] width 167 height 24
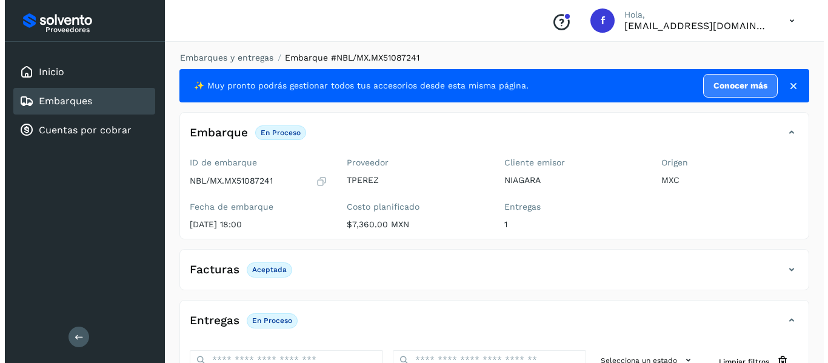
scroll to position [0, 0]
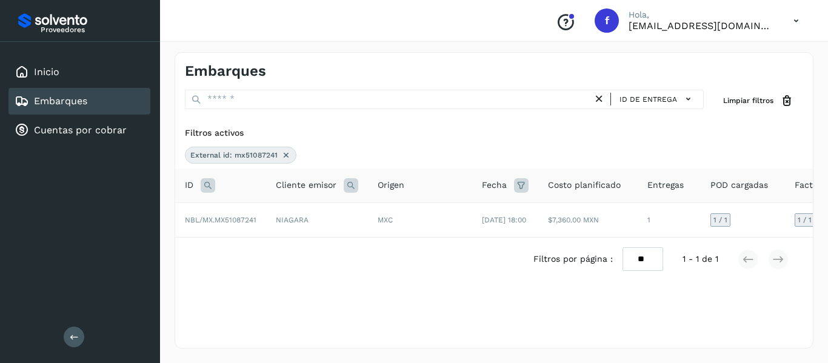
click at [286, 158] on icon at bounding box center [286, 155] width 10 height 10
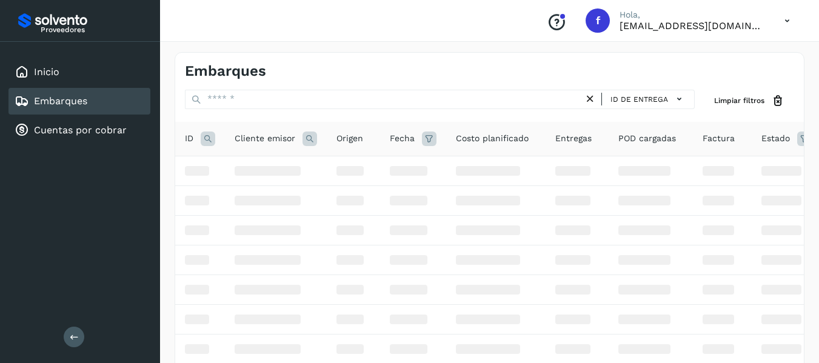
click at [205, 138] on icon at bounding box center [208, 139] width 15 height 15
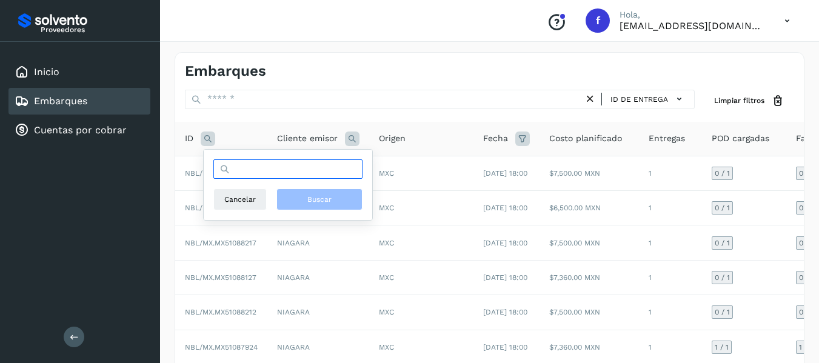
click at [317, 178] on input "text" at bounding box center [287, 168] width 149 height 19
click at [270, 165] on input "text" at bounding box center [287, 168] width 149 height 19
paste input "**********"
type input "**********"
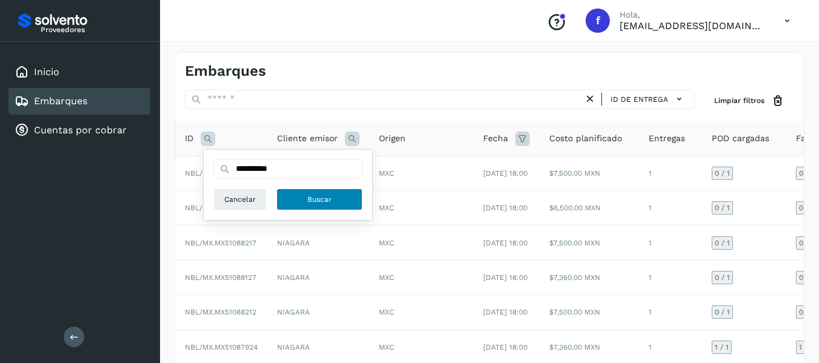
click at [297, 198] on button "Buscar" at bounding box center [320, 200] width 86 height 22
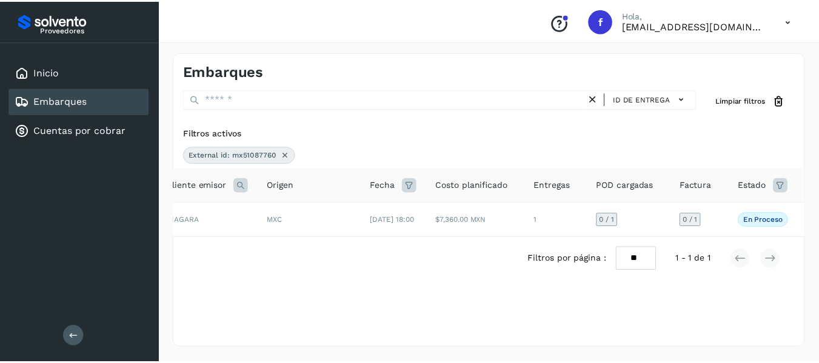
scroll to position [0, 113]
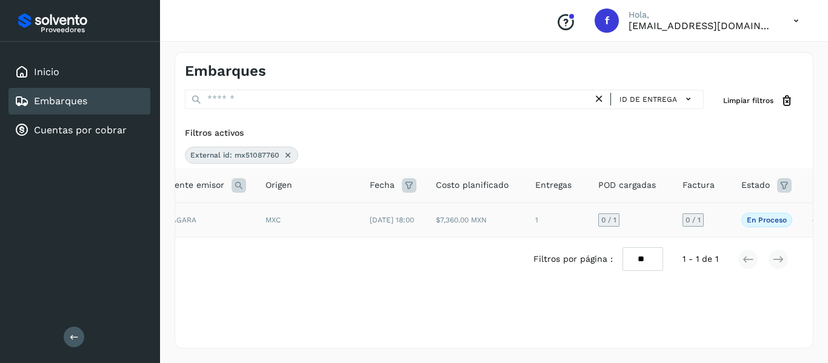
click at [728, 222] on td "0 / 1" at bounding box center [702, 220] width 59 height 35
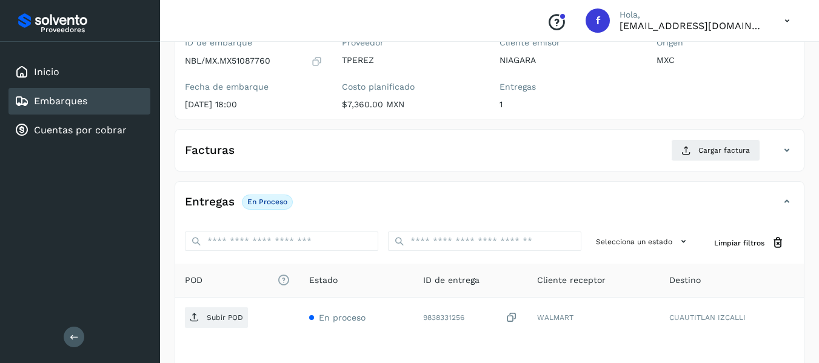
scroll to position [121, 0]
click at [317, 58] on icon at bounding box center [317, 61] width 12 height 12
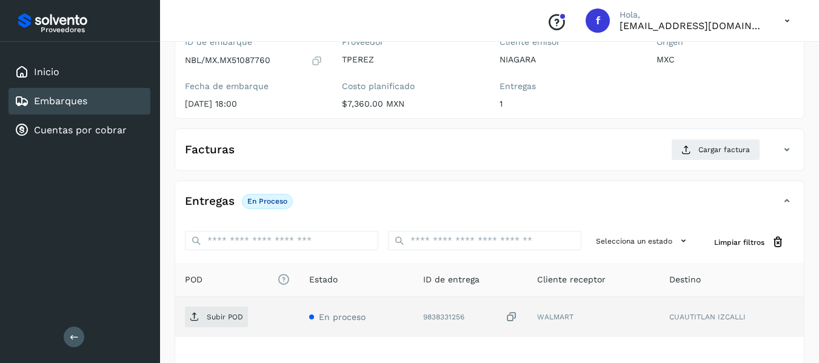
click at [512, 316] on icon at bounding box center [512, 317] width 12 height 13
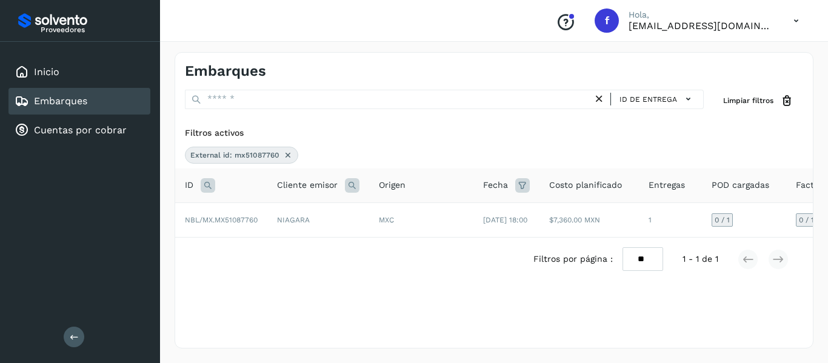
drag, startPoint x: 291, startPoint y: 143, endPoint x: 289, endPoint y: 152, distance: 9.3
click at [291, 142] on div "Filtros activos External id: mx51087760" at bounding box center [494, 145] width 638 height 47
drag, startPoint x: 289, startPoint y: 156, endPoint x: 269, endPoint y: 161, distance: 20.6
click at [289, 156] on icon at bounding box center [288, 155] width 10 height 10
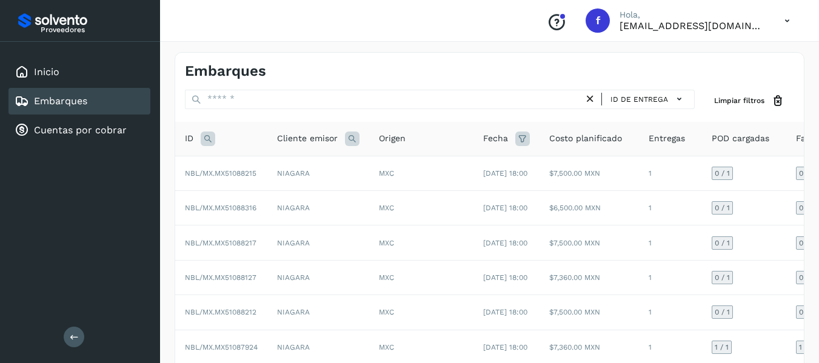
click at [205, 136] on icon at bounding box center [208, 139] width 15 height 15
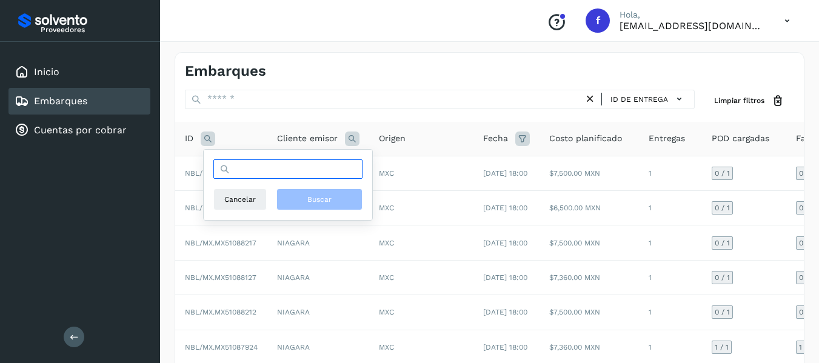
click at [285, 174] on input "text" at bounding box center [287, 168] width 149 height 19
paste input "**********"
type input "**********"
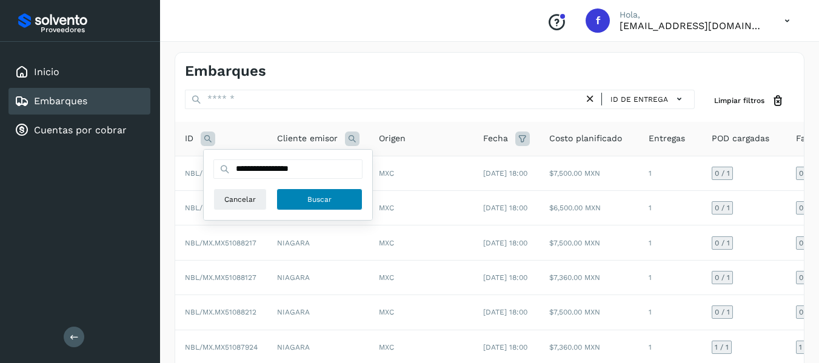
click at [297, 202] on button "Buscar" at bounding box center [320, 200] width 86 height 22
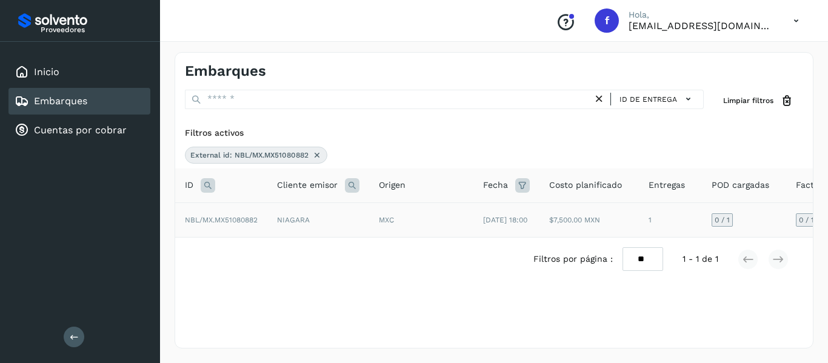
click at [763, 216] on td "0 / 1" at bounding box center [744, 220] width 84 height 35
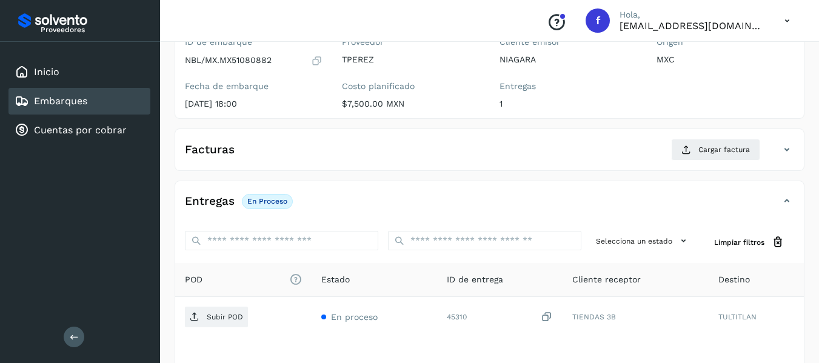
scroll to position [61, 0]
